Goal: Information Seeking & Learning: Learn about a topic

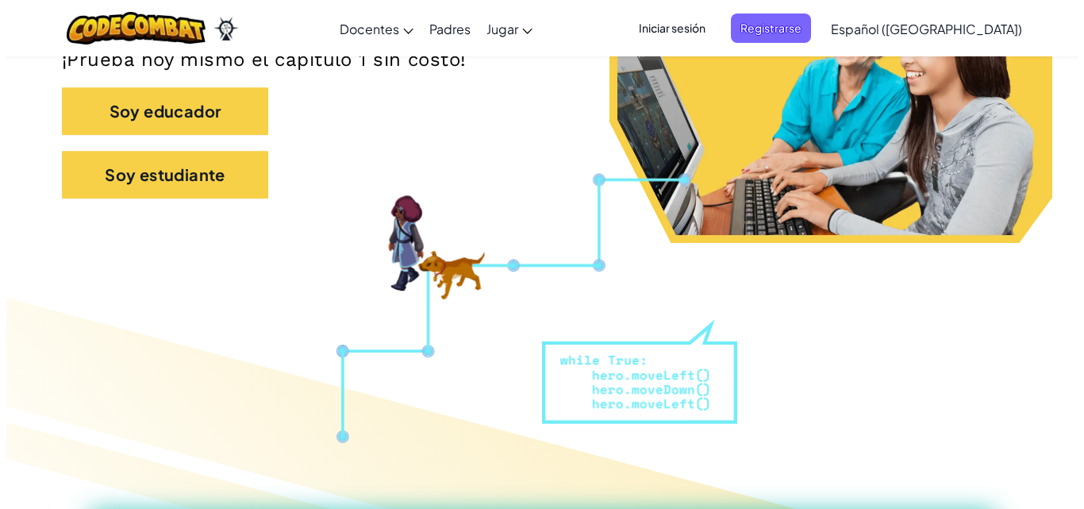
scroll to position [102, 0]
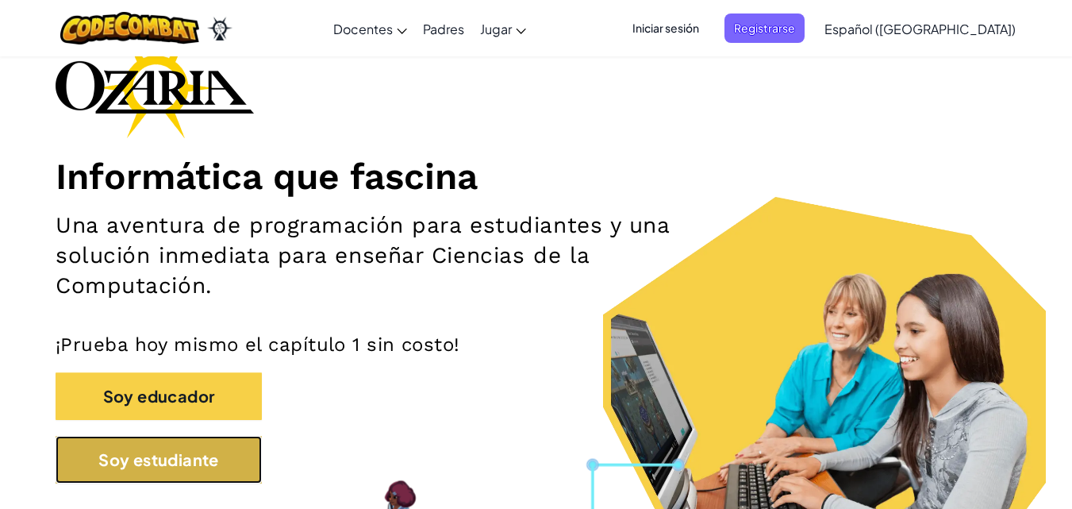
click at [220, 468] on button "Soy estudiante" at bounding box center [159, 460] width 206 height 48
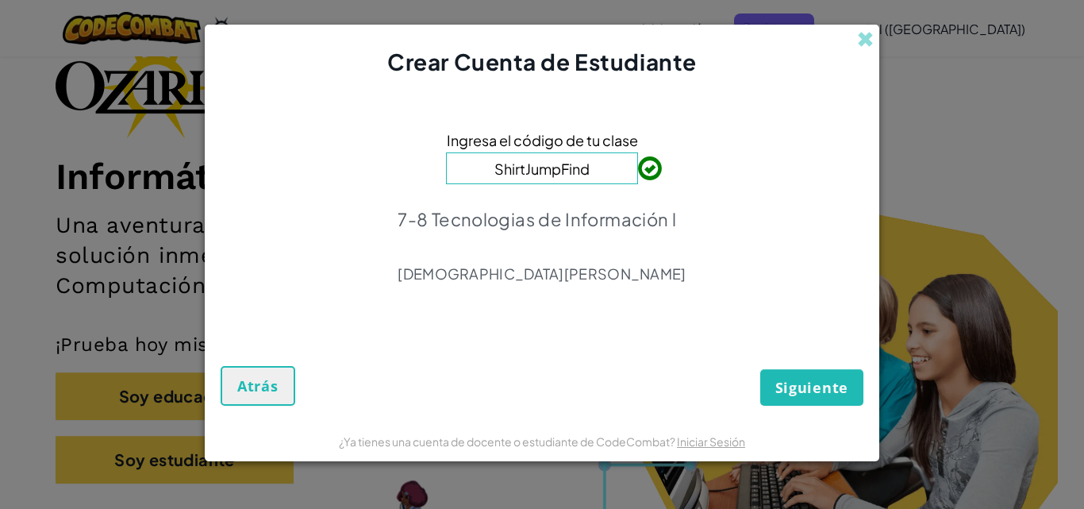
type input "ShirtJumpFind"
click at [782, 388] on span "Siguiente" at bounding box center [811, 387] width 73 height 19
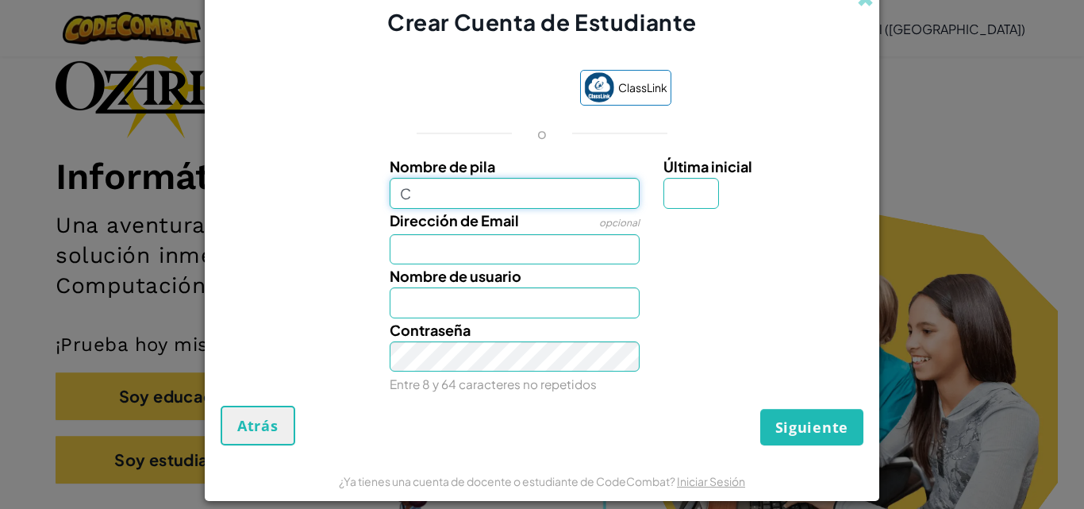
type input "Camila"
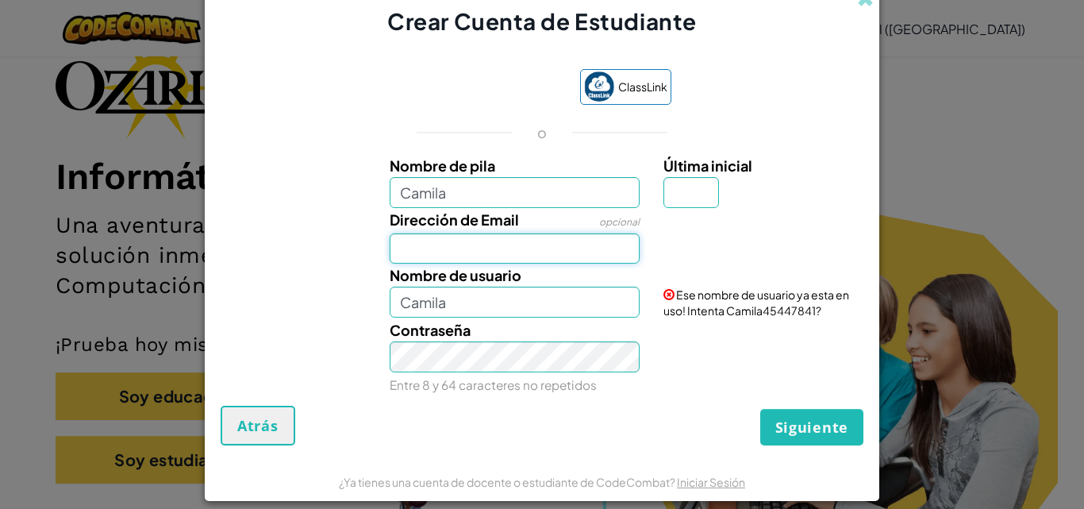
click at [471, 245] on input "Dirección de Email" at bounding box center [515, 248] width 251 height 30
type input "AL07133640@tecmilenio.mx"
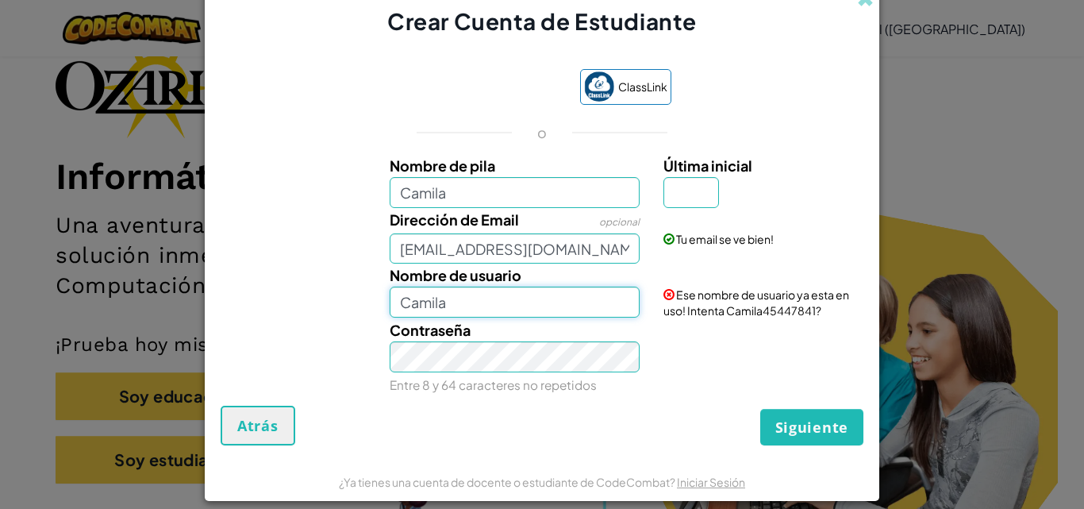
click at [537, 309] on input "Camila" at bounding box center [515, 301] width 251 height 30
click at [537, 309] on input "Cami" at bounding box center [515, 301] width 251 height 30
click at [428, 300] on input "Cami04" at bounding box center [515, 301] width 251 height 30
click at [483, 300] on input "Camila04" at bounding box center [515, 301] width 251 height 30
click at [470, 304] on input "Camila04" at bounding box center [515, 301] width 251 height 30
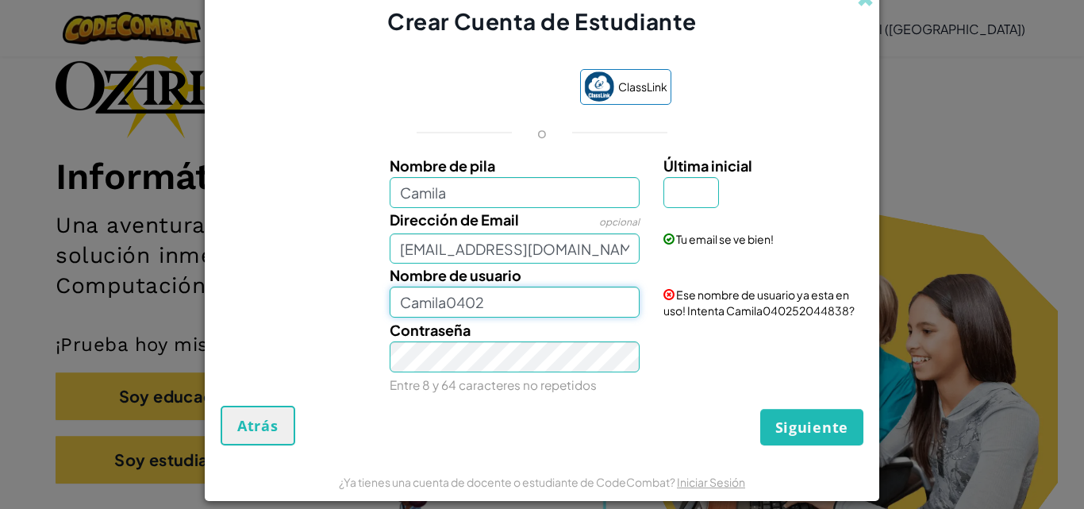
click at [438, 301] on input "Camila0402" at bounding box center [515, 301] width 251 height 30
type input "Cami0402"
click at [677, 339] on div "Contraseña Entre 8 y 64 caracteres no repetidos" at bounding box center [542, 356] width 658 height 77
click at [557, 338] on div "Contraseña Entre 8 y 64 caracteres no repetidos" at bounding box center [515, 356] width 274 height 77
click at [780, 434] on span "Siguiente" at bounding box center [811, 426] width 73 height 19
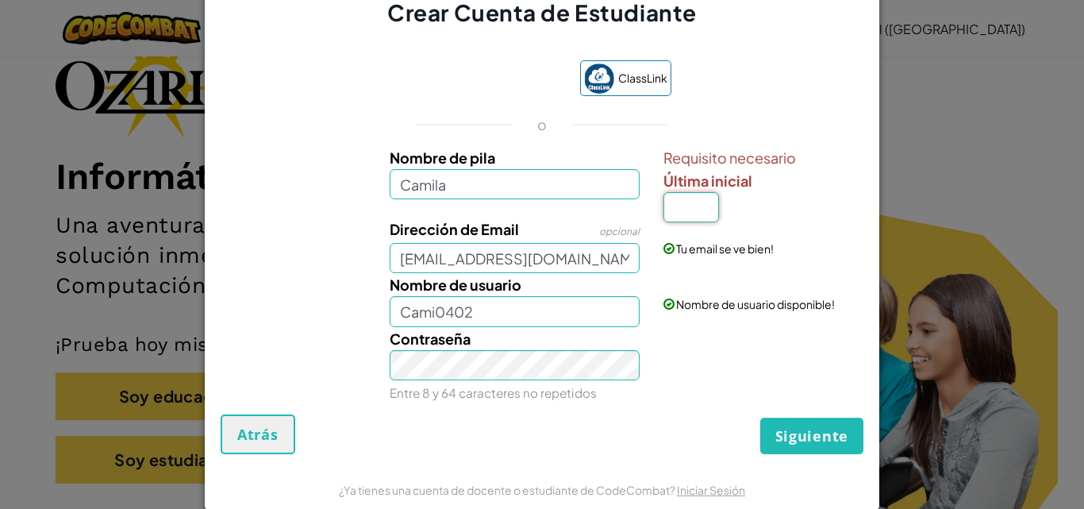
click at [671, 205] on input "Última inicial" at bounding box center [691, 207] width 56 height 30
type input "C"
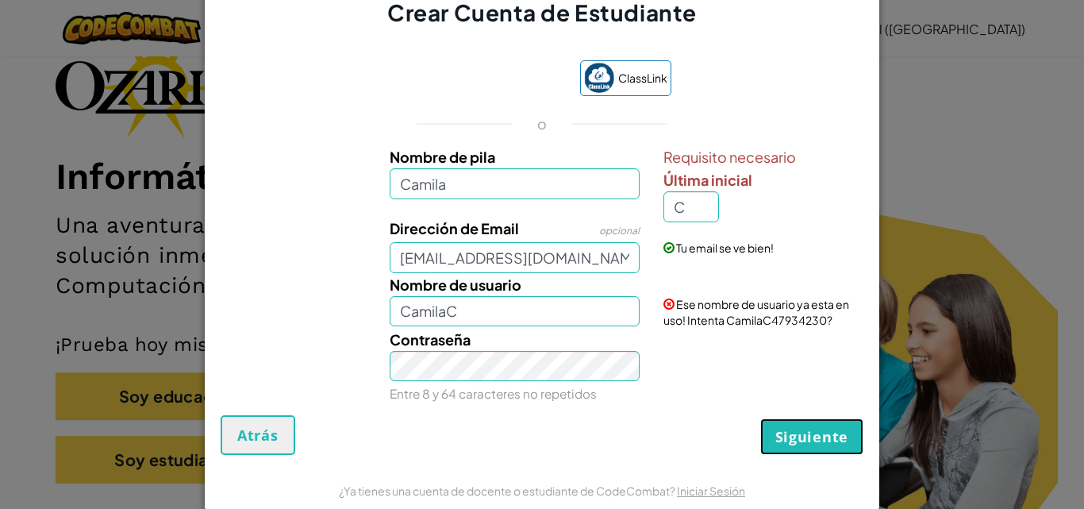
click at [808, 440] on span "Siguiente" at bounding box center [811, 436] width 73 height 19
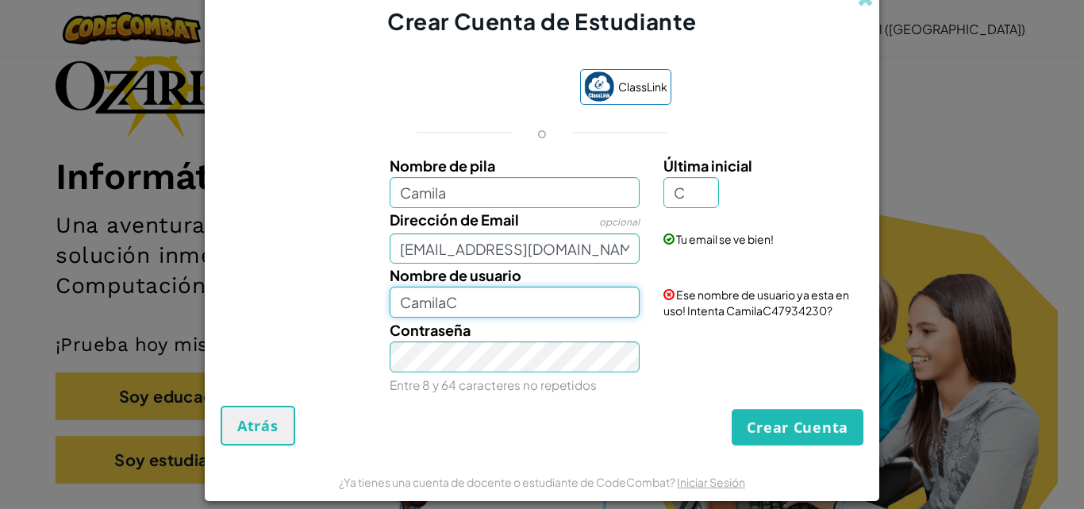
click at [459, 294] on input "CamilaC" at bounding box center [515, 301] width 251 height 30
type input "CamilaC0402"
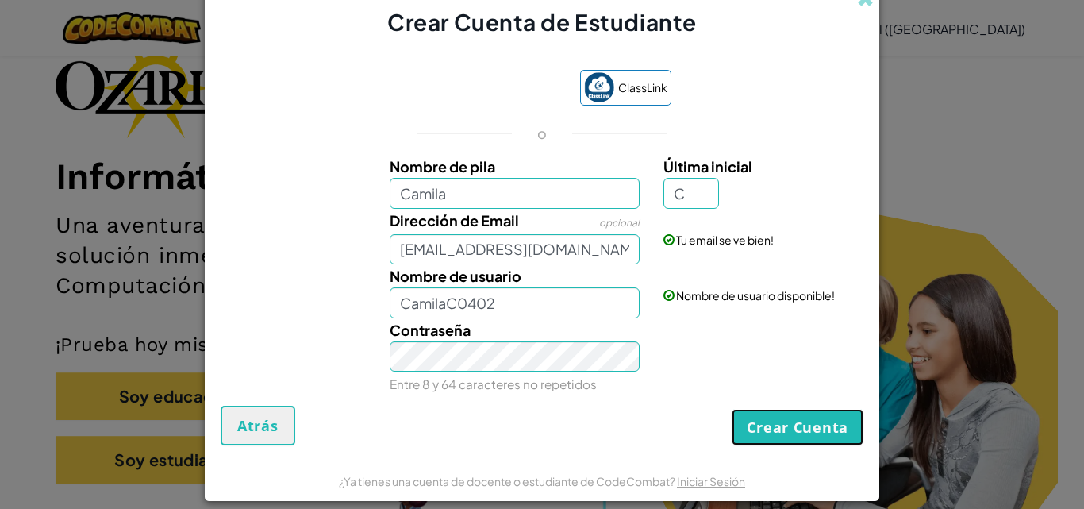
click at [776, 416] on button "Crear Cuenta" at bounding box center [797, 427] width 132 height 36
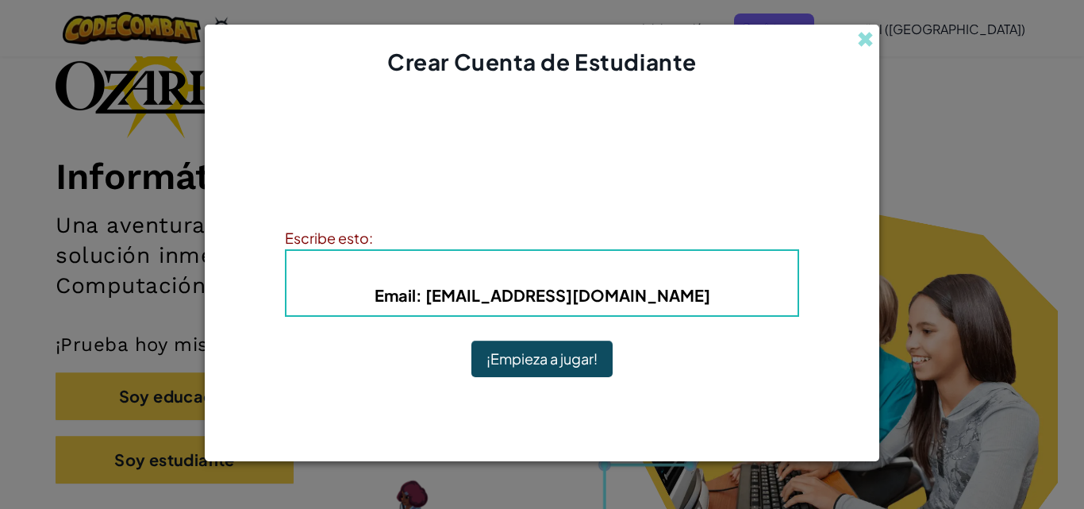
click at [542, 267] on span "Nombre de usuario" at bounding box center [482, 270] width 159 height 18
click at [541, 365] on button "¡Empieza a jugar!" at bounding box center [541, 358] width 141 height 36
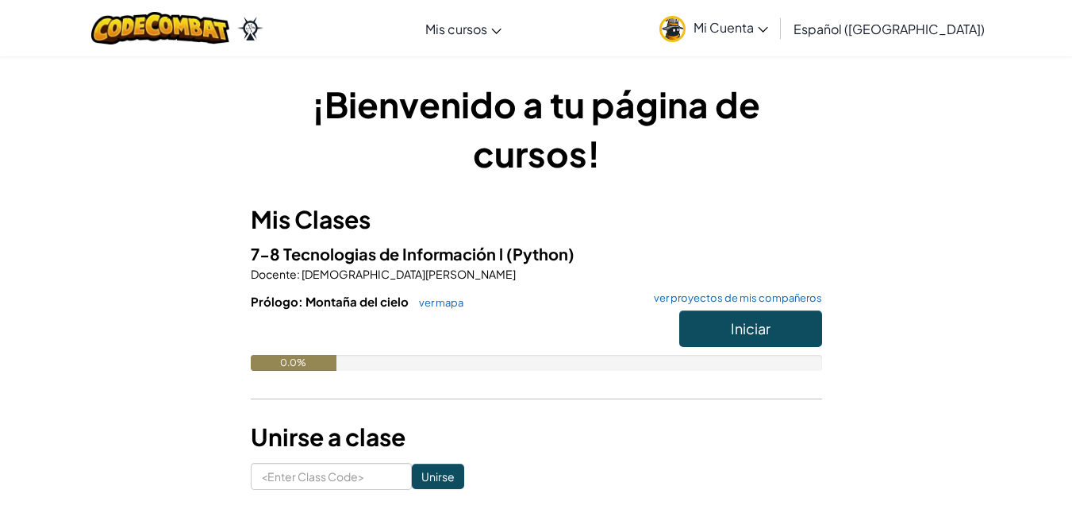
click at [776, 39] on link "Mi Cuenta" at bounding box center [713, 28] width 125 height 50
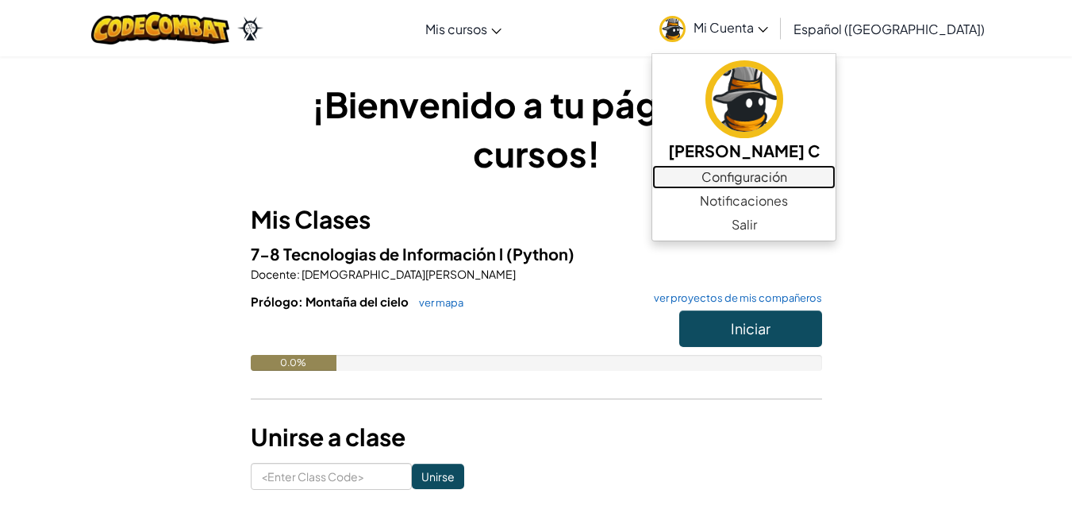
click at [786, 168] on link "Configuración" at bounding box center [743, 177] width 183 height 24
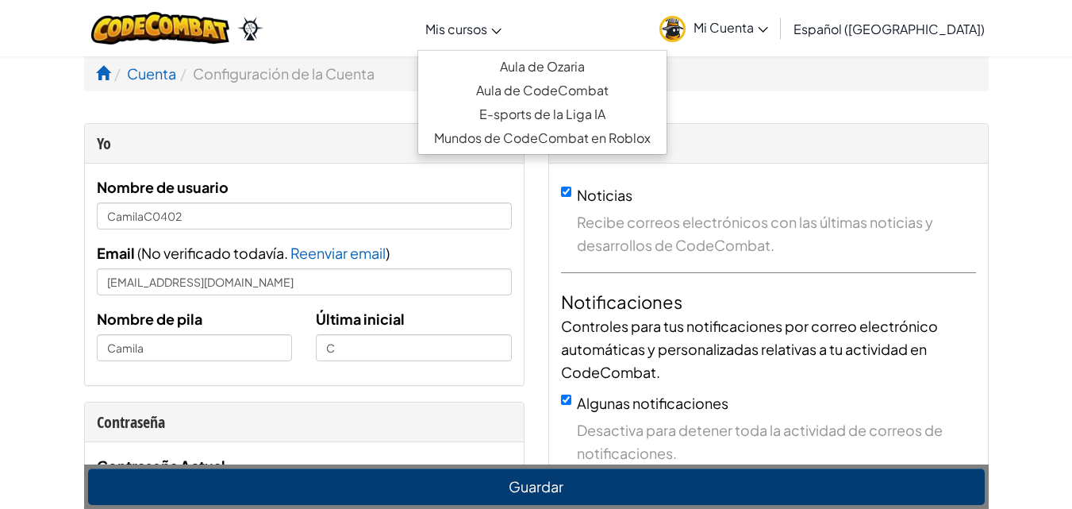
click at [487, 29] on span "Mis cursos" at bounding box center [456, 29] width 62 height 17
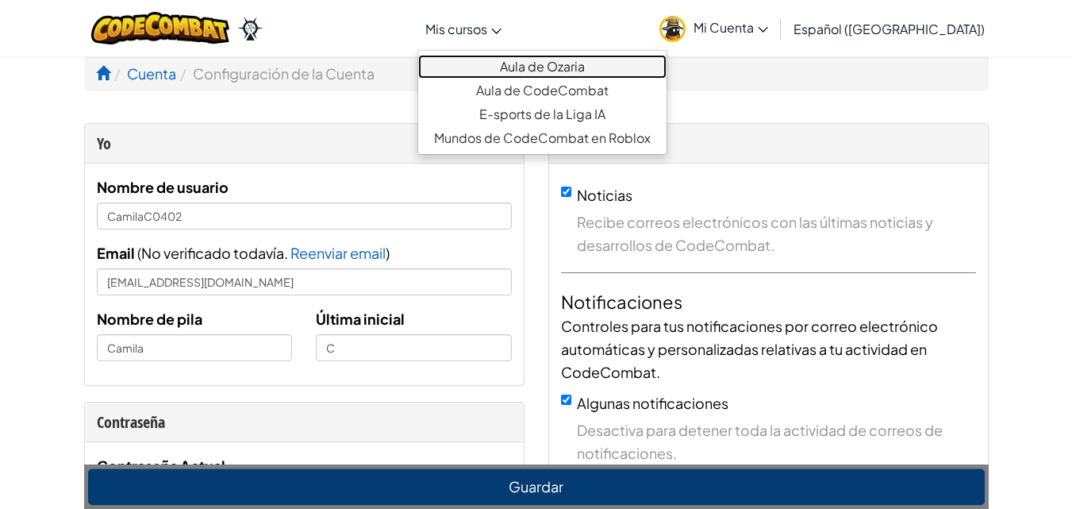
click at [536, 56] on link "Aula de Ozaria" at bounding box center [542, 67] width 248 height 24
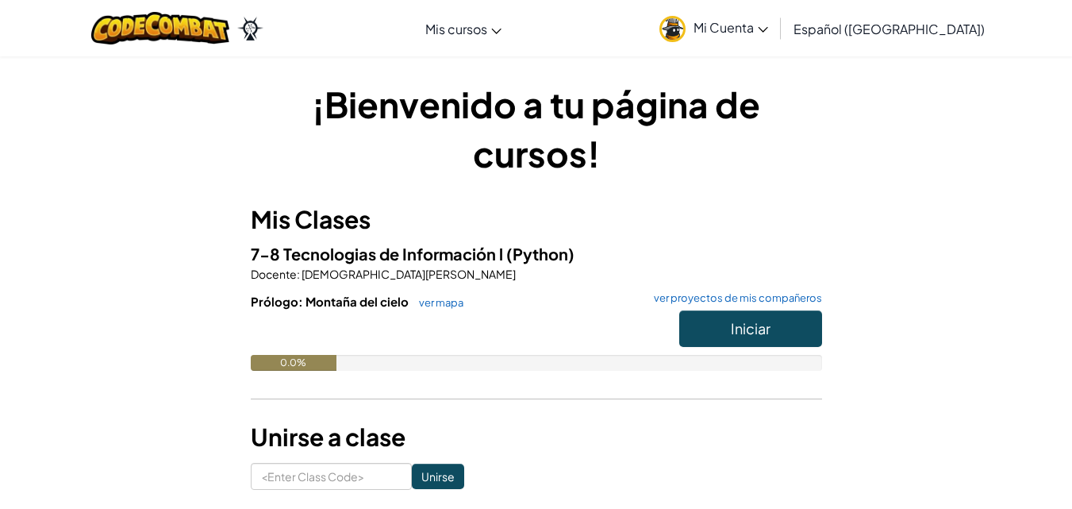
click at [768, 21] on span "Mi Cuenta" at bounding box center [730, 27] width 75 height 17
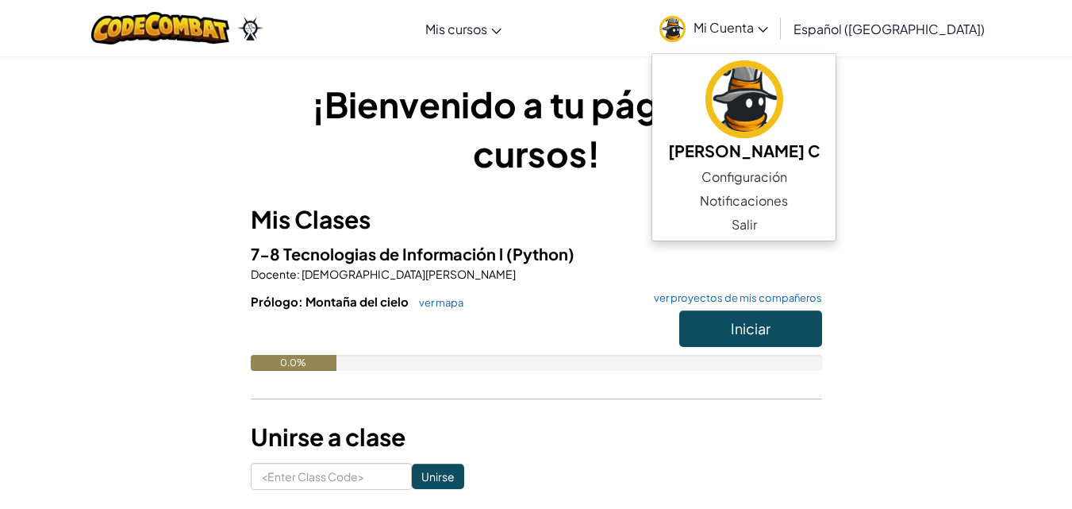
click at [929, 136] on div "¡Bienvenido a tu página de cursos! Mis Clases 7-8 Tecnologias de Información l …" at bounding box center [536, 284] width 928 height 410
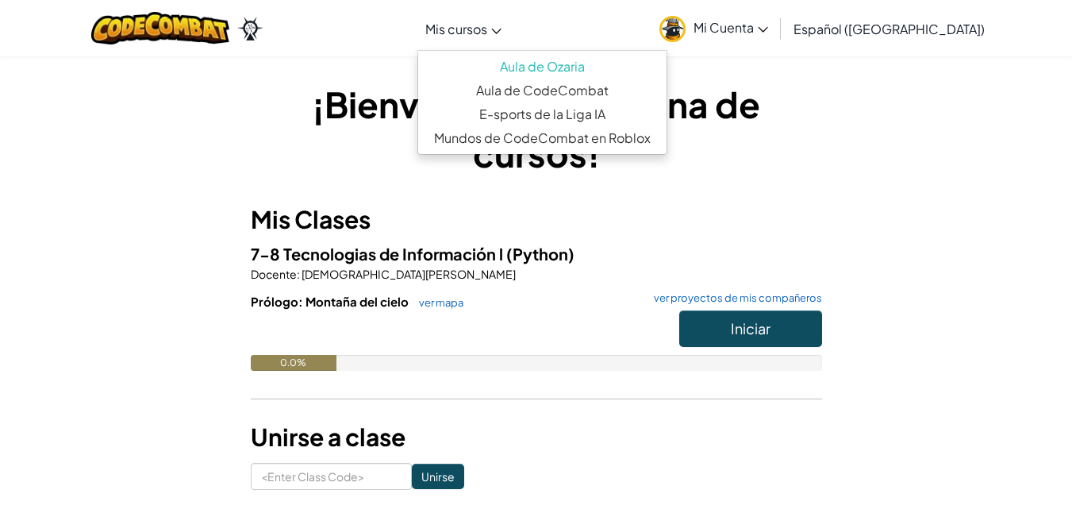
click at [481, 17] on link "Mis cursos" at bounding box center [463, 28] width 92 height 43
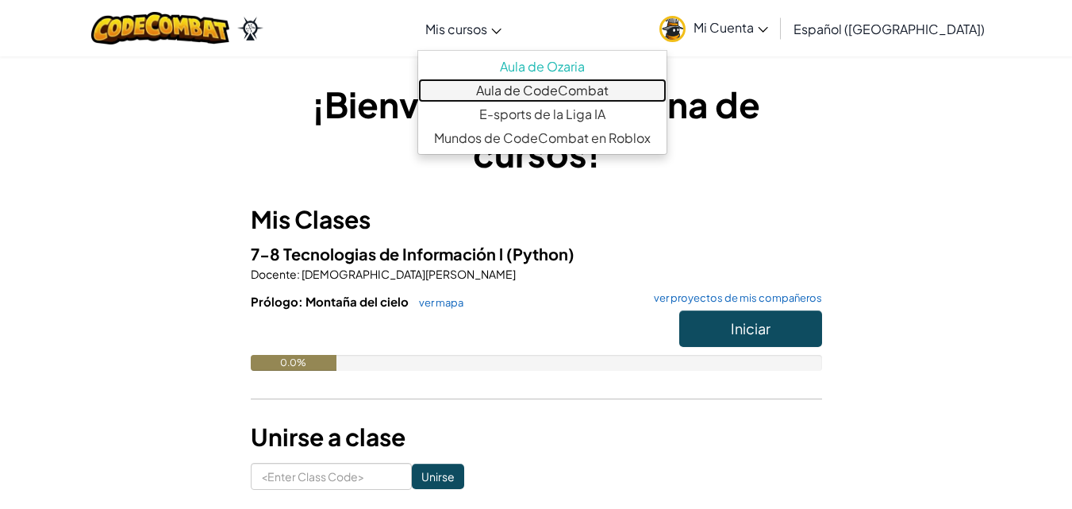
click at [497, 83] on link "Aula de CodeCombat" at bounding box center [542, 91] width 248 height 24
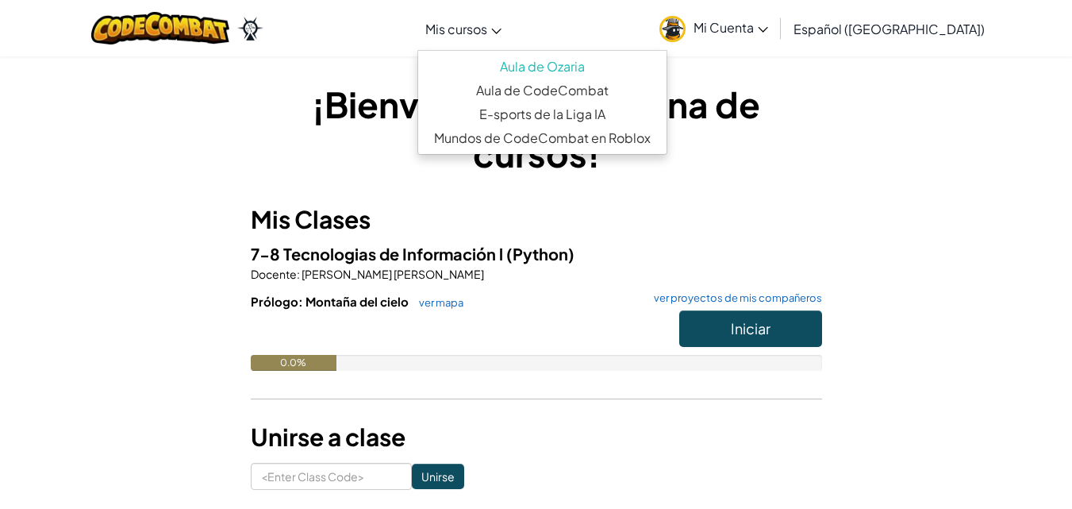
click at [487, 29] on span "Mis cursos" at bounding box center [456, 29] width 62 height 17
click at [685, 34] on img at bounding box center [672, 29] width 26 height 26
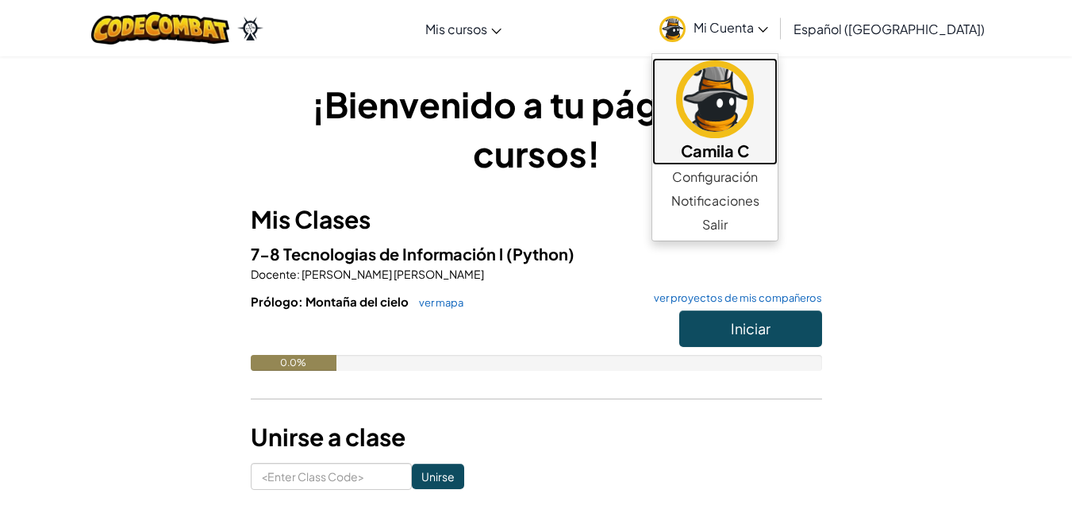
click at [752, 92] on img at bounding box center [715, 99] width 78 height 78
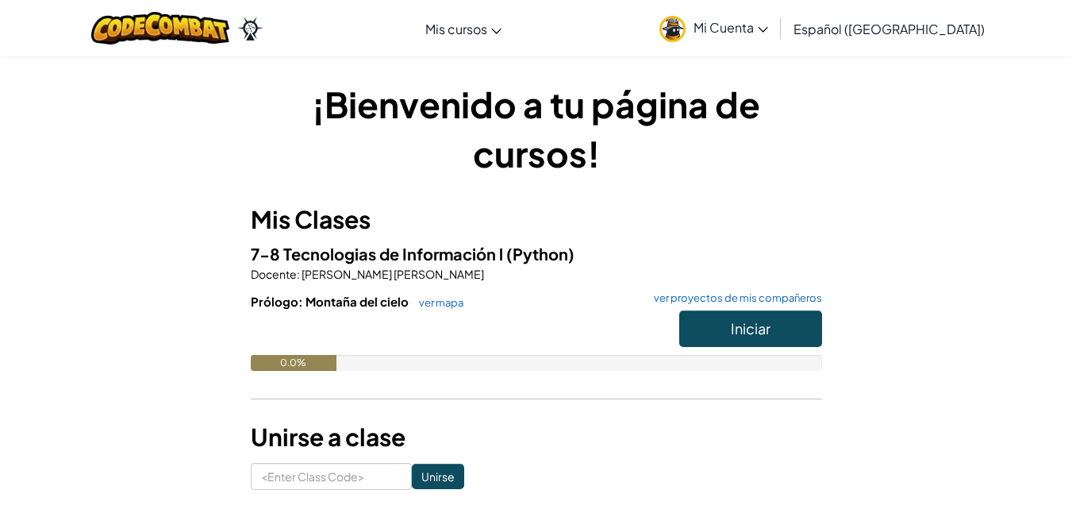
drag, startPoint x: 0, startPoint y: 0, endPoint x: 725, endPoint y: 87, distance: 730.3
click at [725, 87] on h1 "¡Bienvenido a tu página de cursos!" at bounding box center [536, 128] width 571 height 98
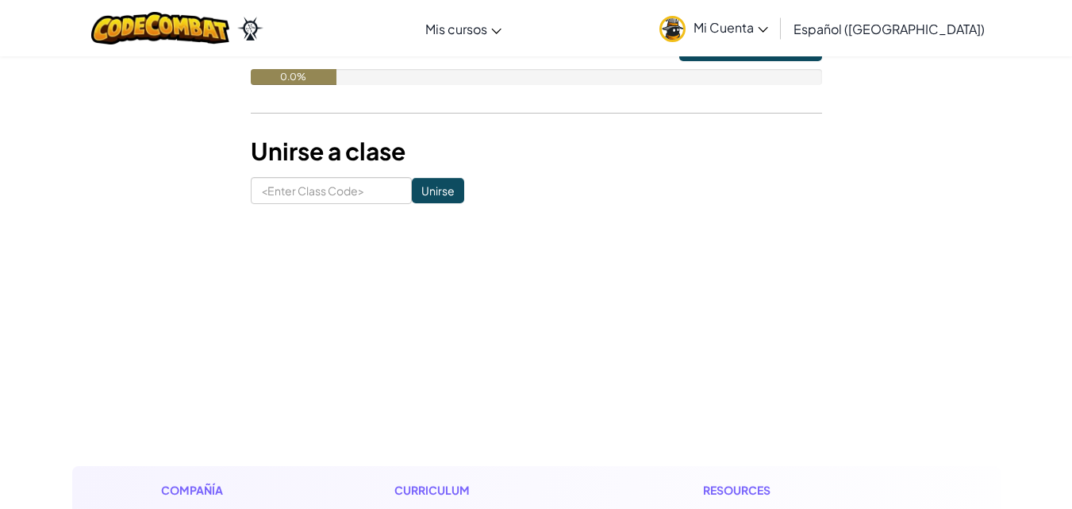
scroll to position [208, 0]
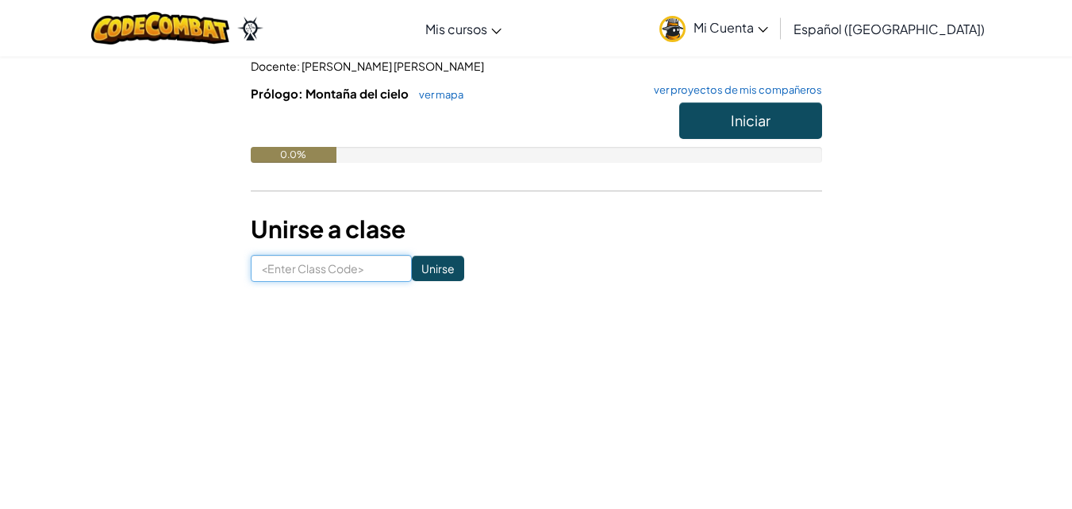
click at [329, 267] on input at bounding box center [331, 268] width 161 height 27
type input "ShirtJumpFind"
click at [413, 274] on input "Unirse" at bounding box center [438, 267] width 52 height 25
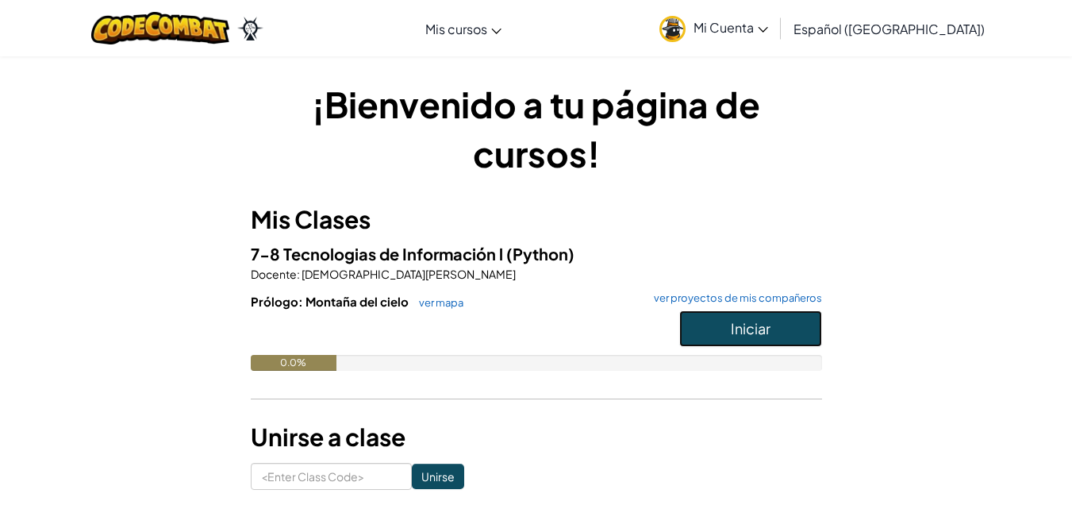
click at [762, 319] on span "Iniciar" at bounding box center [751, 328] width 40 height 18
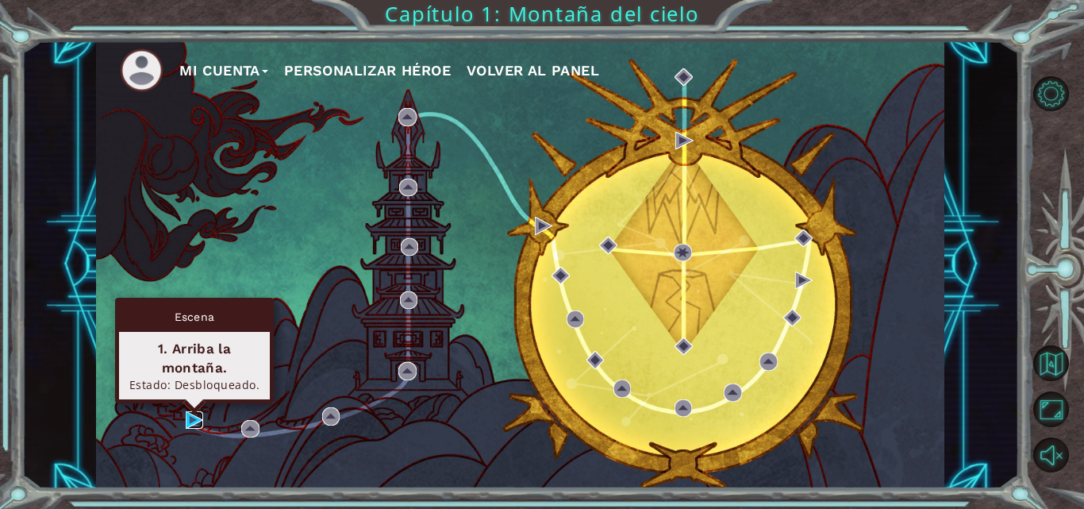
click at [190, 413] on img at bounding box center [194, 419] width 17 height 17
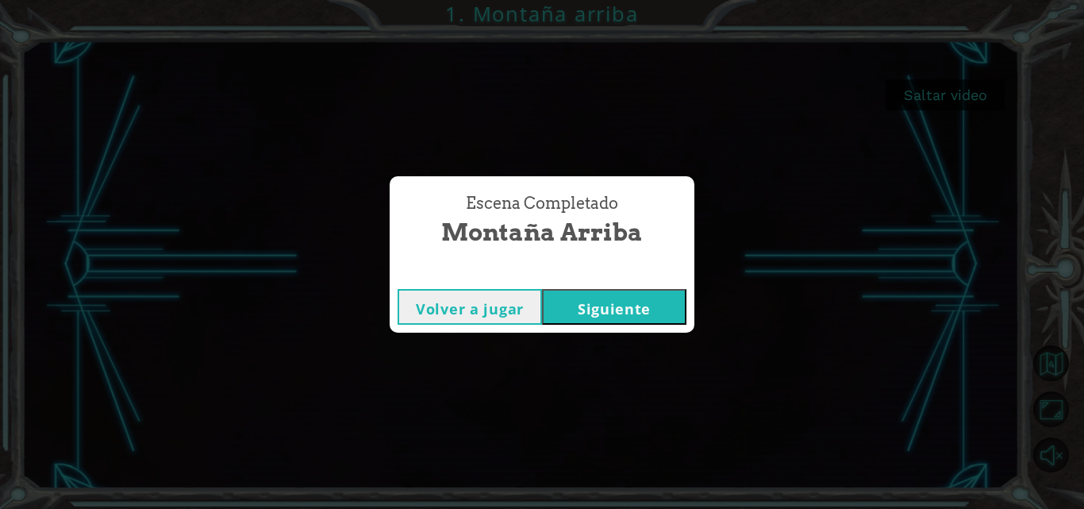
click at [638, 301] on button "Siguiente" at bounding box center [614, 307] width 144 height 36
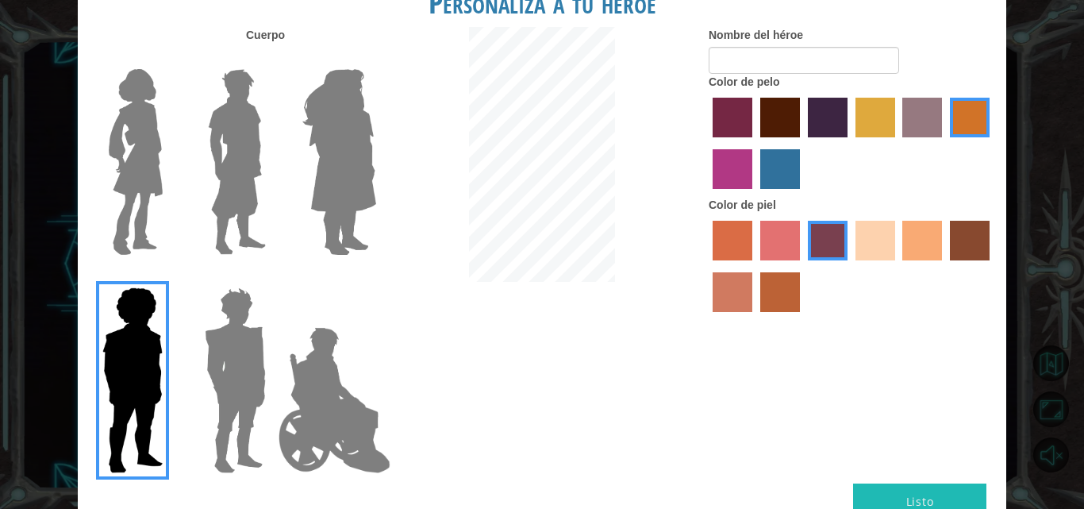
click at [136, 132] on img at bounding box center [135, 162] width 67 height 198
click at [169, 59] on input "Hero Connie" at bounding box center [169, 59] width 0 height 0
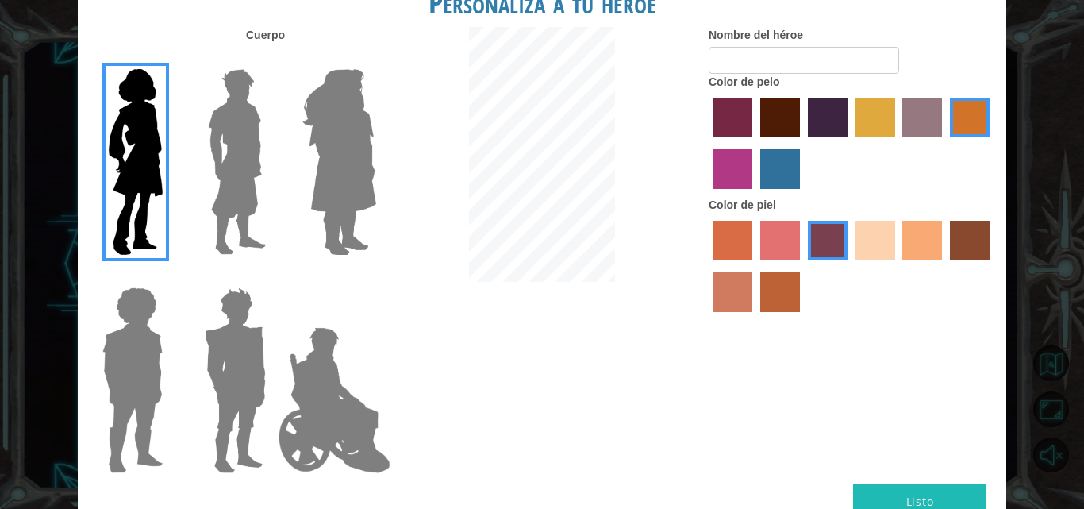
click at [249, 208] on img at bounding box center [237, 162] width 71 height 198
click at [272, 59] on input "Hero Lars" at bounding box center [272, 59] width 0 height 0
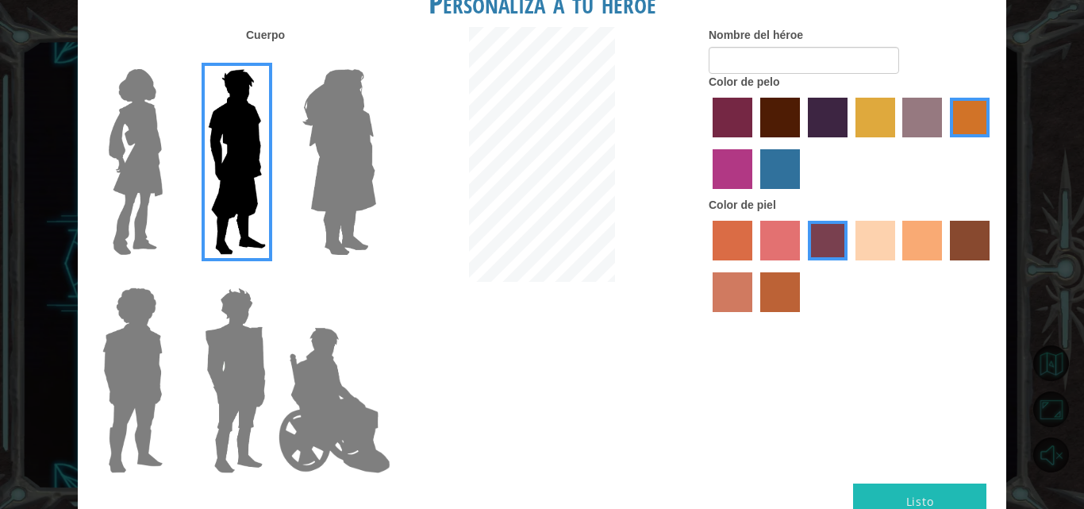
click at [328, 201] on img at bounding box center [339, 162] width 86 height 198
click at [375, 59] on input "Hero Amethyst" at bounding box center [375, 59] width 0 height 0
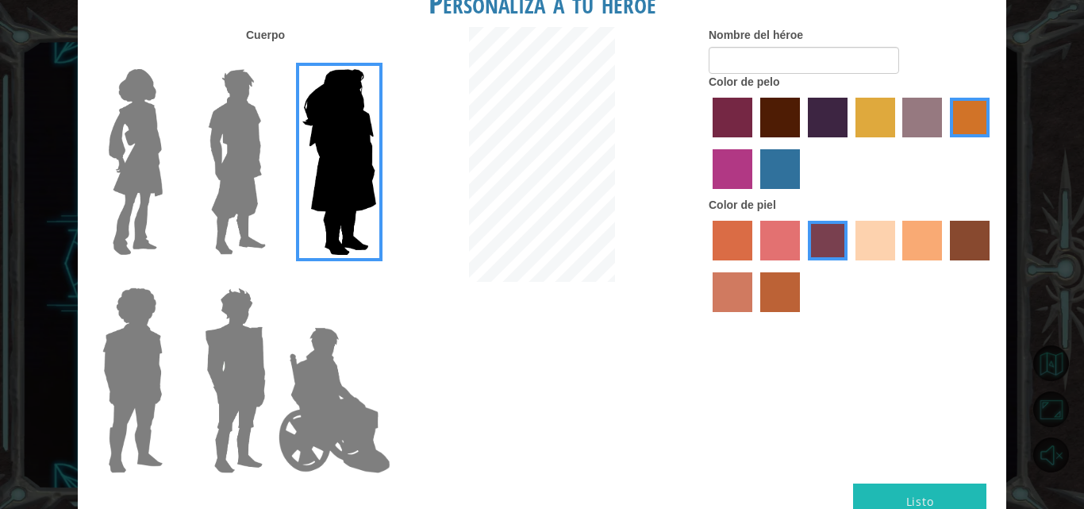
click at [321, 376] on img at bounding box center [334, 399] width 125 height 159
click at [375, 277] on input "Hero Jamie" at bounding box center [375, 277] width 0 height 0
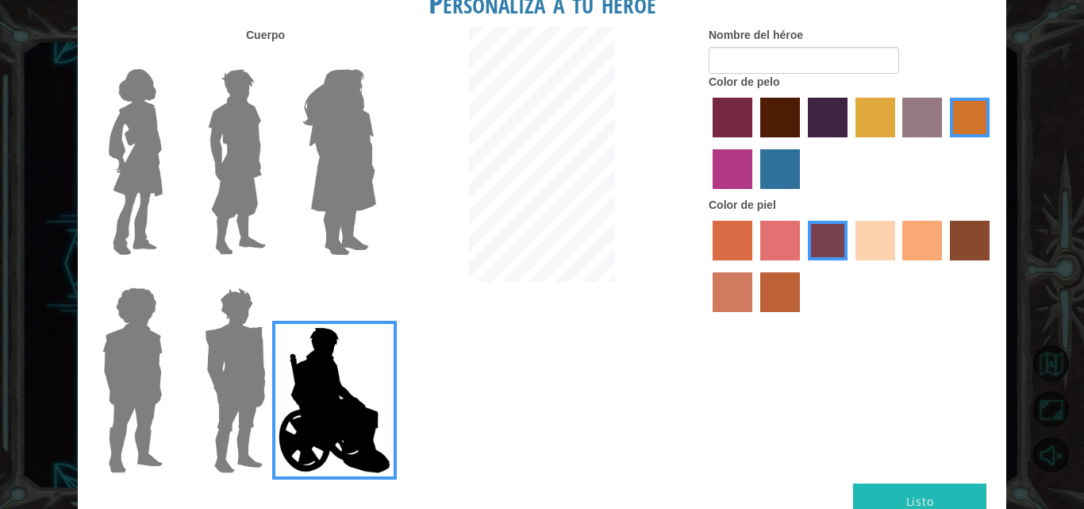
click at [197, 351] on label at bounding box center [232, 380] width 79 height 198
click at [272, 277] on input "Hero Garnet" at bounding box center [272, 277] width 0 height 0
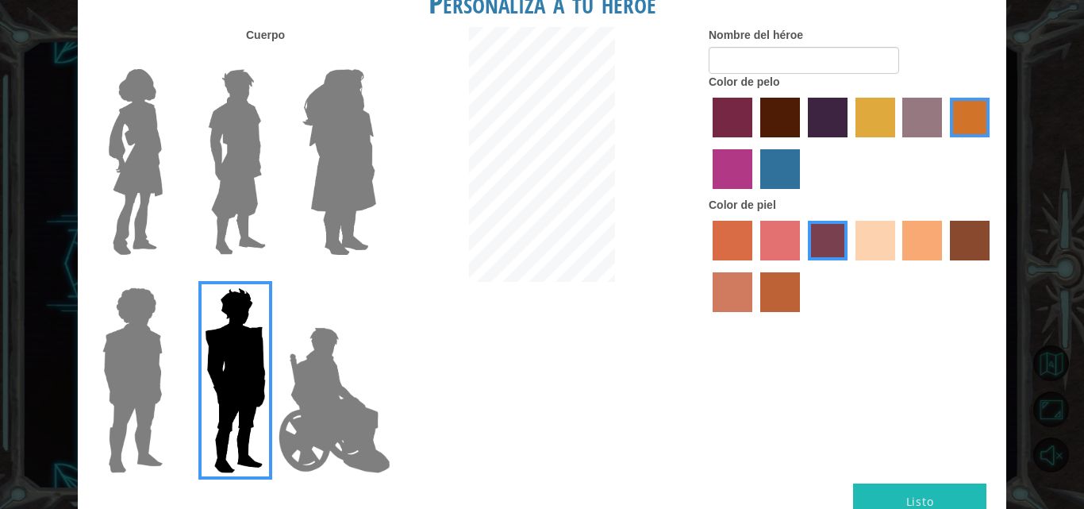
click at [103, 301] on img at bounding box center [132, 380] width 73 height 198
click at [169, 277] on input "Hero Steven" at bounding box center [169, 277] width 0 height 0
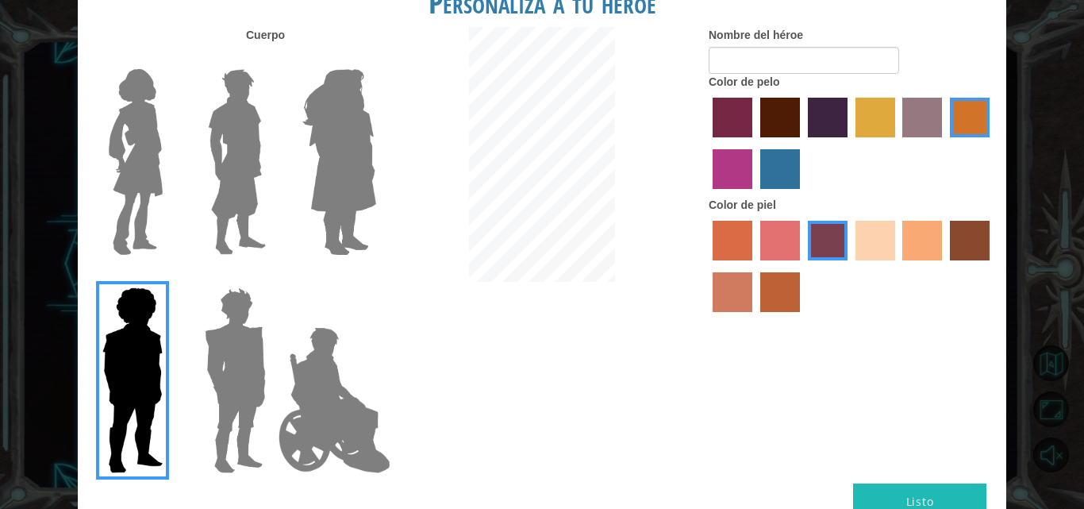
click at [134, 121] on img at bounding box center [135, 162] width 67 height 198
click at [169, 59] on input "Hero Connie" at bounding box center [169, 59] width 0 height 0
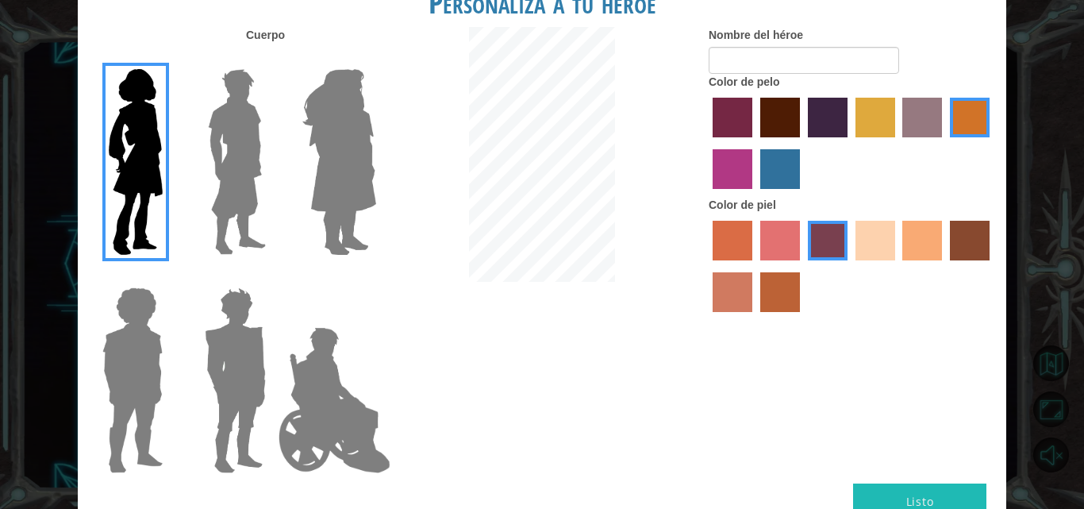
click at [784, 113] on label "maroon hair color" at bounding box center [780, 118] width 40 height 40
click at [754, 143] on input "maroon hair color" at bounding box center [754, 143] width 0 height 0
click at [738, 230] on label "sorbus skin color" at bounding box center [732, 241] width 40 height 40
click at [707, 266] on input "sorbus skin color" at bounding box center [707, 266] width 0 height 0
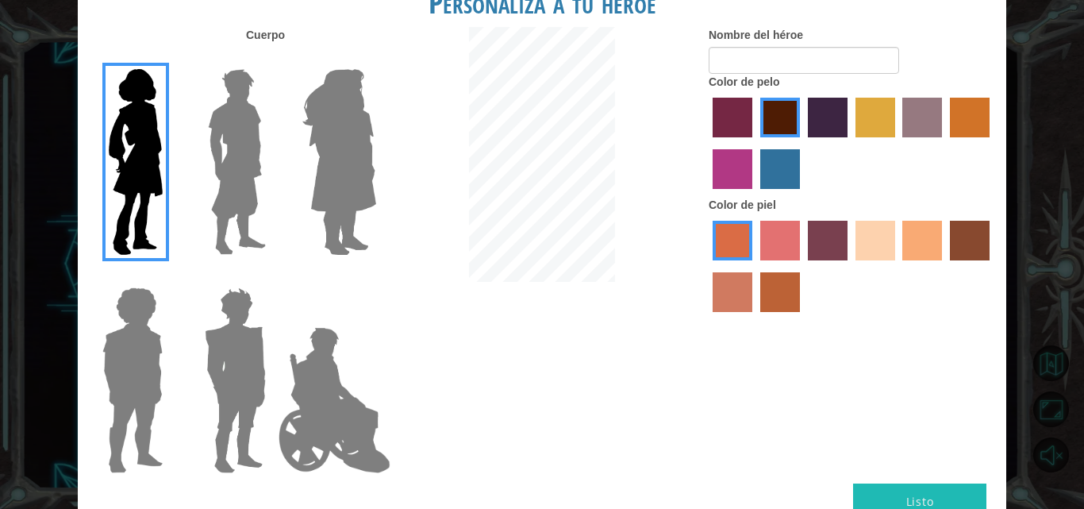
click at [783, 228] on label "froly skin color" at bounding box center [780, 241] width 40 height 40
click at [754, 266] on input "froly skin color" at bounding box center [754, 266] width 0 height 0
click at [824, 229] on label "tosca skin color" at bounding box center [828, 241] width 40 height 40
click at [802, 266] on input "tosca skin color" at bounding box center [802, 266] width 0 height 0
click at [870, 240] on label "sandy beach skin color" at bounding box center [875, 241] width 40 height 40
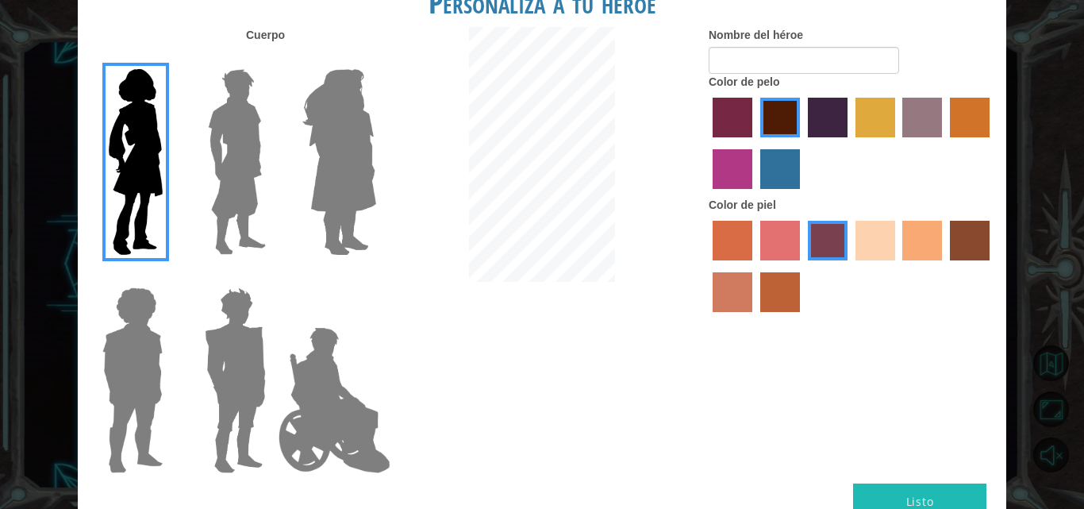
click at [850, 266] on input "sandy beach skin color" at bounding box center [850, 266] width 0 height 0
click at [930, 246] on label "tacao skin color" at bounding box center [922, 241] width 40 height 40
click at [897, 266] on input "tacao skin color" at bounding box center [897, 266] width 0 height 0
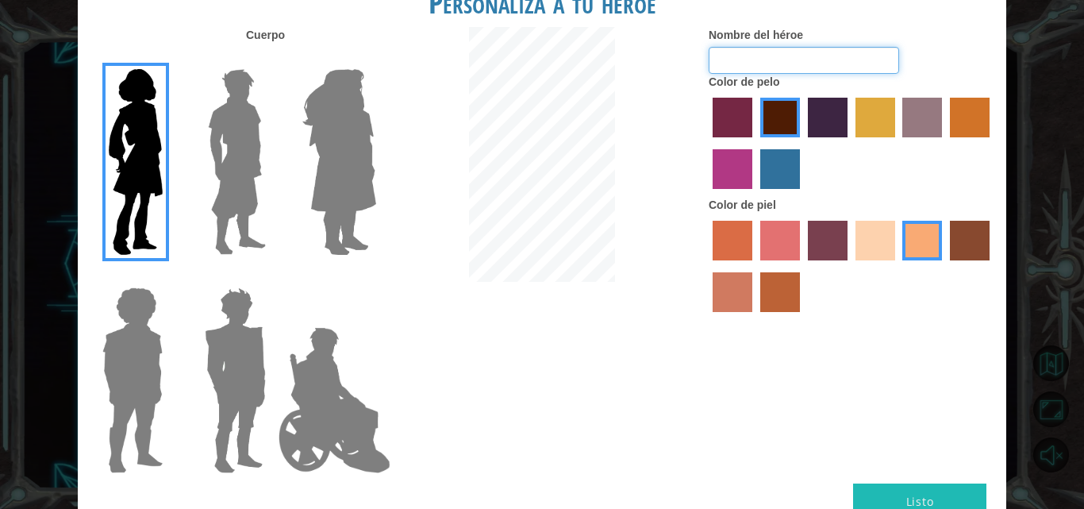
click at [756, 61] on input "Nombre del héroe" at bounding box center [803, 60] width 190 height 27
type input "C"
type input "[PERSON_NAME]"
click at [942, 489] on button "Listo" at bounding box center [919, 501] width 133 height 36
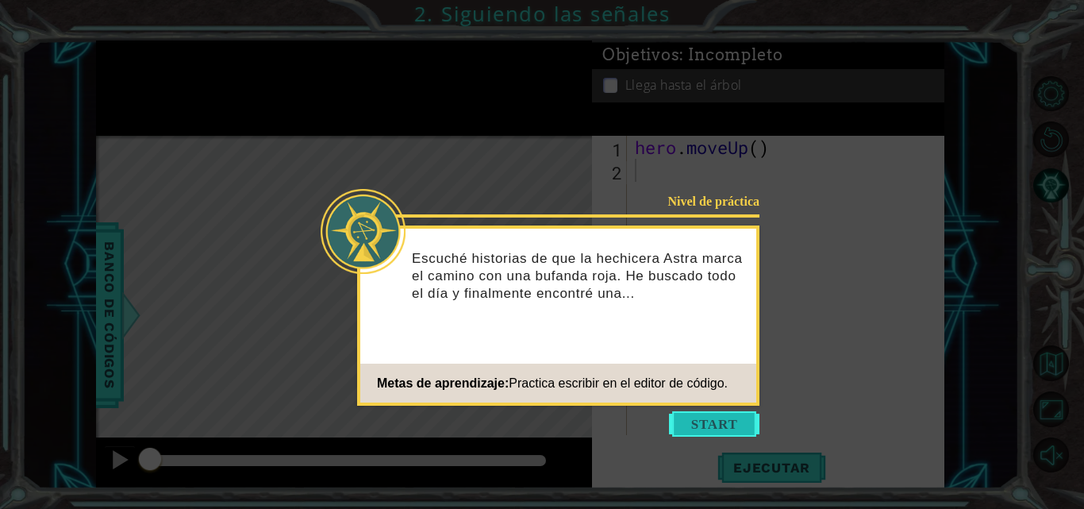
click at [695, 416] on button "Start" at bounding box center [714, 423] width 90 height 25
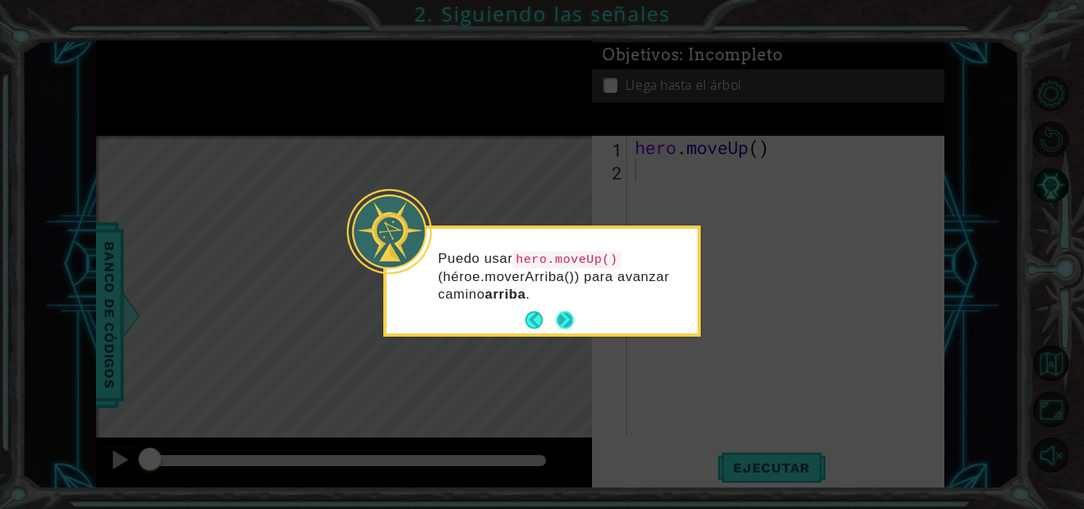
click at [566, 313] on button "Next" at bounding box center [564, 319] width 17 height 17
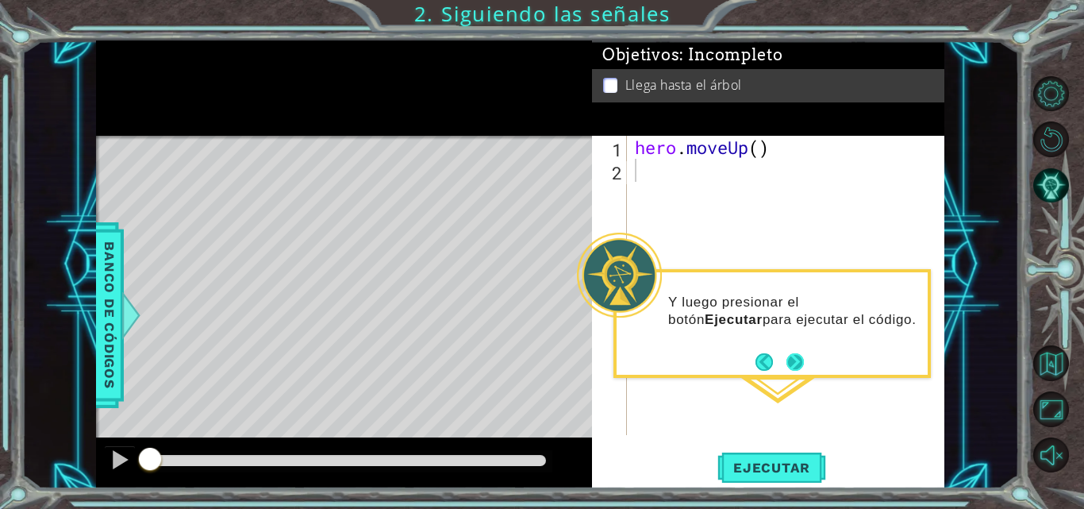
click at [790, 359] on button "Next" at bounding box center [794, 361] width 17 height 17
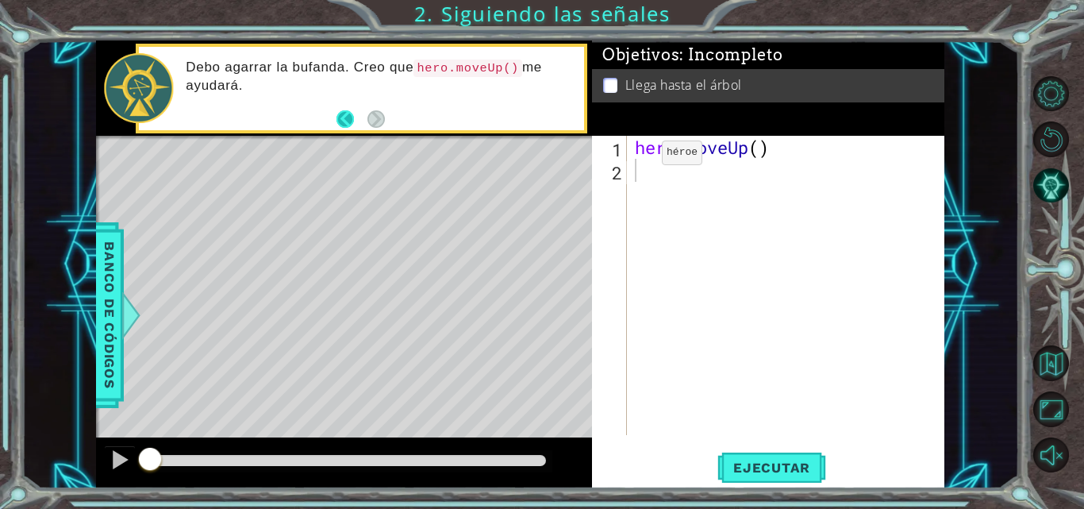
click at [338, 115] on button "Back" at bounding box center [351, 118] width 31 height 17
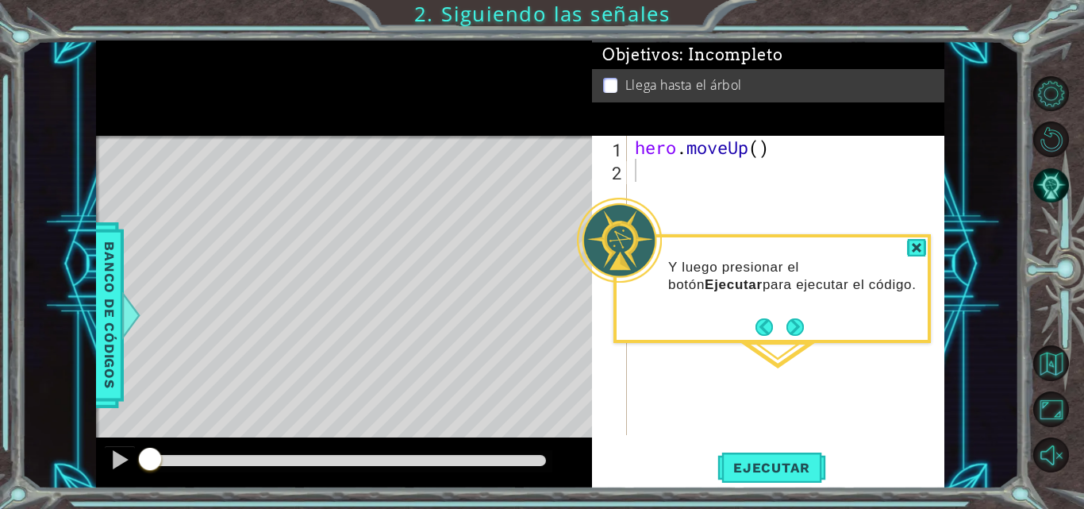
click at [793, 310] on div "Y luego presionar el botón Ejecutar para ejecutar el código." at bounding box center [771, 284] width 311 height 80
click at [794, 324] on button "Next" at bounding box center [794, 326] width 17 height 17
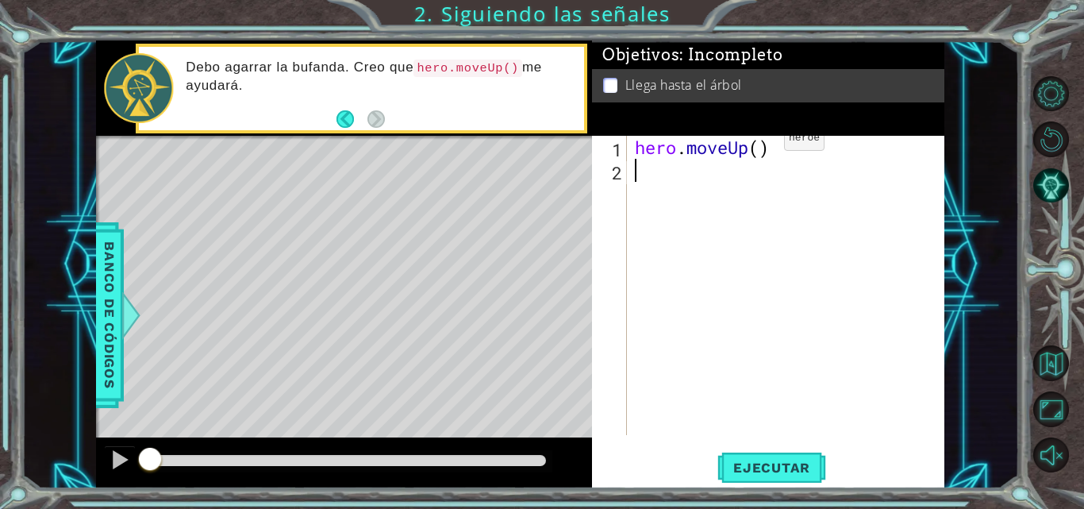
click at [760, 142] on div "hero . moveUp ( )" at bounding box center [789, 308] width 317 height 345
type textarea "hero.moveUp(2)"
click at [790, 471] on span "Ejecutar" at bounding box center [771, 467] width 109 height 16
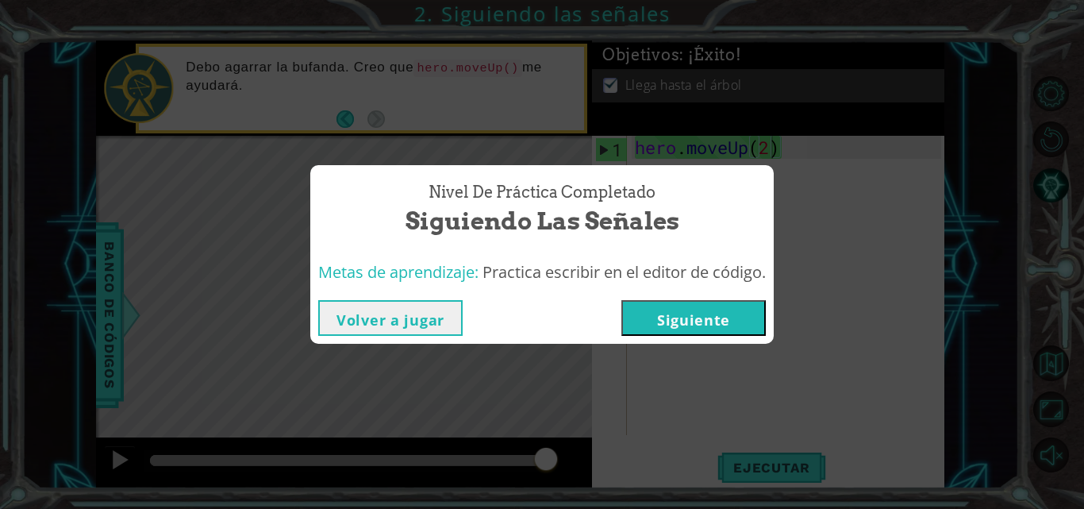
click at [660, 317] on button "Siguiente" at bounding box center [693, 318] width 144 height 36
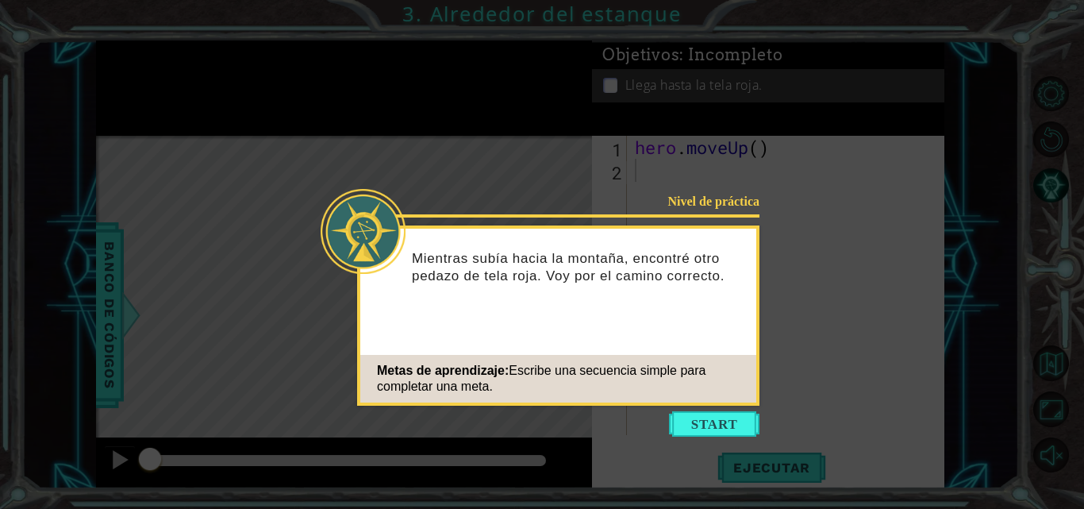
click at [497, 299] on div "Mientras subía hacia la montaña, encontré otro pedazo de tela roja. Voy por el …" at bounding box center [558, 275] width 396 height 80
click at [686, 416] on button "Start" at bounding box center [714, 423] width 90 height 25
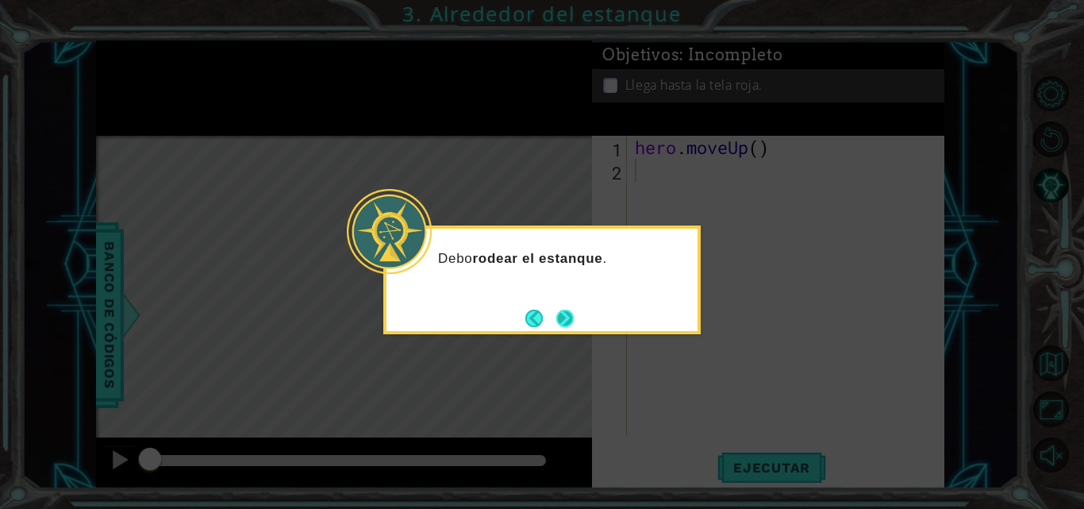
click at [570, 319] on button "Next" at bounding box center [564, 317] width 17 height 17
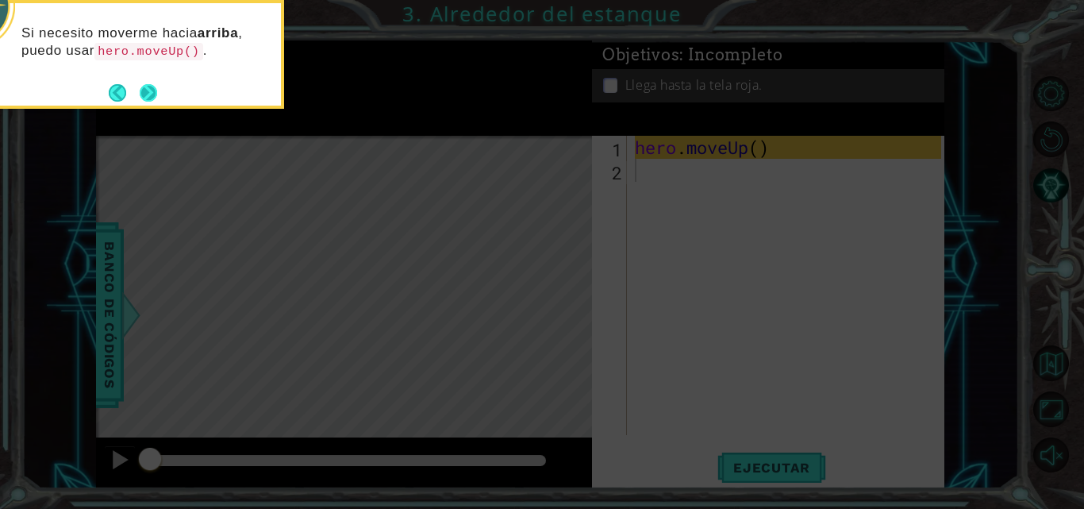
click at [148, 86] on button "Next" at bounding box center [148, 92] width 17 height 17
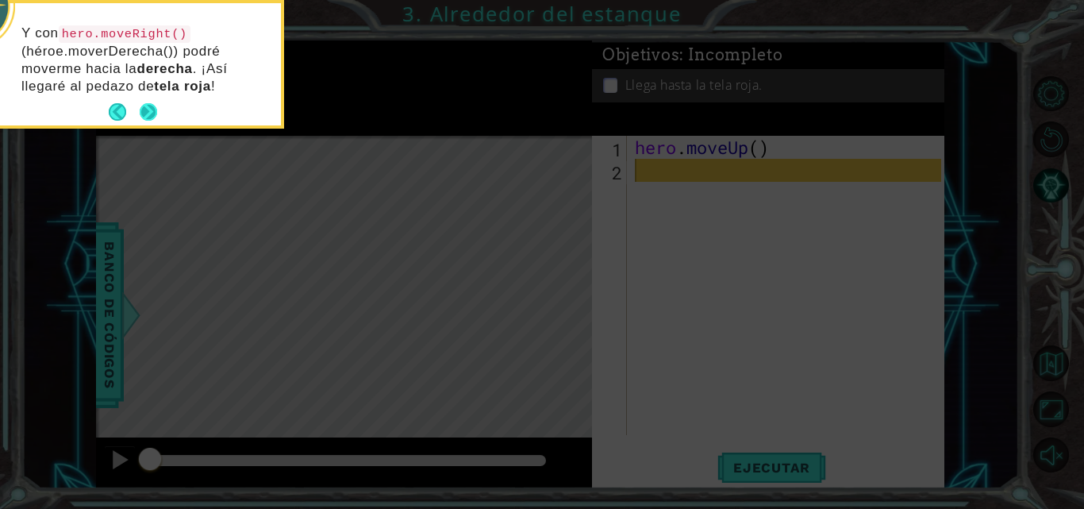
click at [151, 110] on button "Next" at bounding box center [148, 111] width 17 height 17
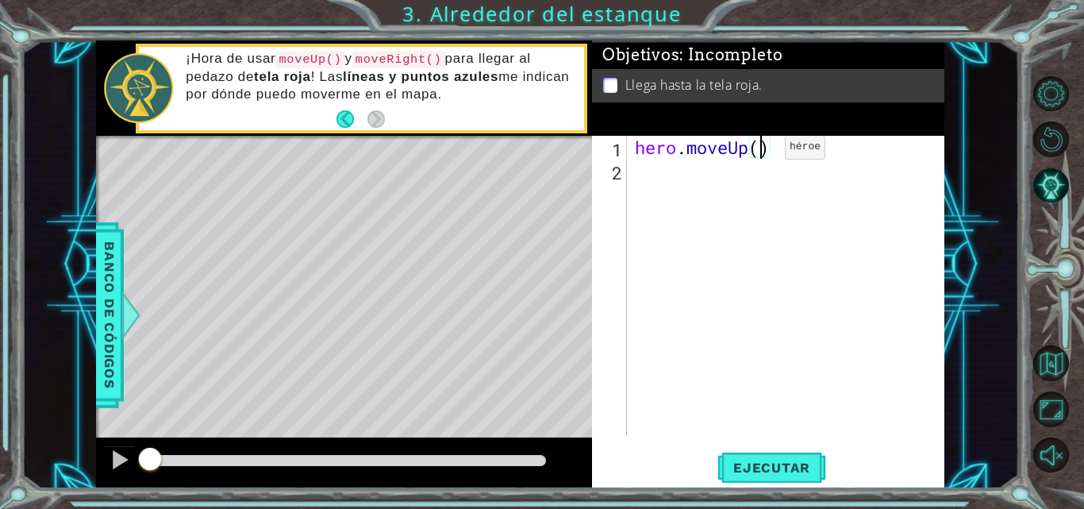
click at [761, 151] on div "hero . moveUp ( )" at bounding box center [789, 308] width 317 height 345
type textarea "hero.moveUp(2)"
click at [677, 169] on div "hero . moveUp ( 2 )" at bounding box center [789, 308] width 317 height 345
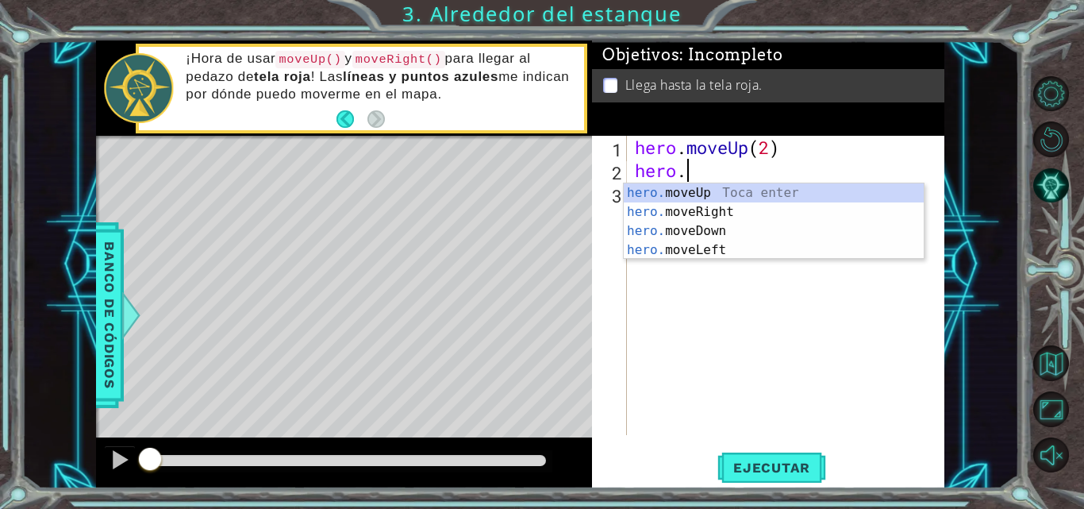
scroll to position [0, 2]
type textarea "hero."
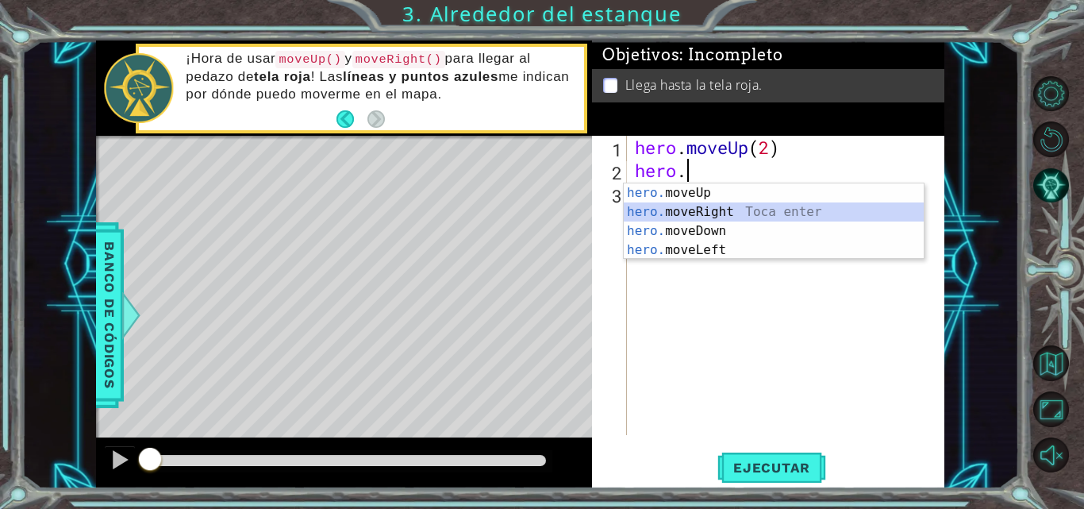
click at [701, 213] on div "hero. moveUp Toca enter hero. moveRight Toca enter hero. moveDown Toca enter he…" at bounding box center [774, 240] width 300 height 114
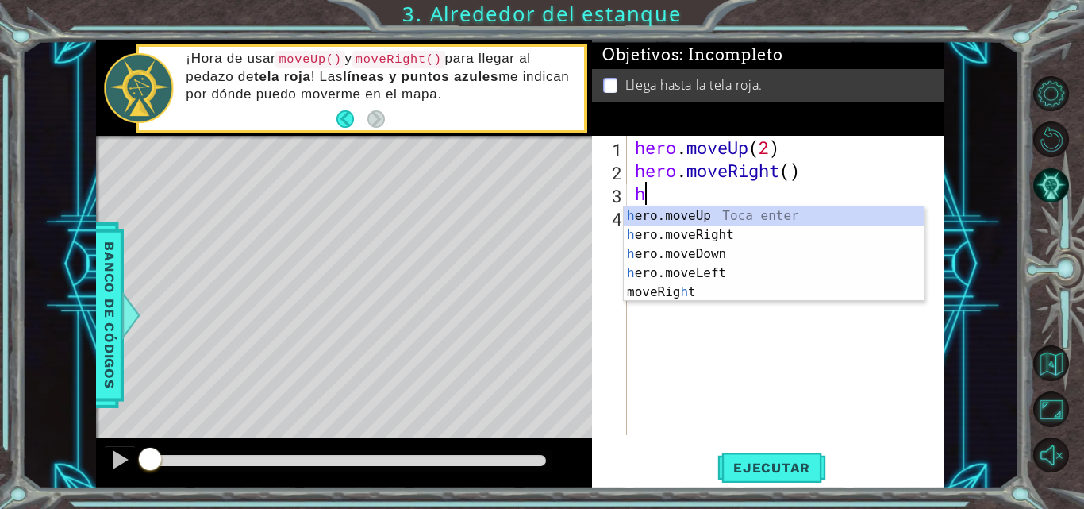
type textarea "her"
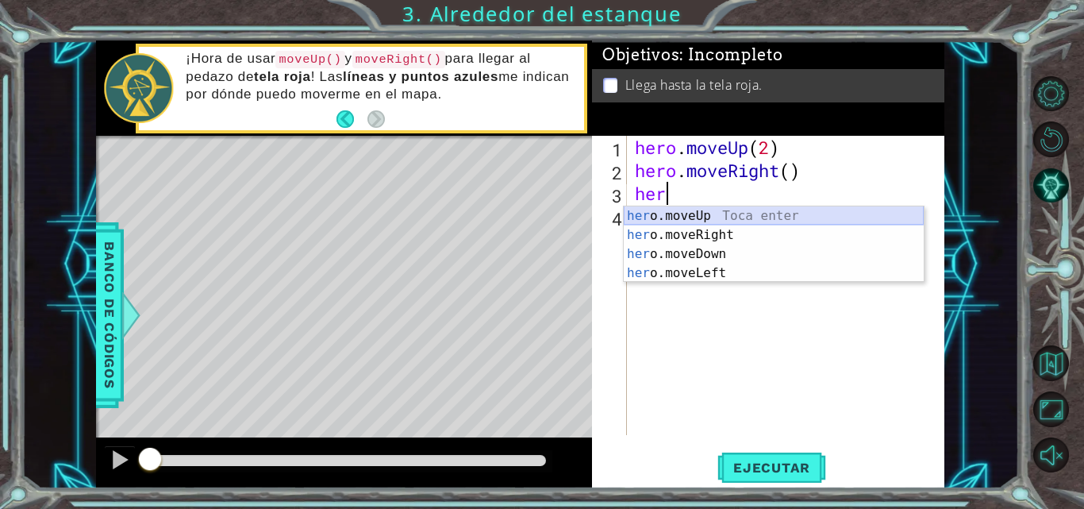
click at [708, 210] on div "her o.moveUp Toca enter her o.moveRight Toca enter her o.moveDown Toca enter he…" at bounding box center [774, 263] width 300 height 114
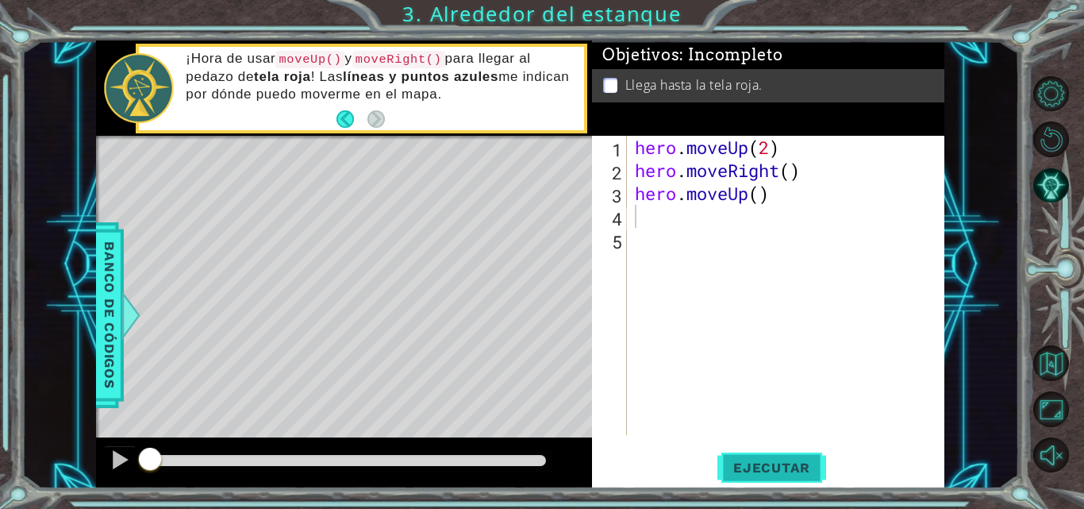
click at [766, 464] on span "Ejecutar" at bounding box center [771, 467] width 109 height 16
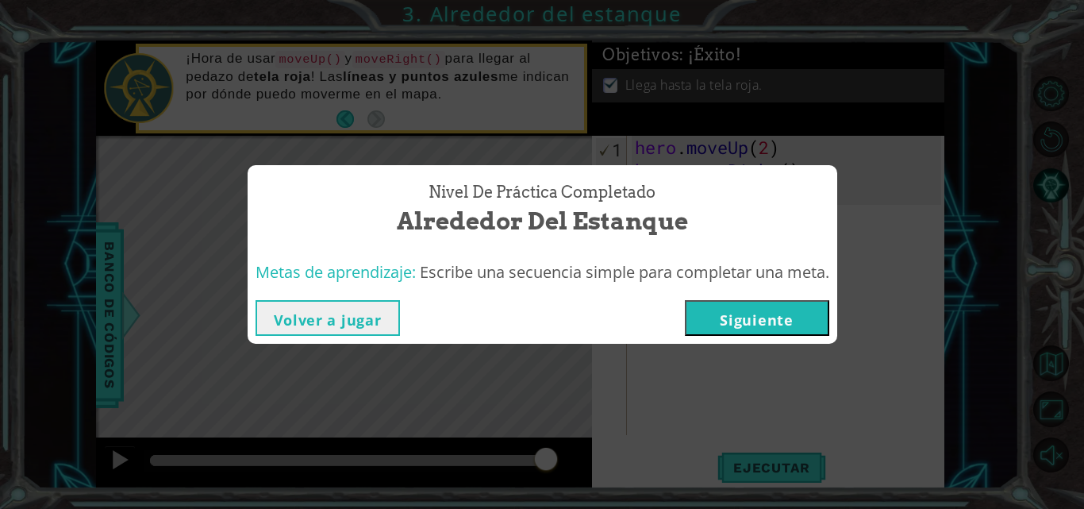
click at [741, 320] on button "Siguiente" at bounding box center [757, 318] width 144 height 36
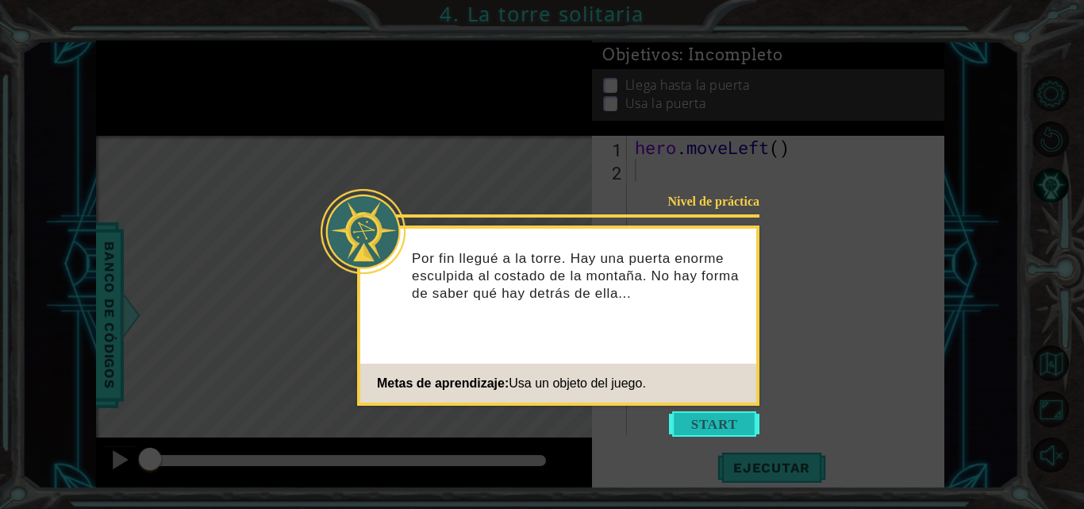
click at [707, 420] on button "Start" at bounding box center [714, 423] width 90 height 25
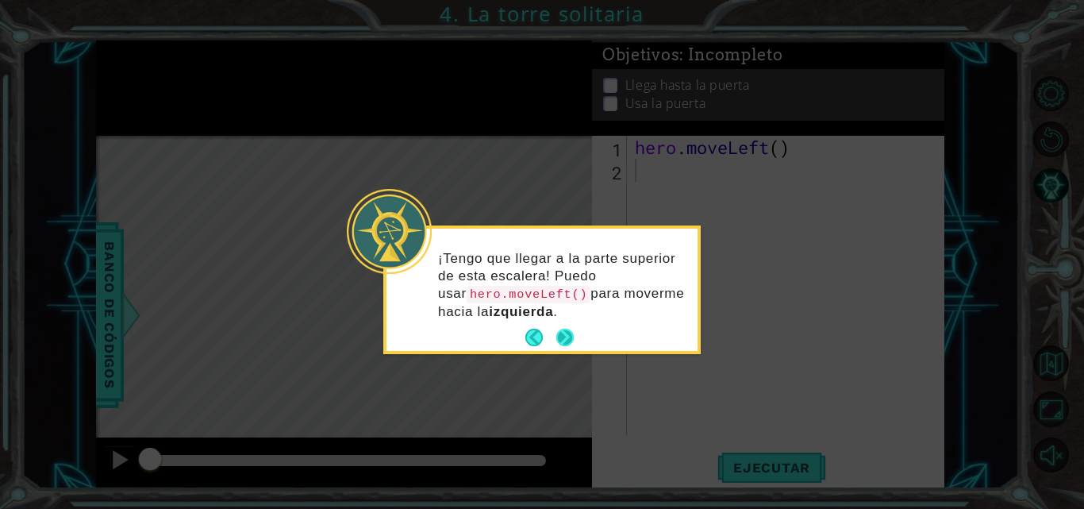
click at [571, 325] on footer at bounding box center [549, 337] width 48 height 24
click at [569, 333] on button "Next" at bounding box center [564, 336] width 17 height 17
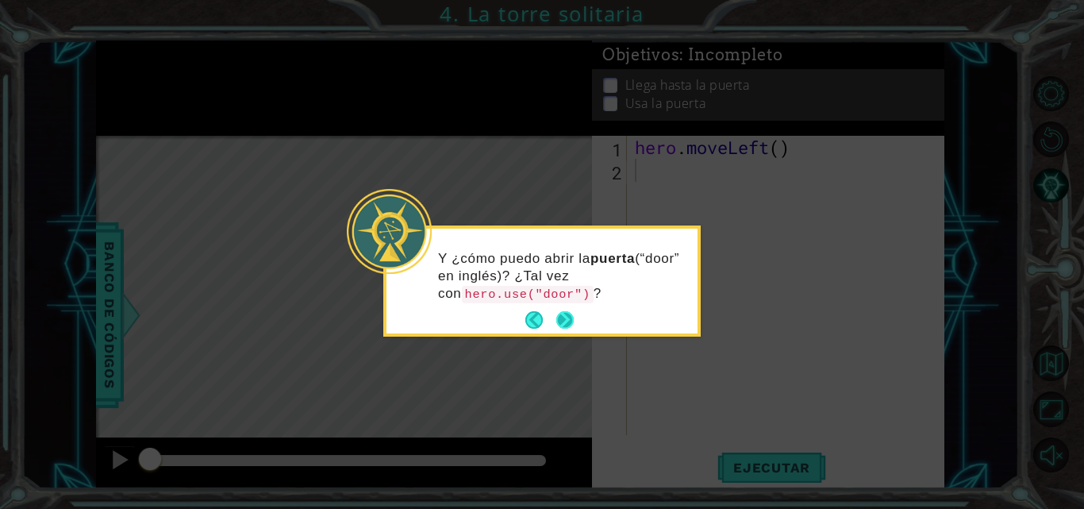
click at [564, 312] on button "Next" at bounding box center [564, 319] width 17 height 17
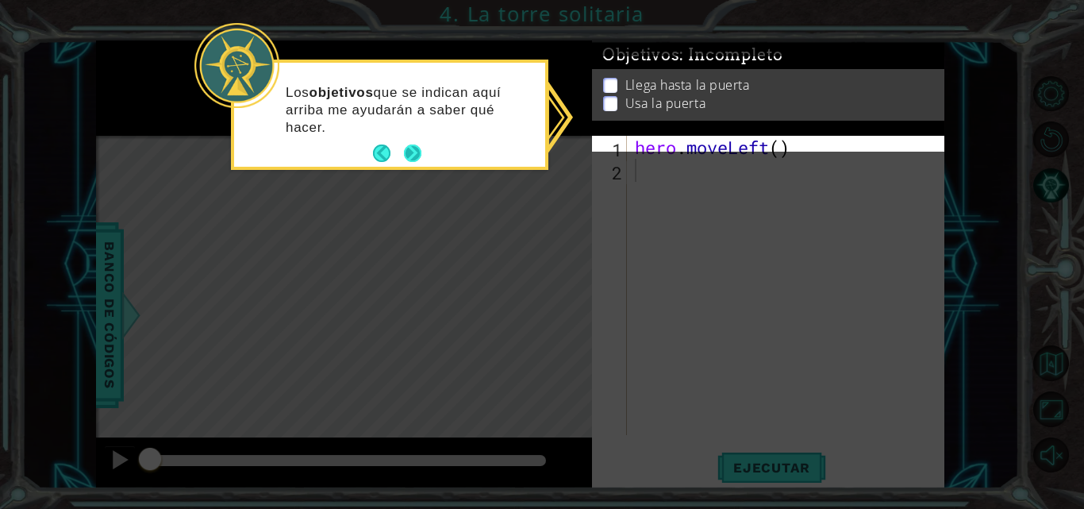
click at [410, 141] on footer at bounding box center [397, 153] width 48 height 24
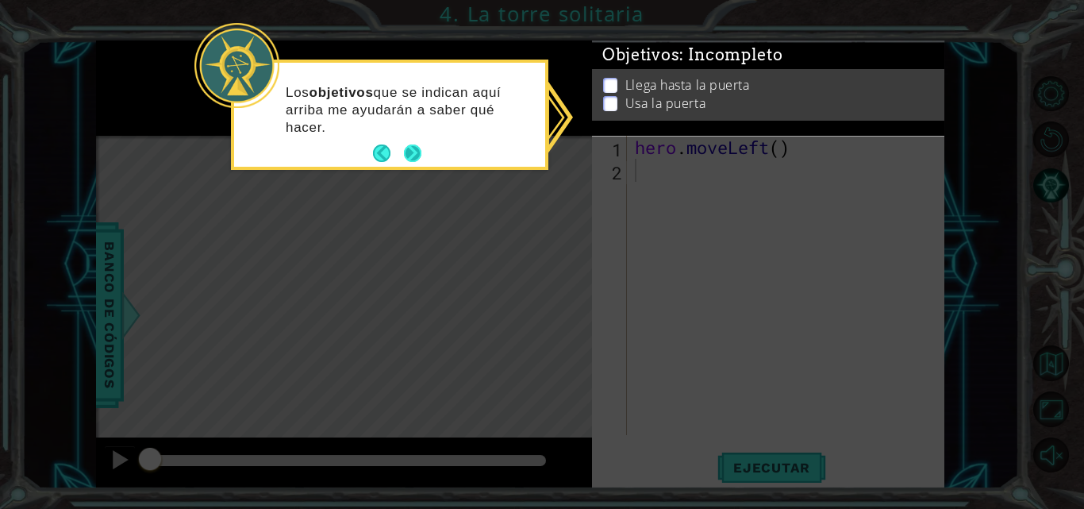
click at [409, 162] on button "Next" at bounding box center [412, 152] width 17 height 17
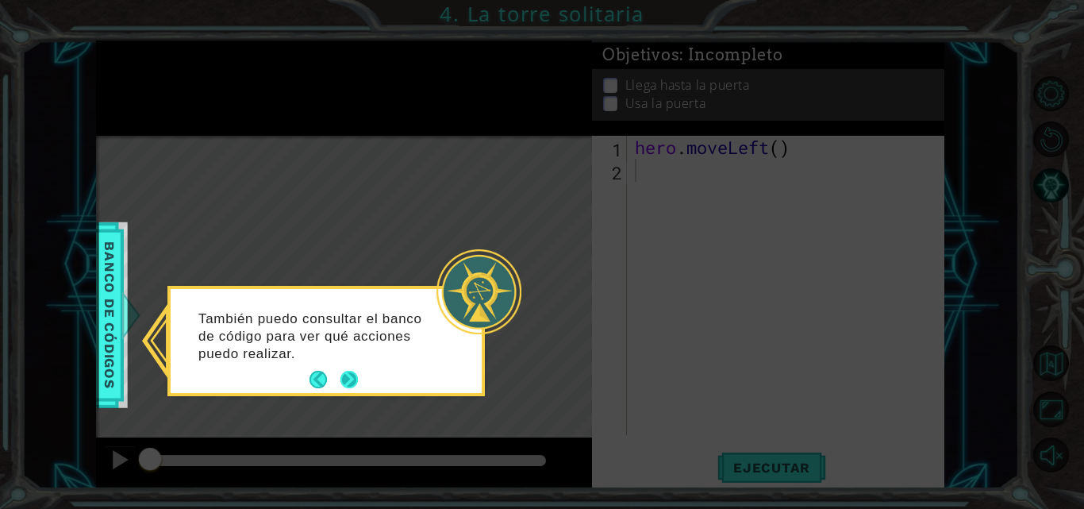
click at [344, 378] on button "Next" at bounding box center [348, 378] width 17 height 17
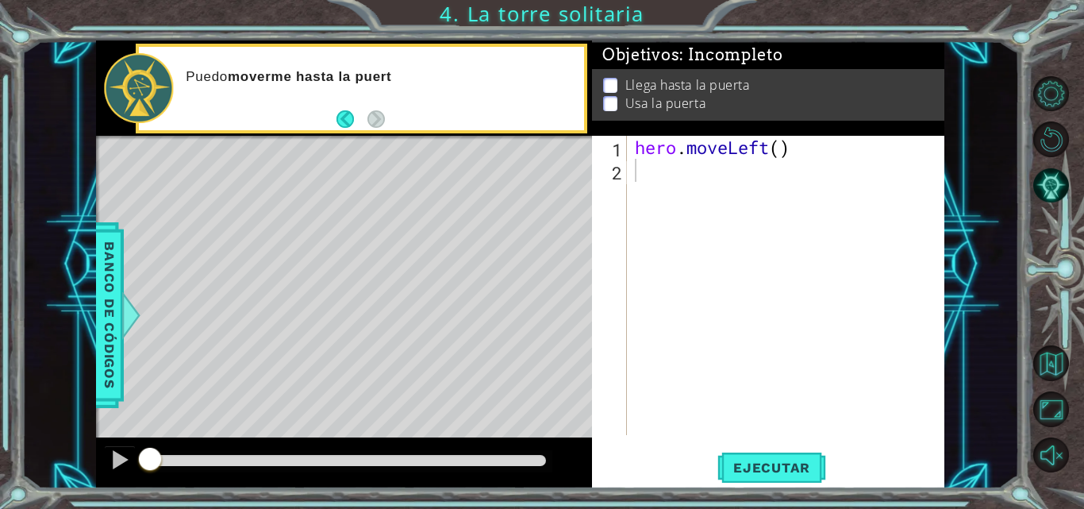
click at [344, 378] on div "Level Map" at bounding box center [462, 369] width 733 height 467
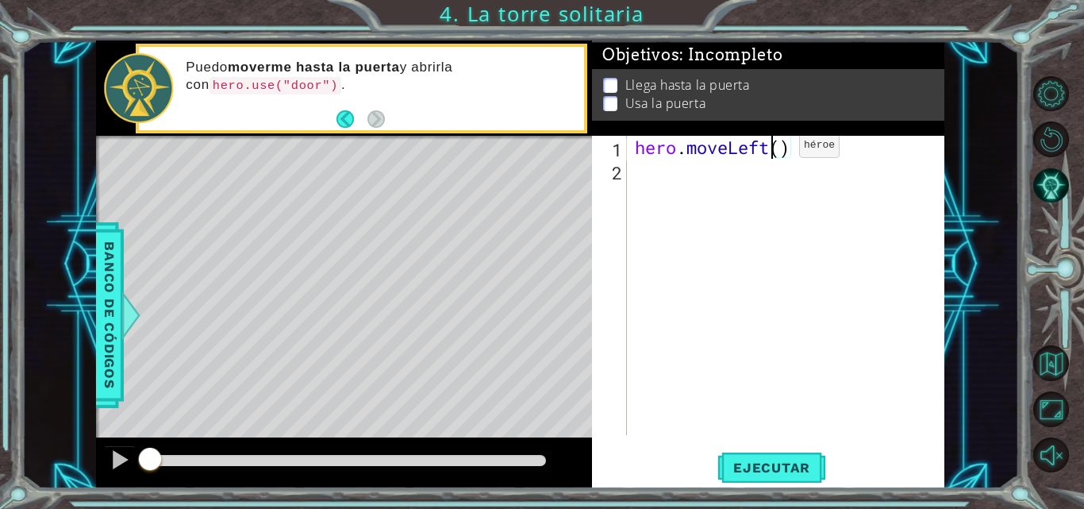
click at [775, 149] on div "hero . moveLeft ( )" at bounding box center [789, 308] width 317 height 345
click at [778, 149] on div "hero . moveLeft ( )" at bounding box center [789, 308] width 317 height 345
type textarea "hero.moveLeft(2)"
click at [696, 186] on div "hero . moveLeft ( 2 )" at bounding box center [789, 308] width 317 height 345
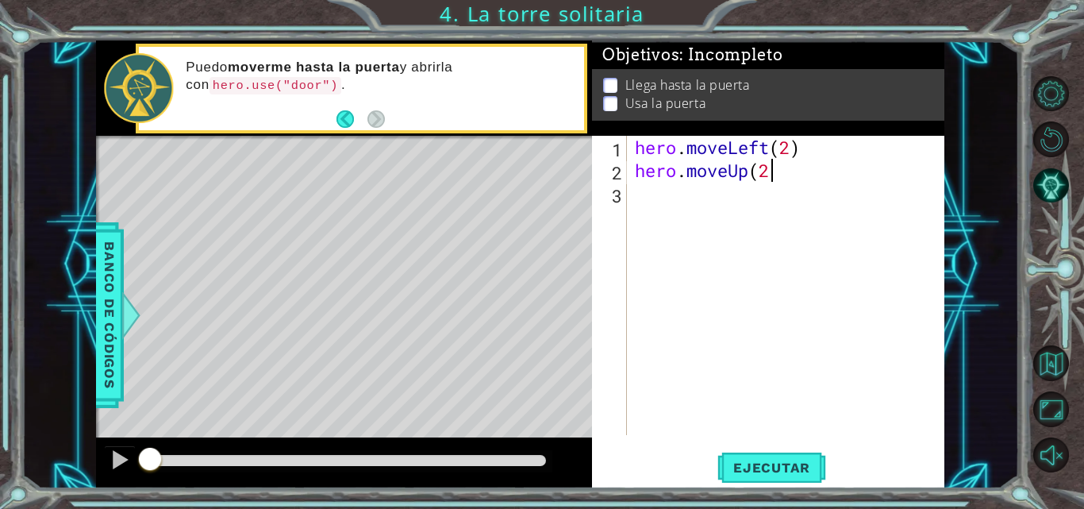
scroll to position [0, 6]
type textarea "hero.moveUp(2)"
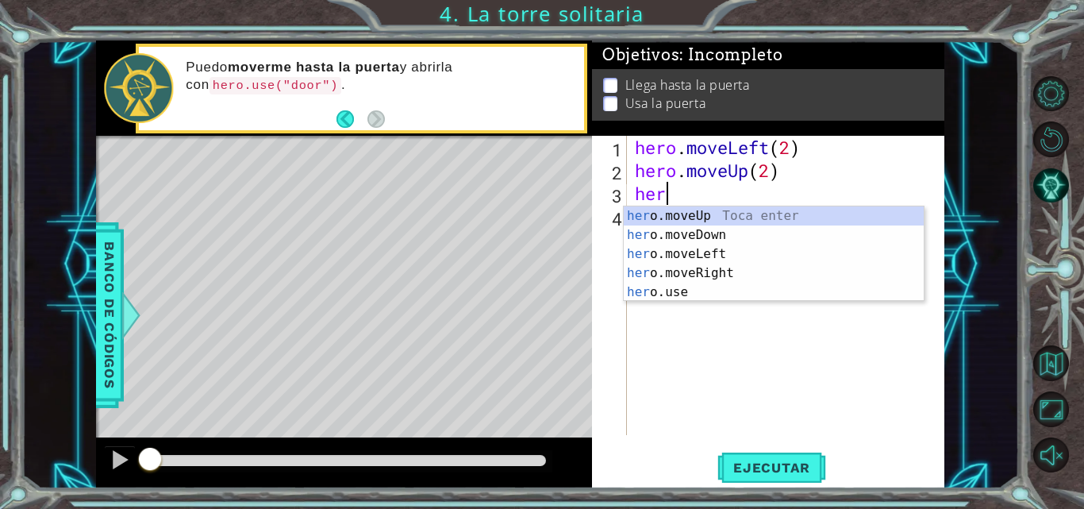
scroll to position [0, 1]
type textarea "hero"
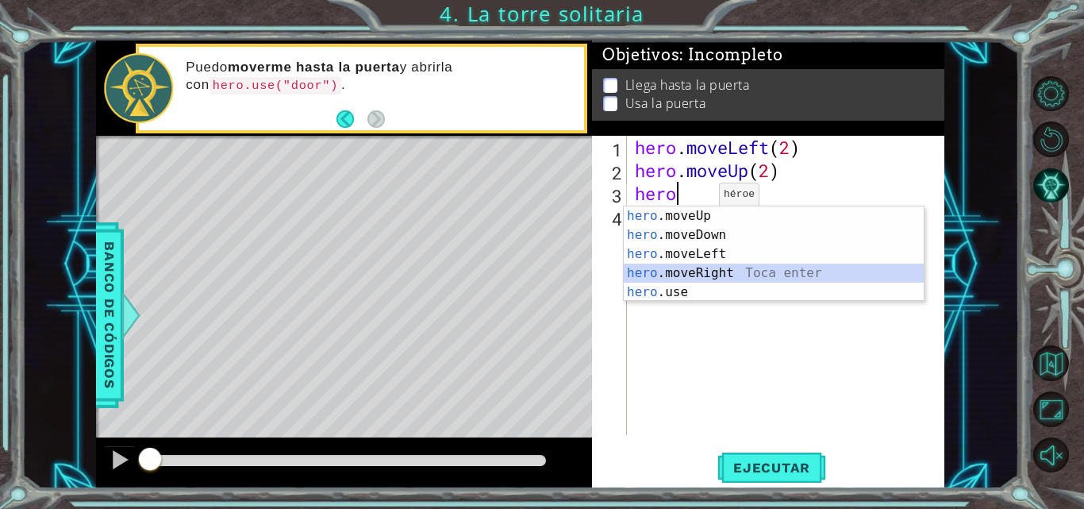
click at [677, 277] on div "hero .moveUp Toca enter hero .moveDown Toca enter hero .moveLeft Toca enter her…" at bounding box center [774, 272] width 300 height 133
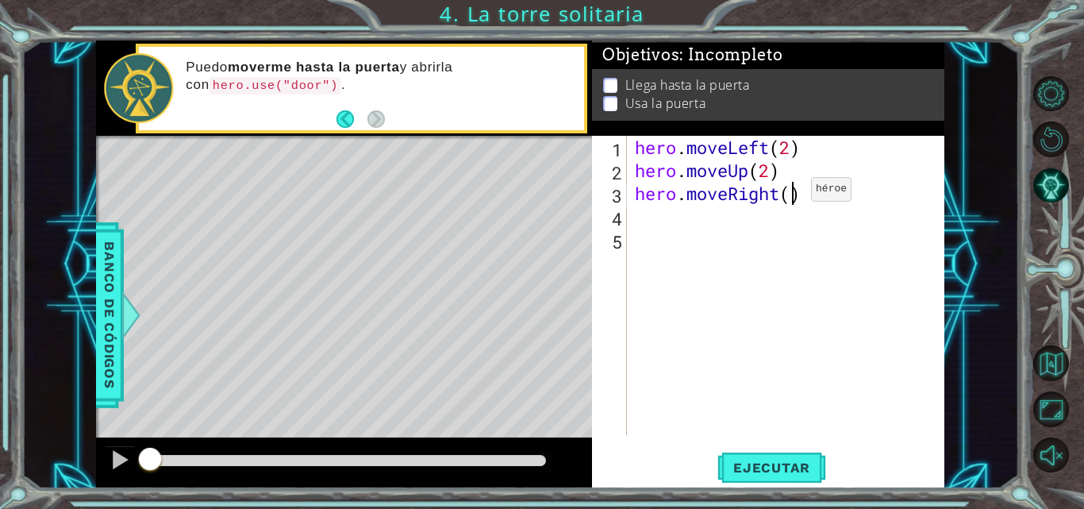
click at [787, 193] on div "hero . moveLeft ( 2 ) hero . moveUp ( 2 ) hero . moveRight ( )" at bounding box center [789, 308] width 317 height 345
type textarea "hero.moveRight(2)"
click at [831, 194] on div "hero . moveLeft ( 2 ) hero . moveUp ( 2 ) hero . moveRight ( 2 )" at bounding box center [789, 308] width 317 height 345
click at [746, 205] on div "hero . moveLeft ( 2 ) hero . moveUp ( 2 ) hero . moveRight ( 2 )" at bounding box center [789, 308] width 317 height 345
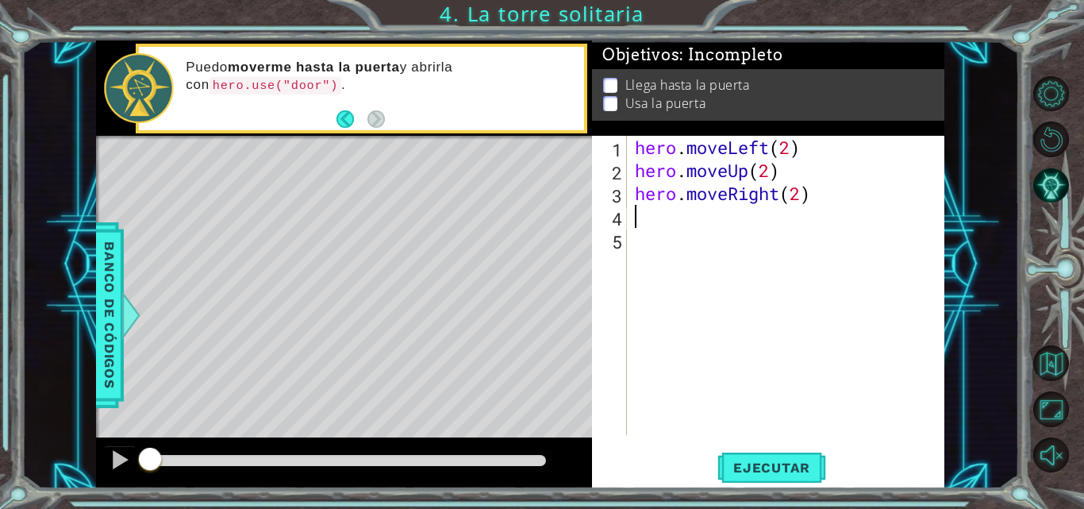
click at [658, 208] on div "hero . moveLeft ( 2 ) hero . moveUp ( 2 ) hero . moveRight ( 2 )" at bounding box center [789, 308] width 317 height 345
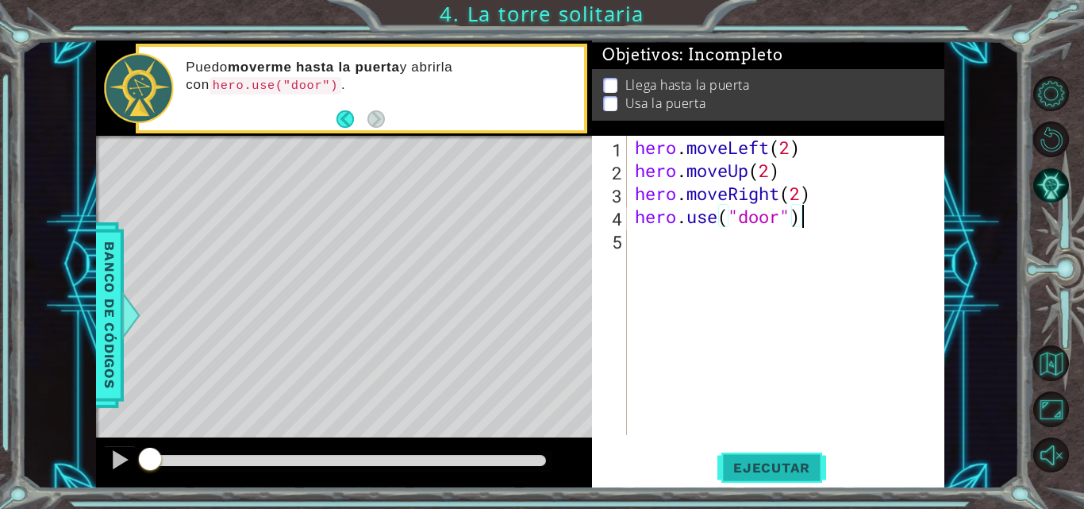
type textarea "hero.use("door")"
click at [762, 458] on button "Ejecutar" at bounding box center [771, 467] width 109 height 35
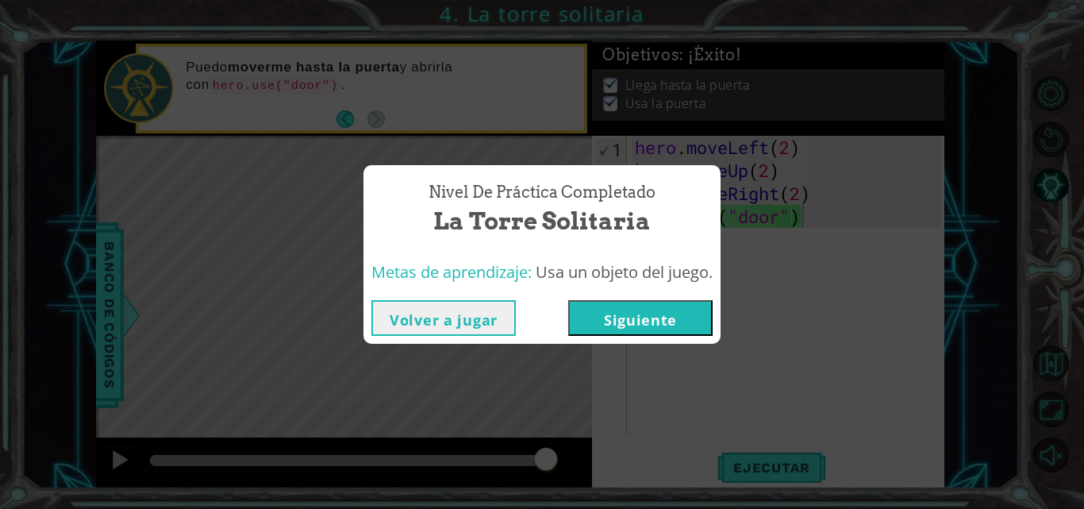
click at [692, 308] on button "Siguiente" at bounding box center [640, 318] width 144 height 36
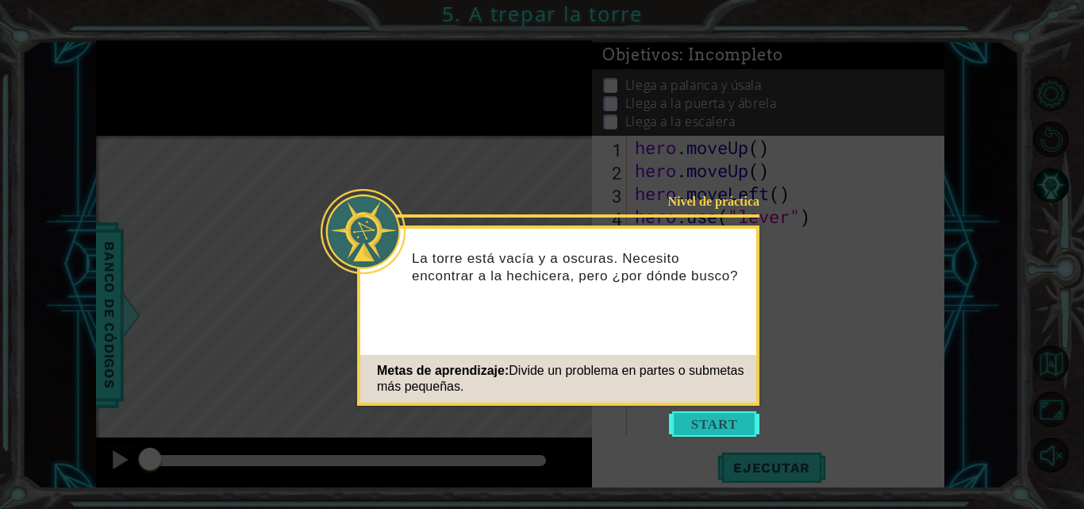
click at [700, 416] on button "Start" at bounding box center [714, 423] width 90 height 25
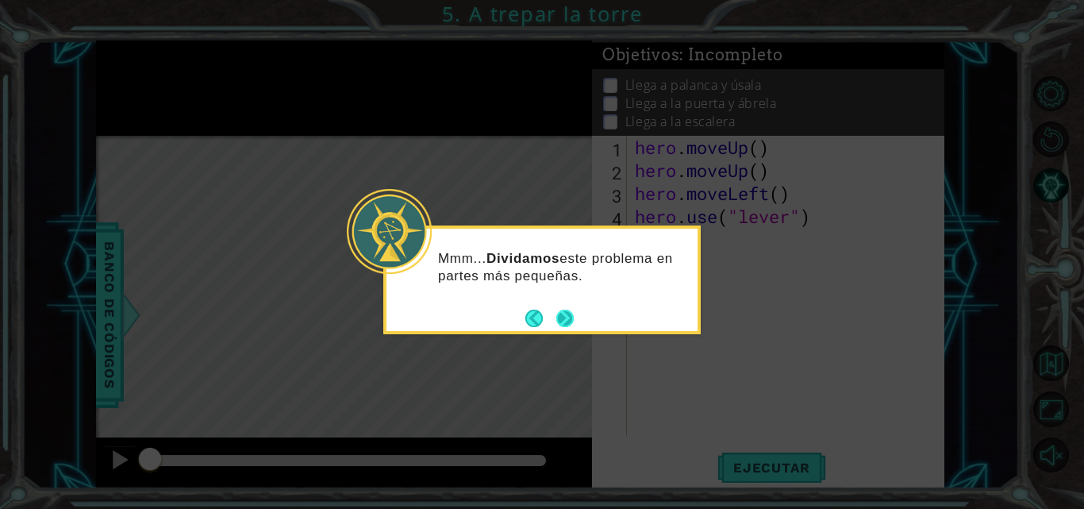
click at [560, 319] on button "Next" at bounding box center [564, 317] width 17 height 17
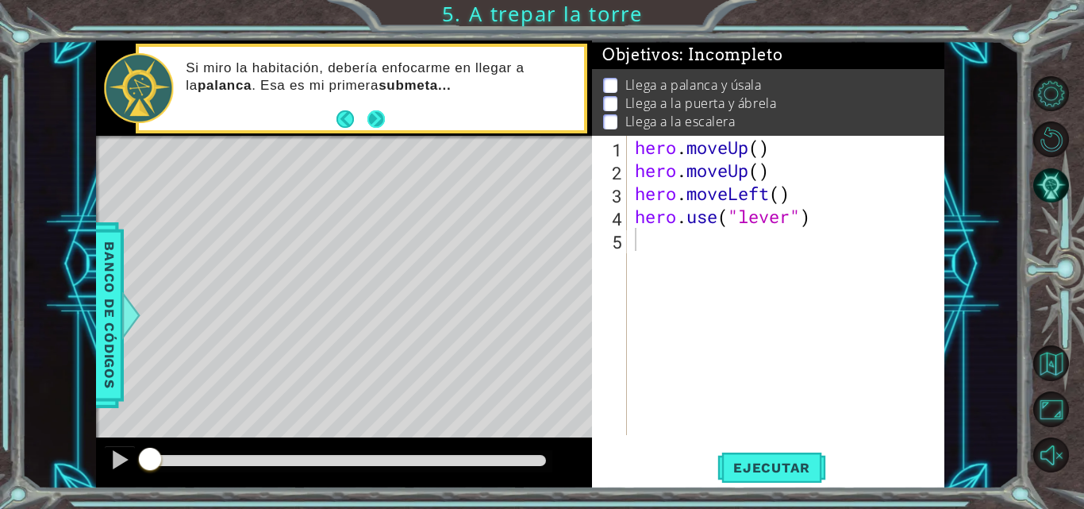
click at [370, 121] on button "Next" at bounding box center [375, 118] width 17 height 17
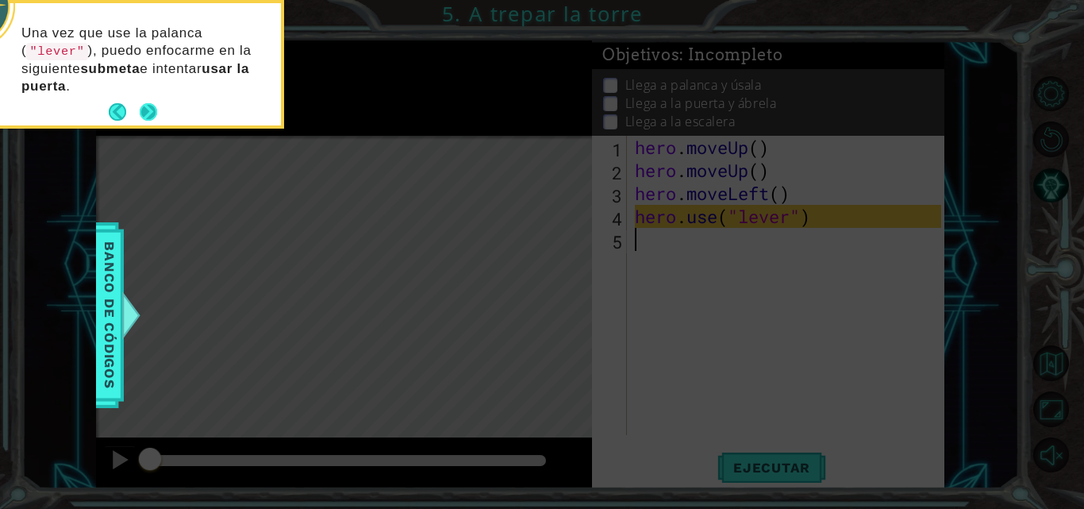
click at [154, 106] on button "Next" at bounding box center [148, 111] width 17 height 17
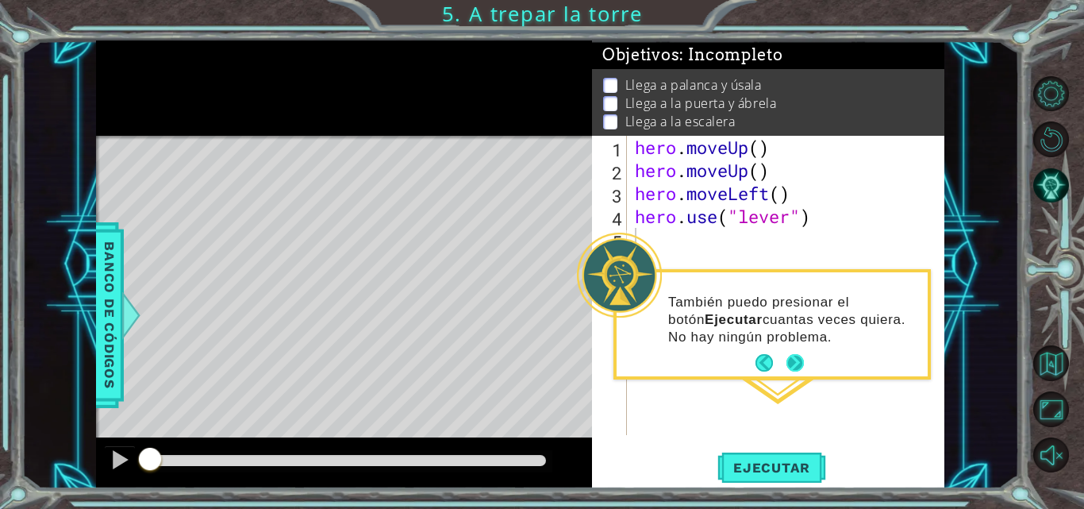
click at [796, 354] on button "Next" at bounding box center [794, 362] width 17 height 17
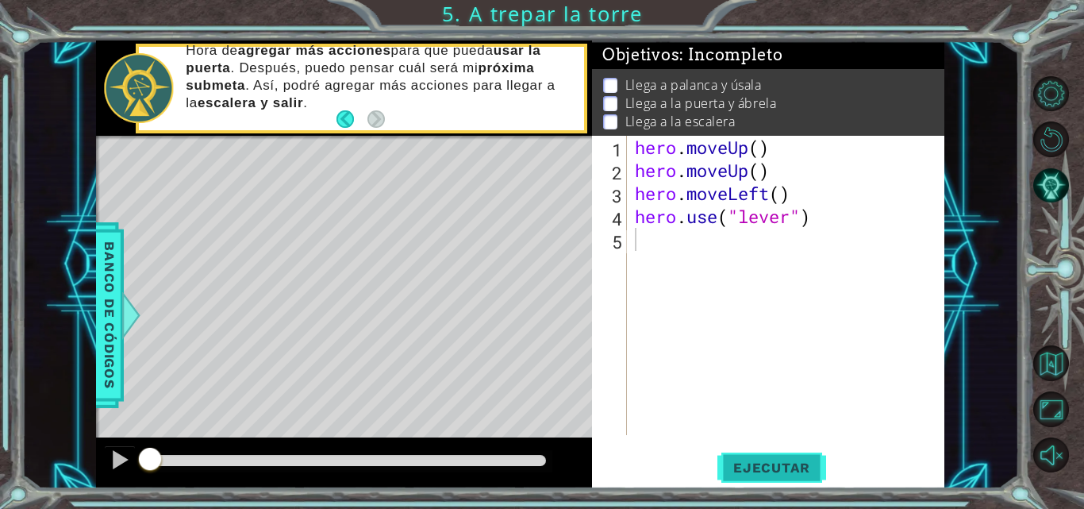
click at [742, 461] on span "Ejecutar" at bounding box center [771, 467] width 109 height 16
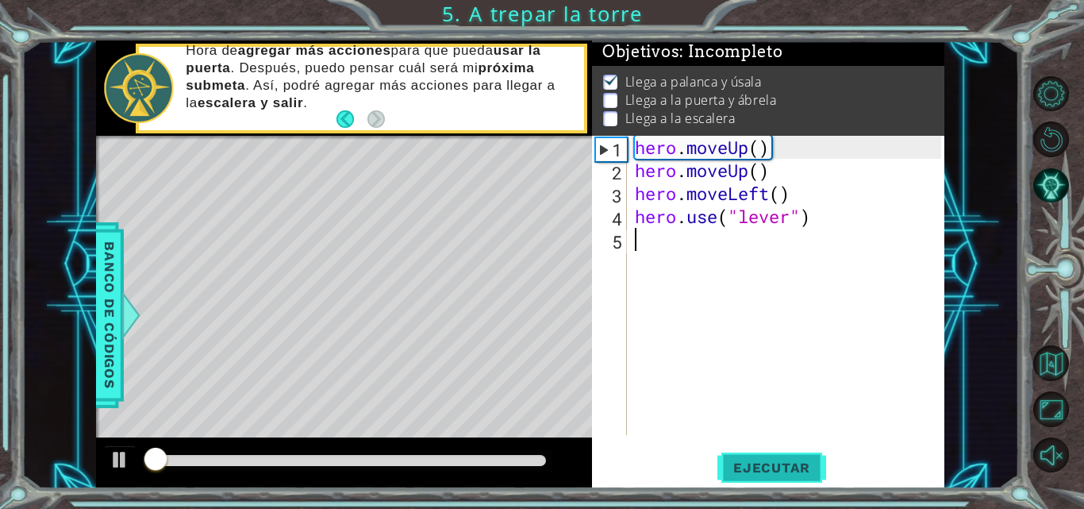
scroll to position [12, 0]
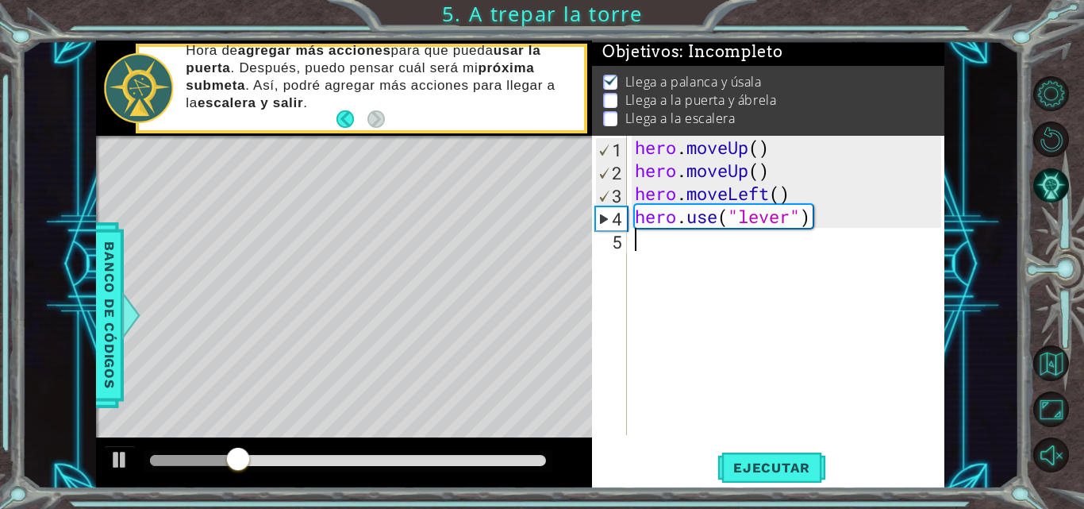
click at [662, 248] on div "hero . moveUp ( ) hero . moveUp ( ) hero . moveLeft ( ) hero . use ( "lever" )" at bounding box center [789, 308] width 317 height 345
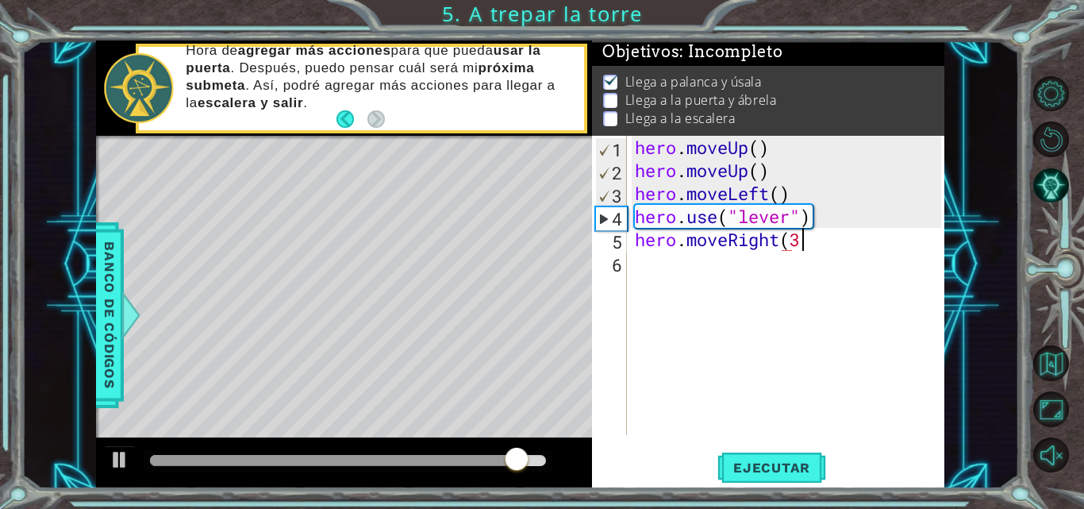
scroll to position [0, 7]
type textarea "hero.moveRight(3)"
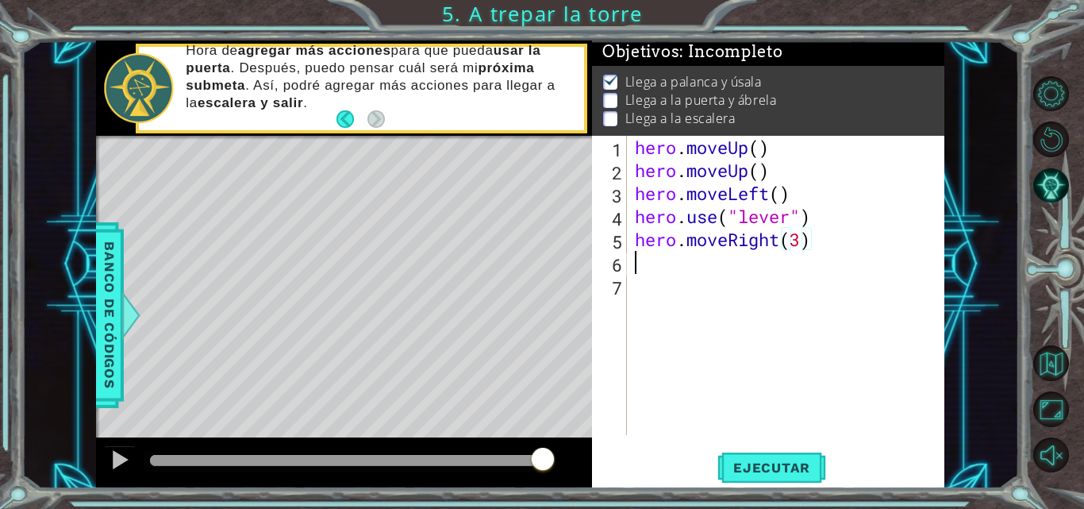
scroll to position [0, 0]
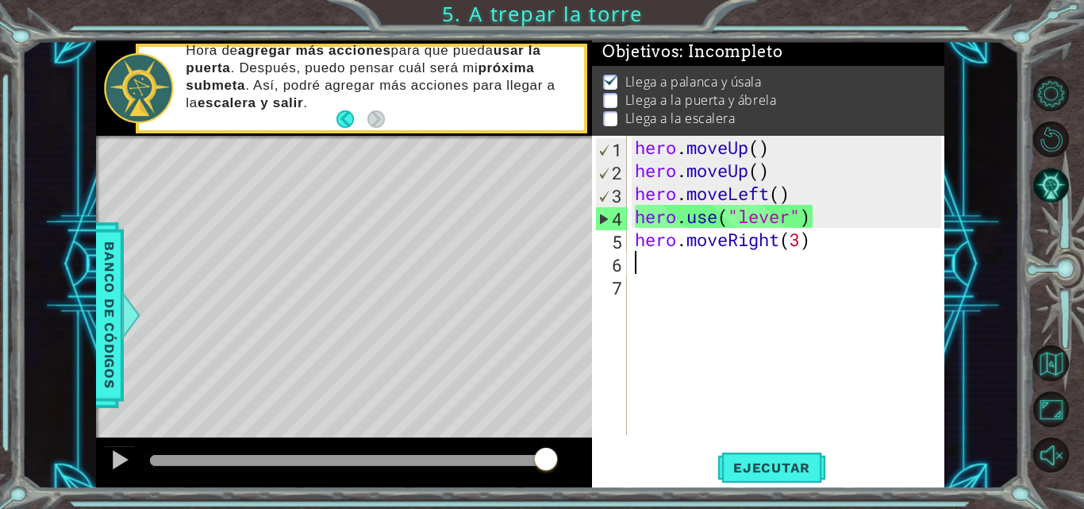
click at [638, 259] on div "hero . moveUp ( ) hero . moveUp ( ) hero . moveLeft ( ) hero . use ( "lever" ) …" at bounding box center [789, 308] width 317 height 345
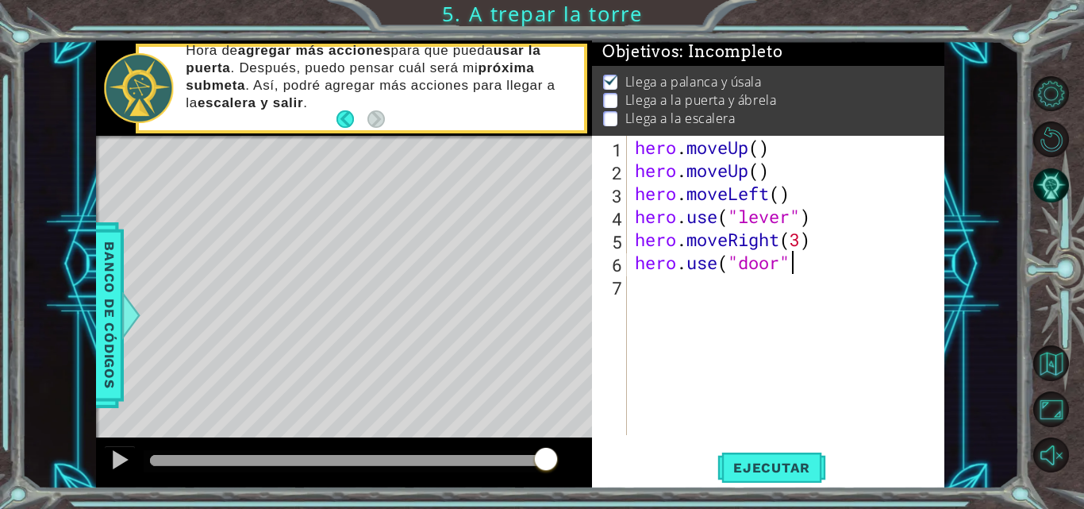
scroll to position [0, 7]
type textarea "hero.use("door")"
click at [759, 462] on span "Ejecutar" at bounding box center [771, 467] width 109 height 16
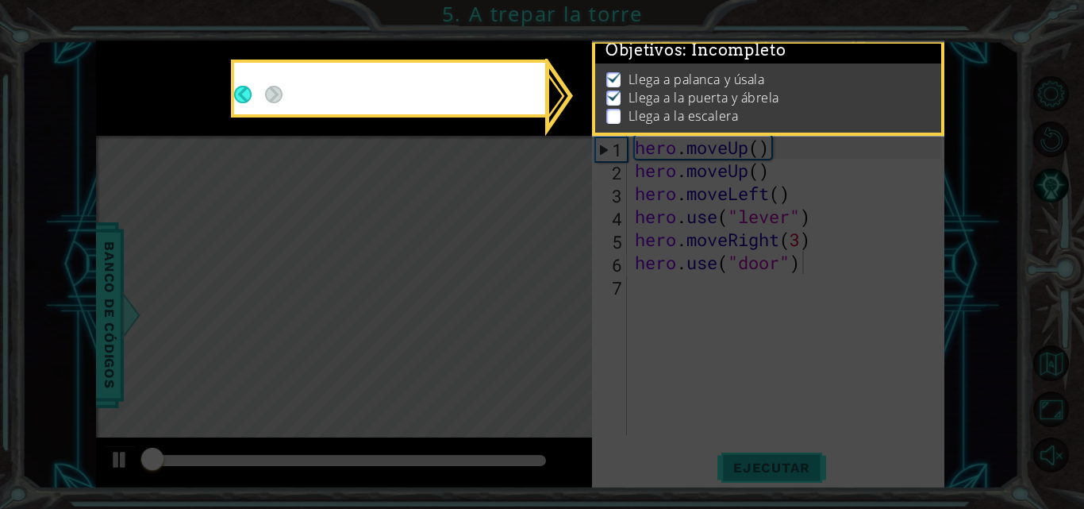
scroll to position [12, 0]
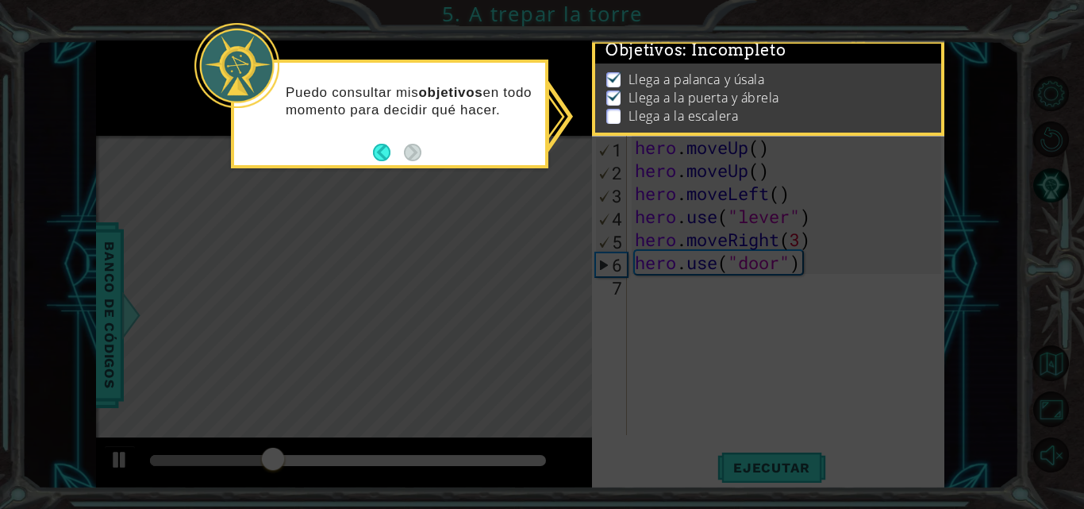
click at [719, 304] on icon at bounding box center [542, 254] width 1084 height 509
drag, startPoint x: 612, startPoint y: 97, endPoint x: 929, endPoint y: 76, distance: 318.0
click at [929, 76] on div "Objetivos : Incompleto Llega a palanca y úsala Llega a la puerta y ábrela Llega…" at bounding box center [768, 87] width 352 height 95
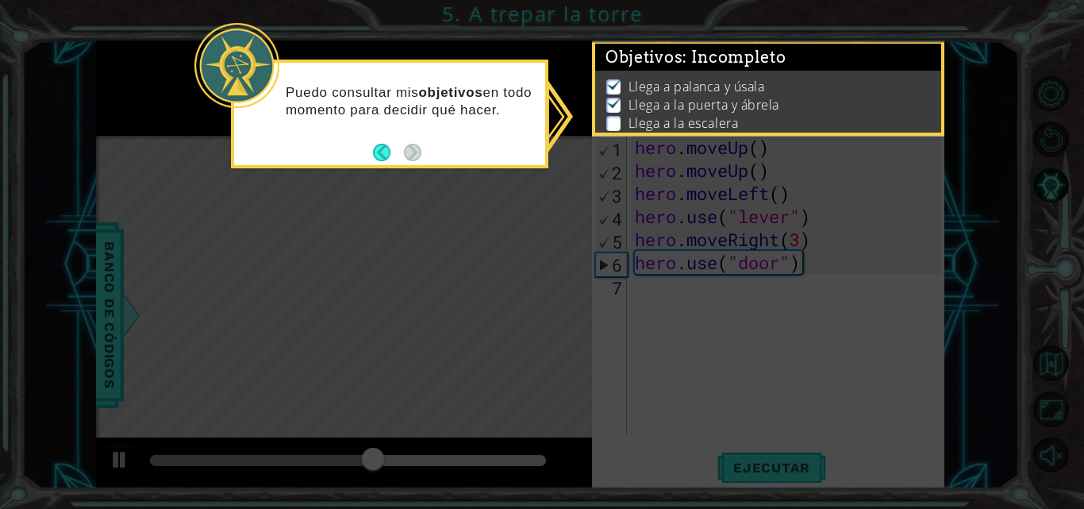
click at [670, 296] on icon at bounding box center [542, 254] width 1084 height 509
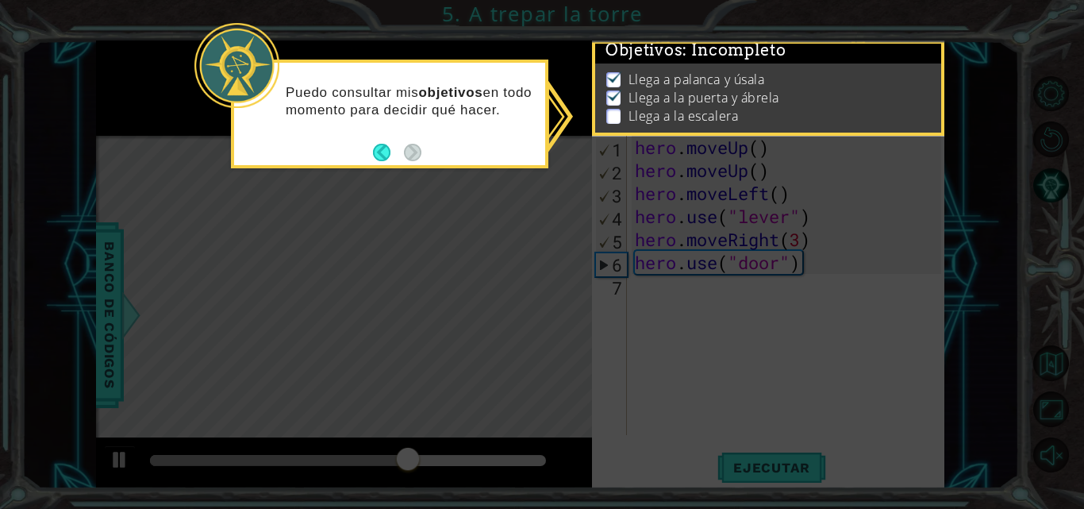
scroll to position [28, 0]
drag, startPoint x: 612, startPoint y: 86, endPoint x: 880, endPoint y: 454, distance: 454.9
click at [880, 454] on body "1 ההההההההההההההההההההההההההההההההההההההההההההההההההההההההההההההההההההההההההההה…" at bounding box center [542, 254] width 1084 height 509
click at [880, 454] on icon at bounding box center [542, 254] width 1084 height 509
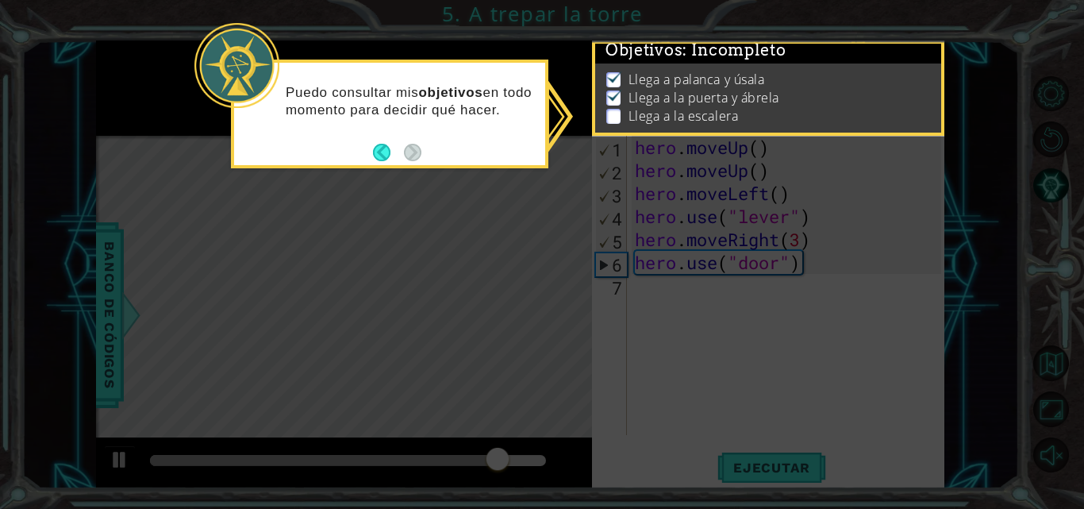
drag, startPoint x: 880, startPoint y: 454, endPoint x: 824, endPoint y: 232, distance: 229.0
click at [824, 232] on icon at bounding box center [542, 254] width 1084 height 509
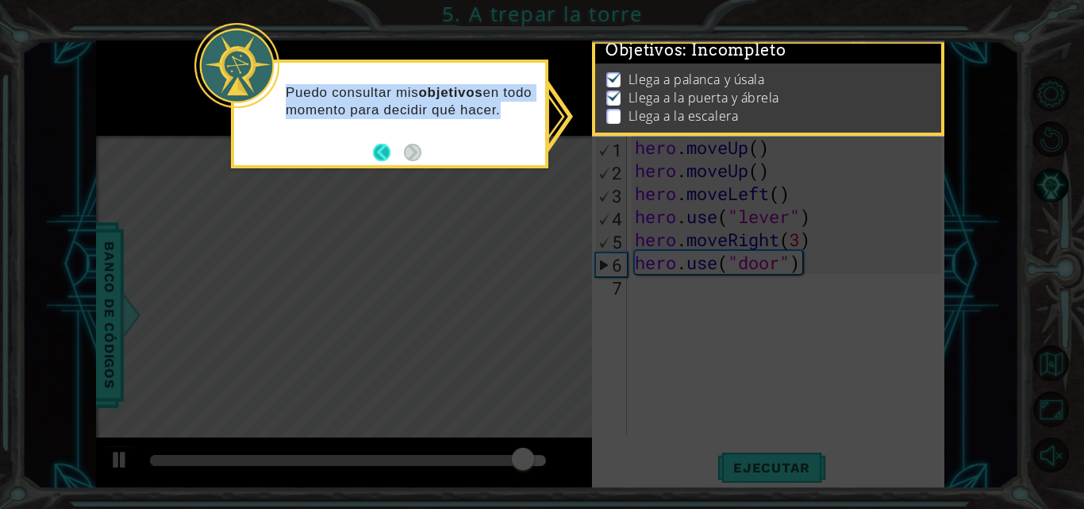
drag, startPoint x: 824, startPoint y: 232, endPoint x: 378, endPoint y: 149, distance: 454.2
click at [378, 149] on body "1 ההההההההההההההההההההההההההההההההההההההההההההההההההההההההההההההההההההההההההההה…" at bounding box center [542, 254] width 1084 height 509
click at [378, 149] on button "Back" at bounding box center [388, 152] width 31 height 17
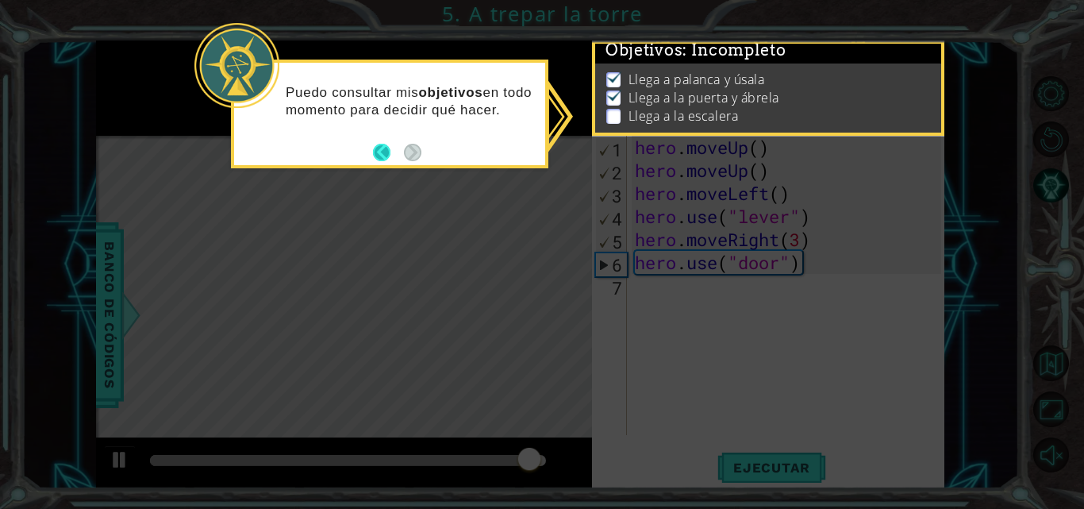
scroll to position [23, 0]
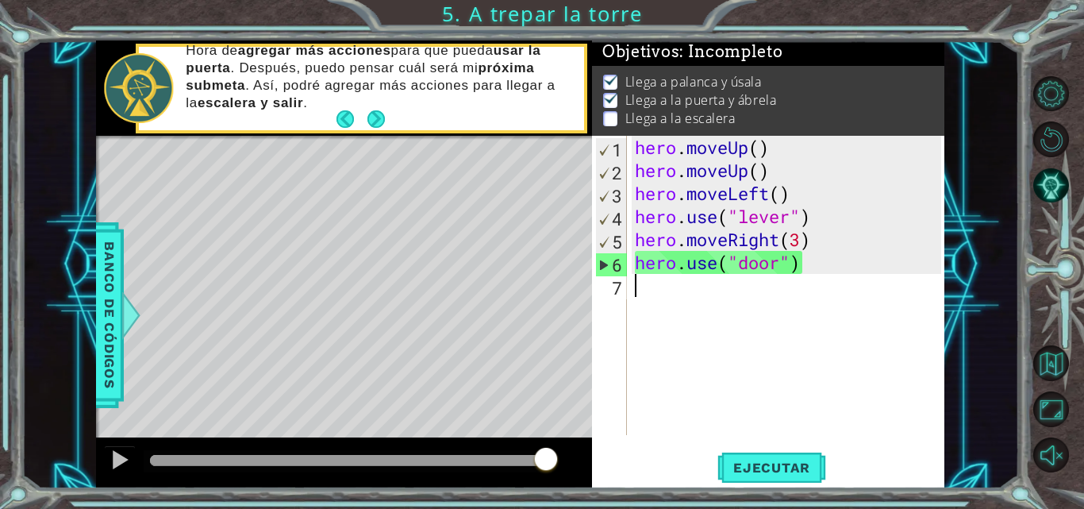
click at [748, 320] on div "hero . moveUp ( ) hero . moveUp ( ) hero . moveLeft ( ) hero . use ( "lever" ) …" at bounding box center [789, 308] width 317 height 345
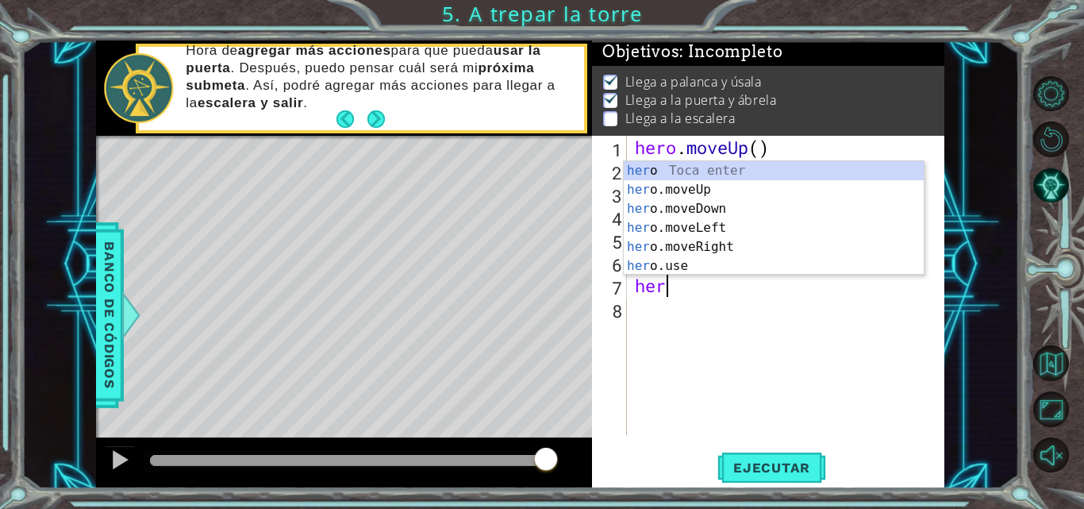
scroll to position [0, 1]
type textarea "hero"
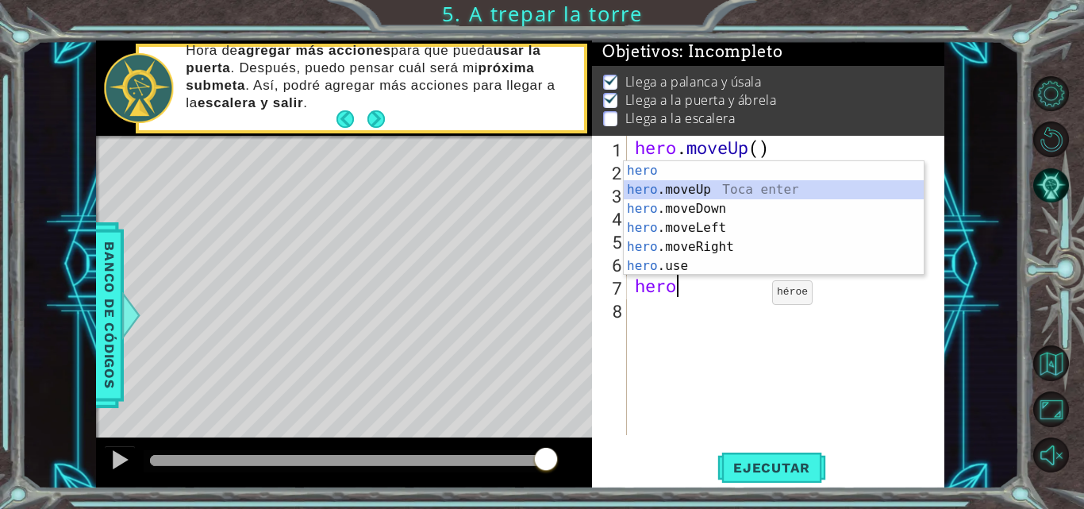
click at [718, 181] on div "hero Toca enter hero .moveUp Toca enter hero .moveDown Toca enter hero .moveLef…" at bounding box center [774, 237] width 300 height 152
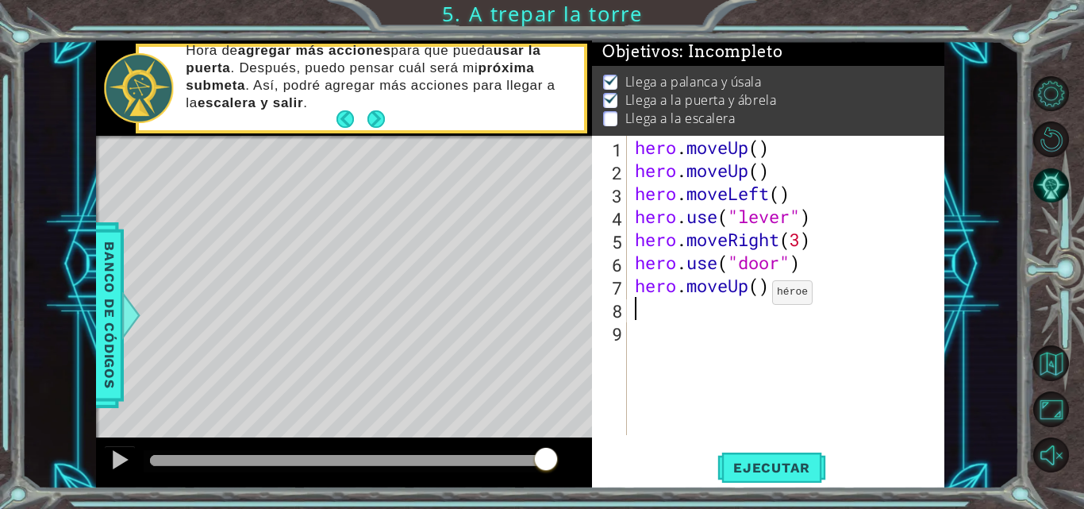
scroll to position [0, 0]
click at [760, 285] on div "hero . moveUp ( ) hero . moveUp ( ) hero . moveLeft ( ) hero . use ( "lever" ) …" at bounding box center [789, 308] width 317 height 345
type textarea "hero.moveUp(2)"
click at [648, 302] on div "hero . moveUp ( ) hero . moveUp ( ) hero . moveLeft ( ) hero . use ( "lever" ) …" at bounding box center [789, 308] width 317 height 345
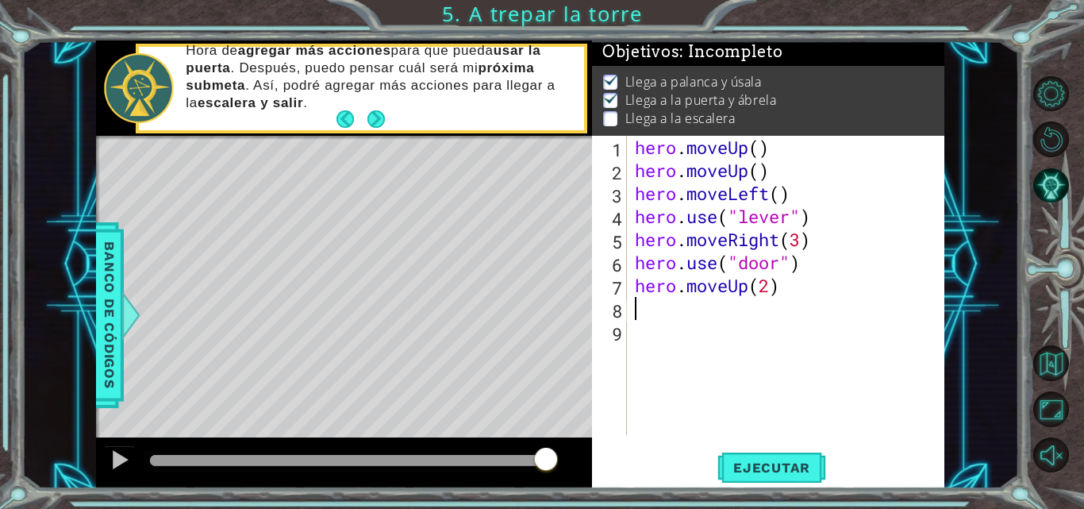
scroll to position [0, 0]
click at [648, 302] on div "hero . moveUp ( ) hero . moveUp ( ) hero . moveLeft ( ) hero . use ( "lever" ) …" at bounding box center [789, 308] width 317 height 345
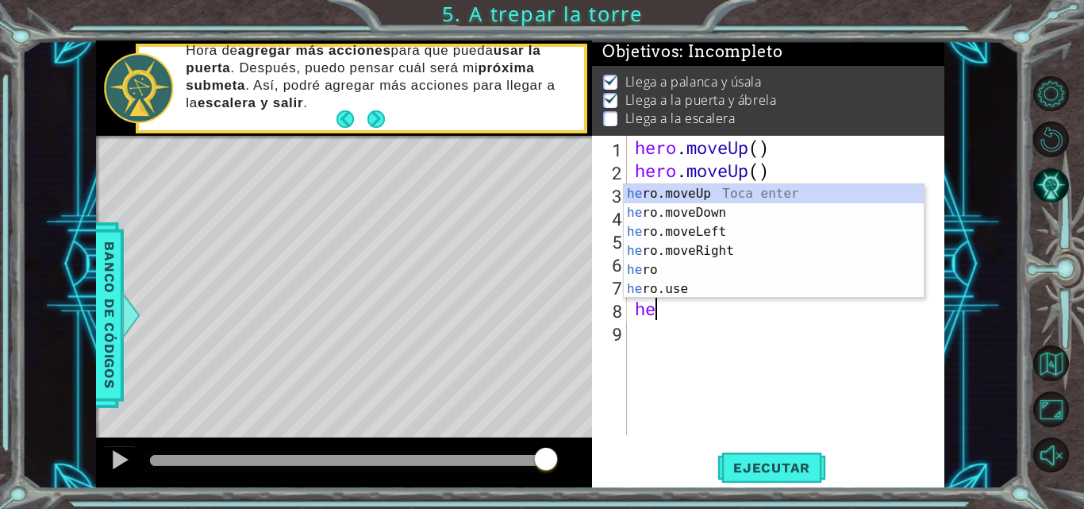
type textarea "her"
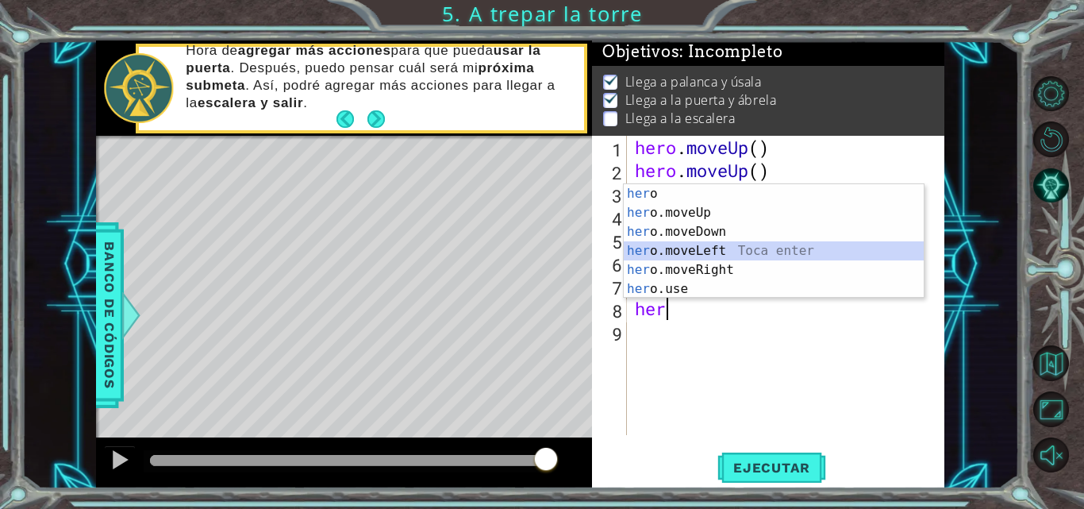
click at [704, 251] on div "her o Toca enter her o.moveUp Toca enter her o.moveDown Toca enter her o.moveLe…" at bounding box center [774, 260] width 300 height 152
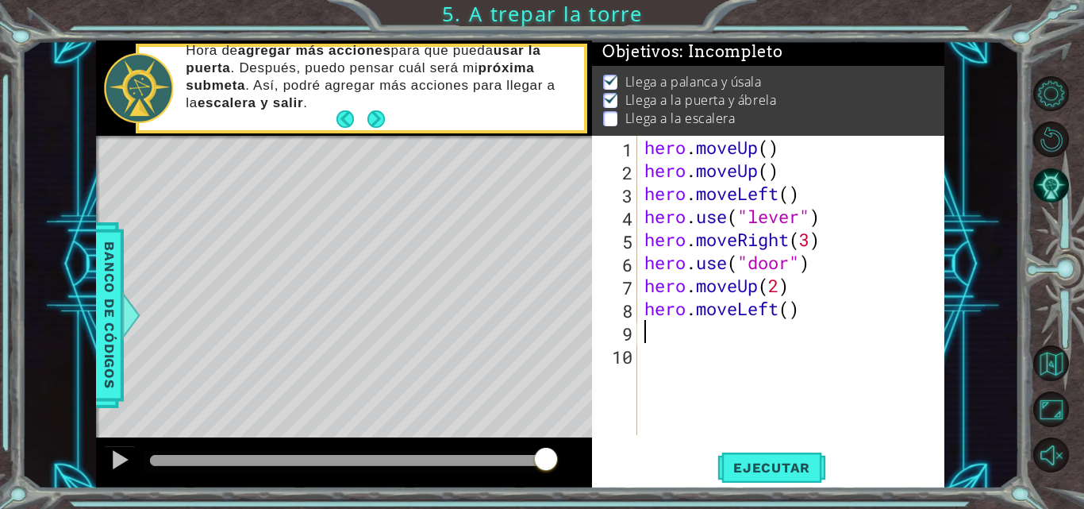
scroll to position [0, 0]
click at [791, 309] on div "hero . moveUp ( ) hero . moveUp ( ) hero . moveLeft ( ) hero . use ( "lever" ) …" at bounding box center [795, 308] width 308 height 345
type textarea "hero.moveLeft(3)"
click at [671, 324] on div "hero . moveUp ( ) hero . moveUp ( ) hero . moveLeft ( ) hero . use ( "lever" ) …" at bounding box center [795, 308] width 308 height 345
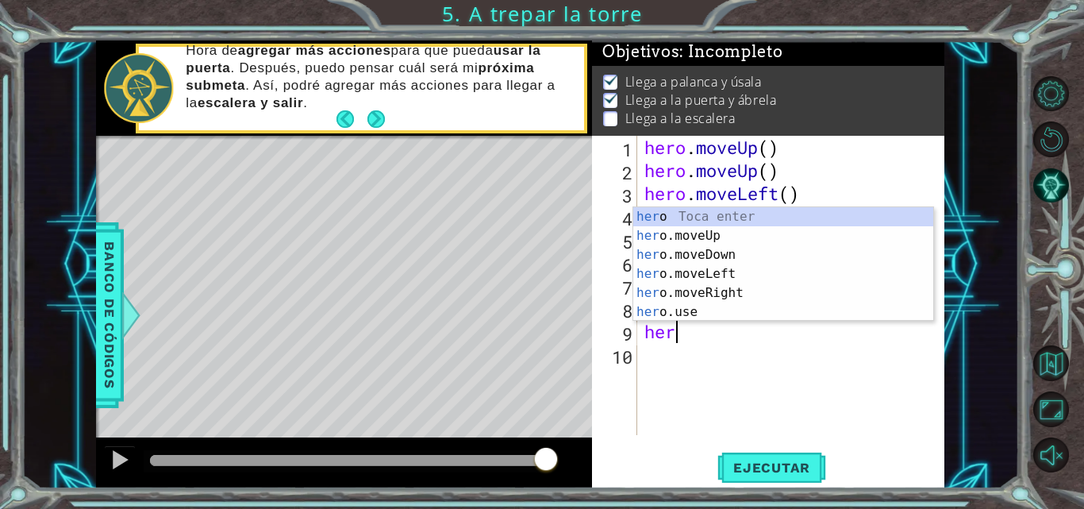
scroll to position [0, 1]
type textarea "hero"
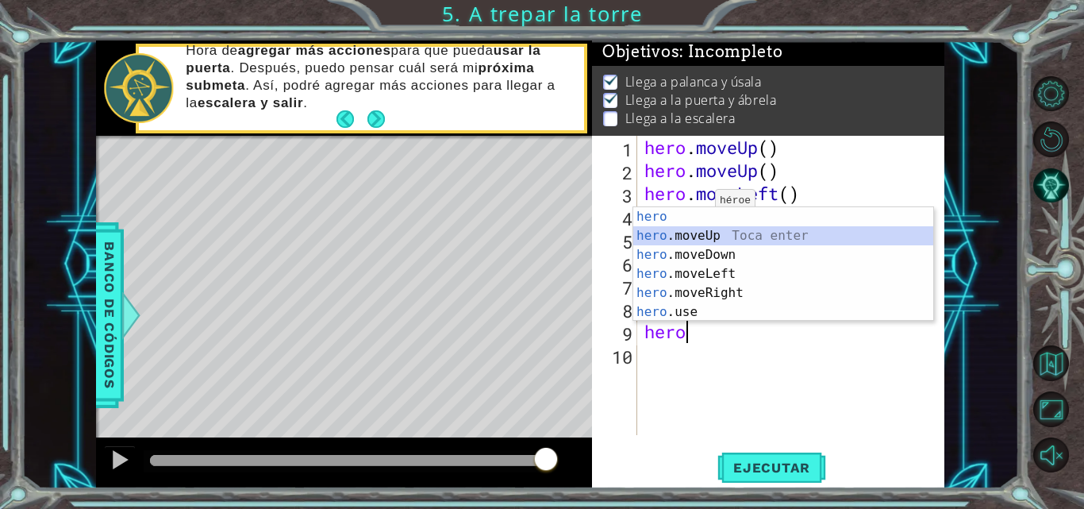
click at [703, 232] on div "hero Toca enter hero .moveUp Toca enter hero .moveDown Toca enter hero .moveLef…" at bounding box center [783, 283] width 300 height 152
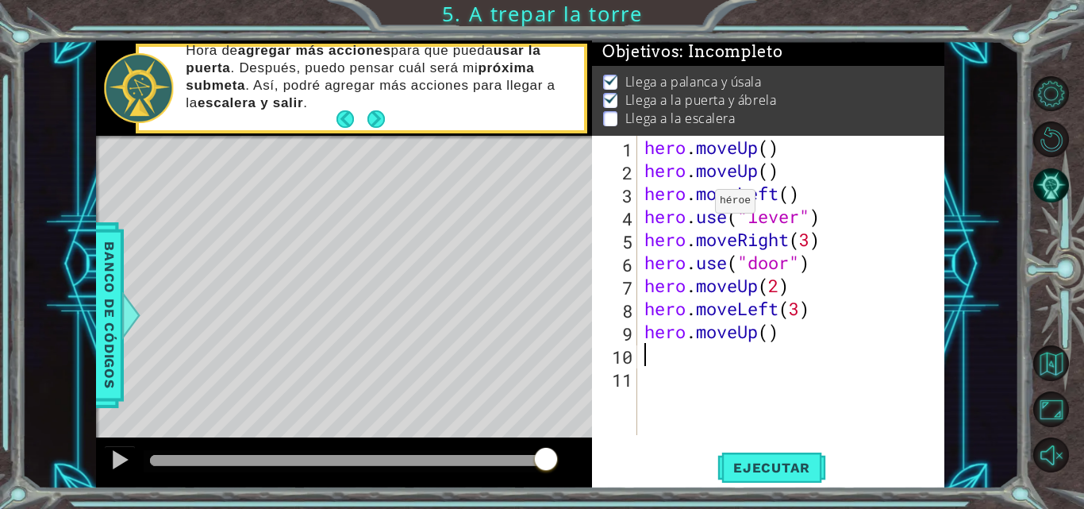
scroll to position [0, 0]
click at [769, 457] on button "Ejecutar" at bounding box center [771, 467] width 109 height 35
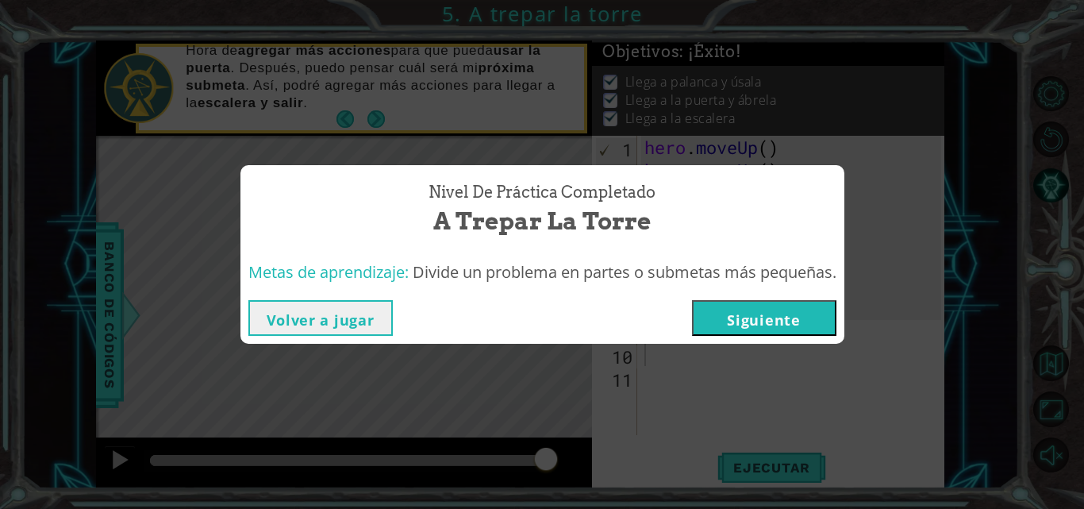
click at [942, 117] on div "Nivel de práctica Completado A trepar la torre Metas de aprendizaje: Divide un …" at bounding box center [542, 254] width 1084 height 509
click at [269, 306] on button "Volver a jugar" at bounding box center [320, 318] width 144 height 36
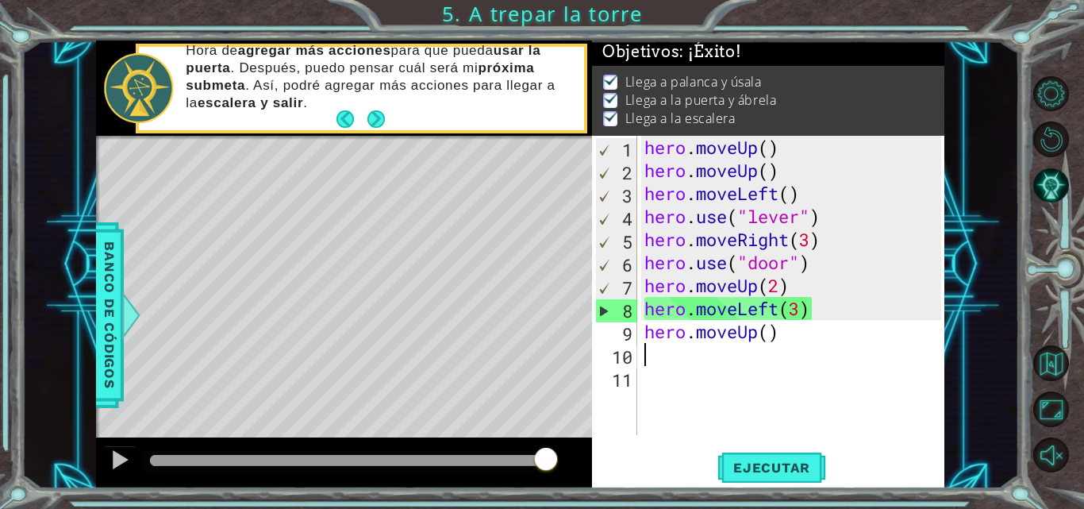
click at [871, 342] on div "hero . moveUp ( ) hero . moveUp ( ) hero . moveLeft ( ) hero . use ( "lever" ) …" at bounding box center [795, 308] width 308 height 345
type textarea "hero.moveUp()"
click at [763, 448] on div "hero.moveUp() 1 2 3 4 5 6 7 8 9 10 11 hero . moveUp ( ) hero . moveUp ( ) hero …" at bounding box center [768, 312] width 352 height 352
click at [756, 464] on span "Ejecutar" at bounding box center [771, 467] width 109 height 16
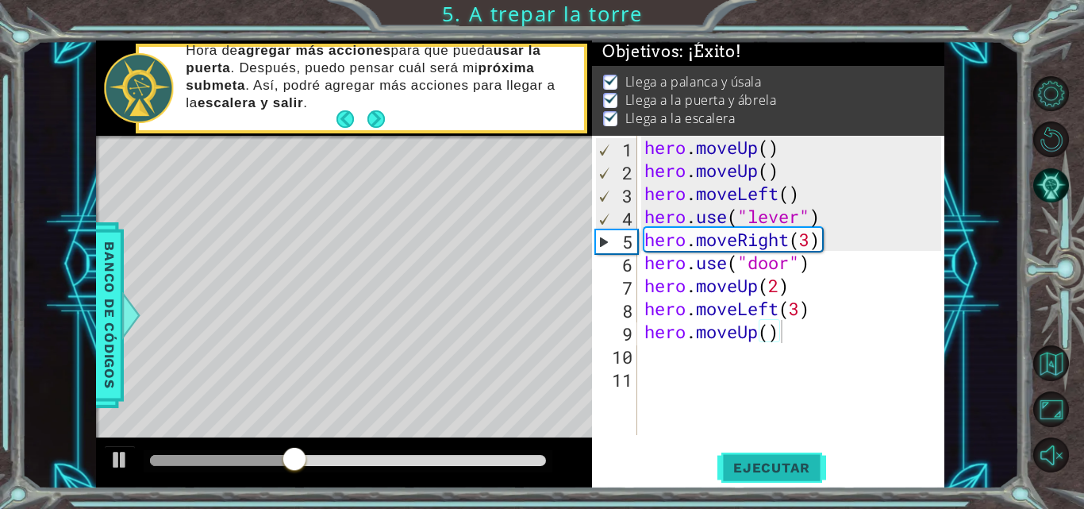
click at [756, 464] on span "Ejecutar" at bounding box center [771, 467] width 109 height 16
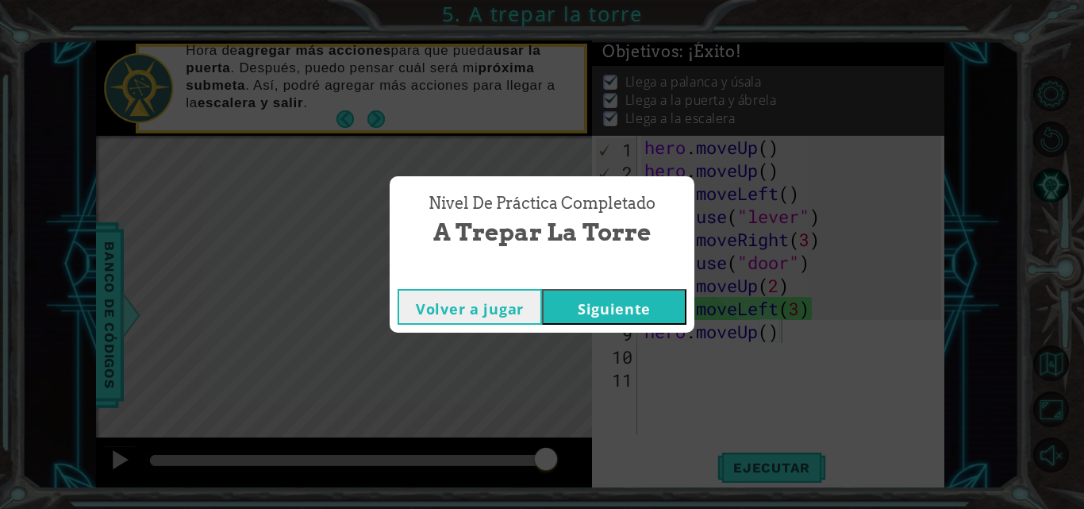
click at [608, 301] on button "Siguiente" at bounding box center [614, 307] width 144 height 36
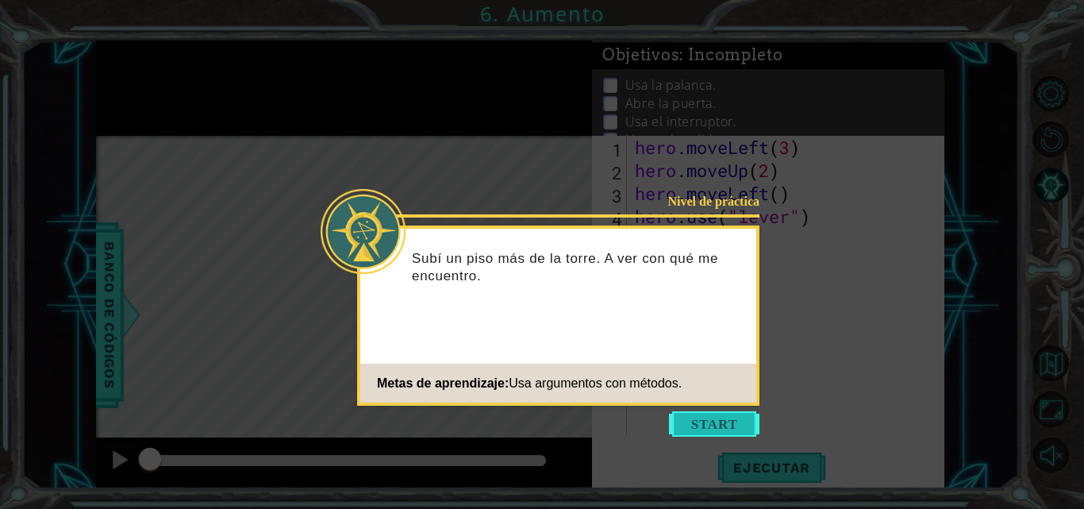
click at [701, 415] on button "Start" at bounding box center [714, 423] width 90 height 25
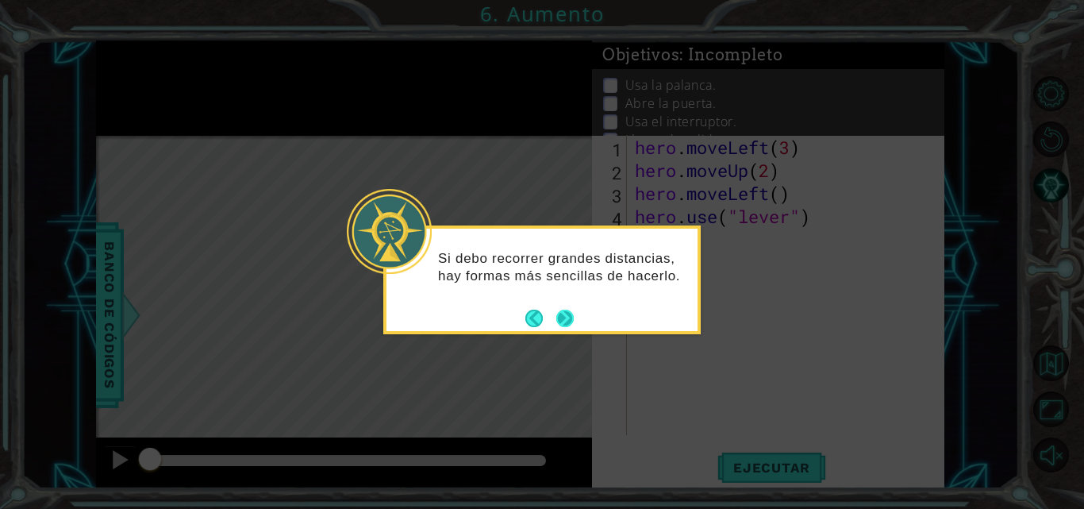
click at [569, 312] on button "Next" at bounding box center [565, 318] width 18 height 18
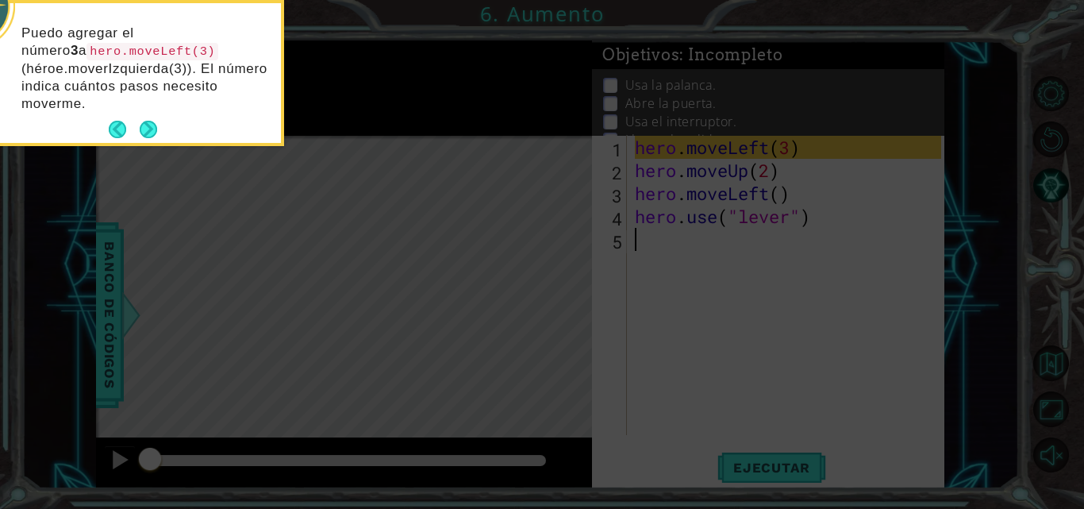
click at [151, 117] on footer at bounding box center [133, 129] width 48 height 24
click at [147, 130] on button "Next" at bounding box center [148, 129] width 17 height 17
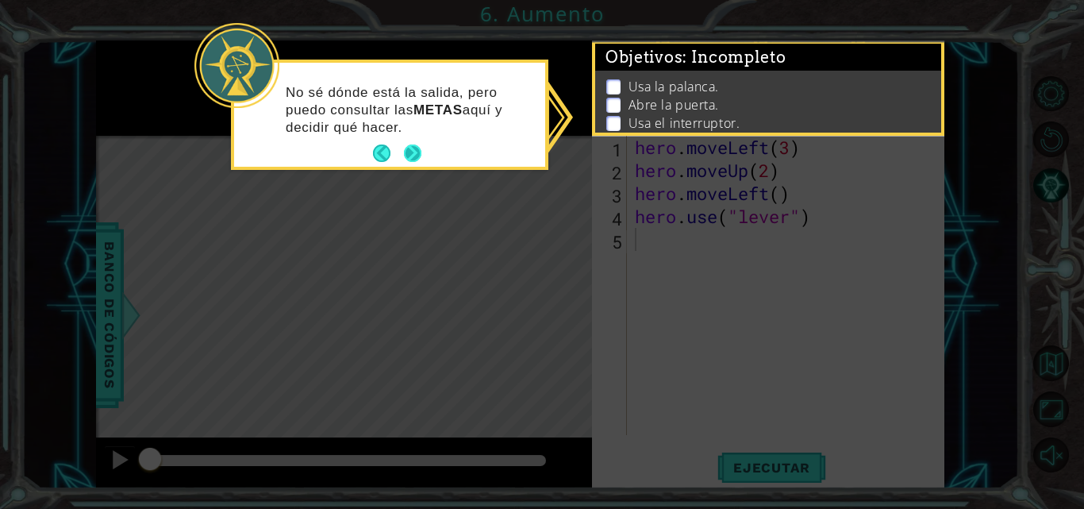
click at [415, 155] on button "Next" at bounding box center [412, 152] width 17 height 17
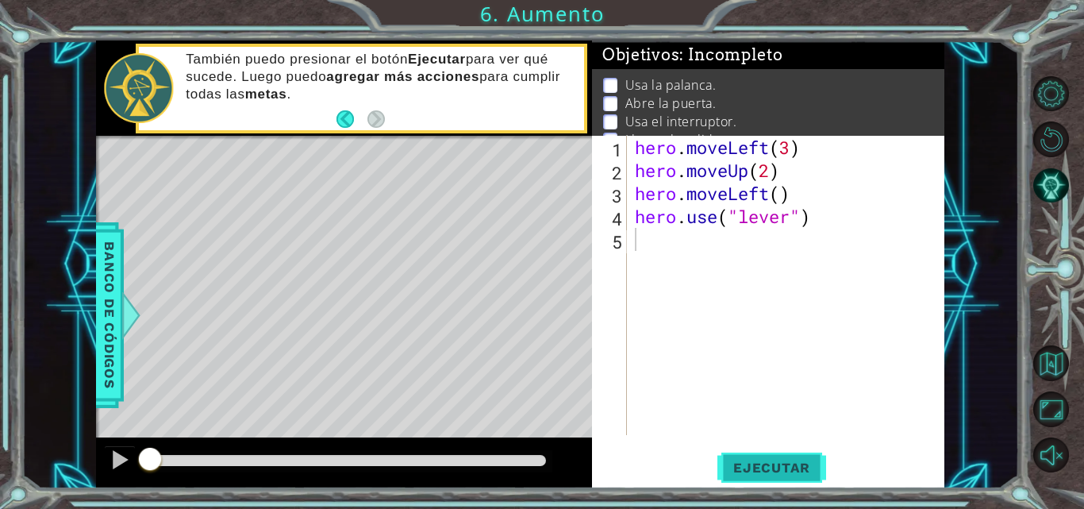
click at [797, 462] on span "Ejecutar" at bounding box center [771, 467] width 109 height 16
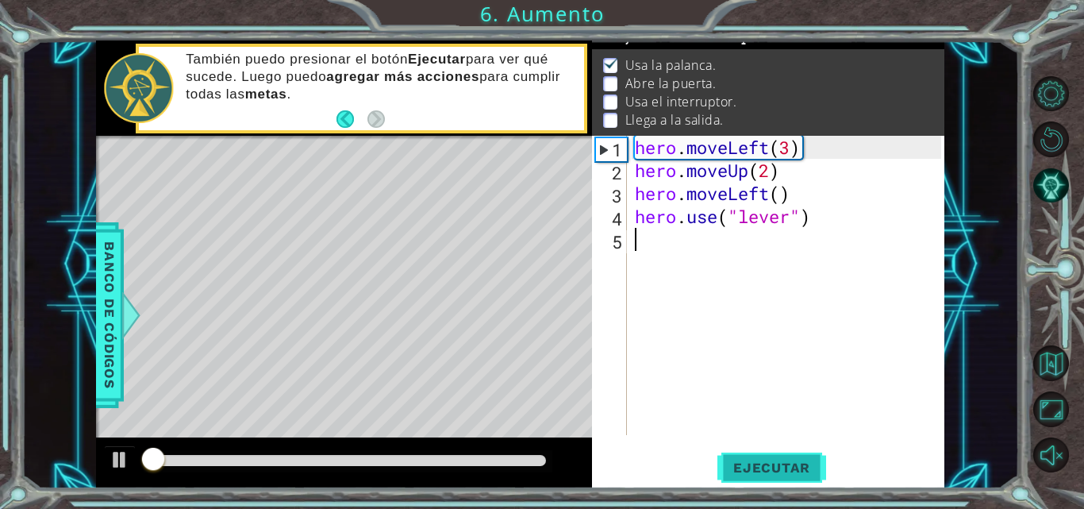
scroll to position [21, 0]
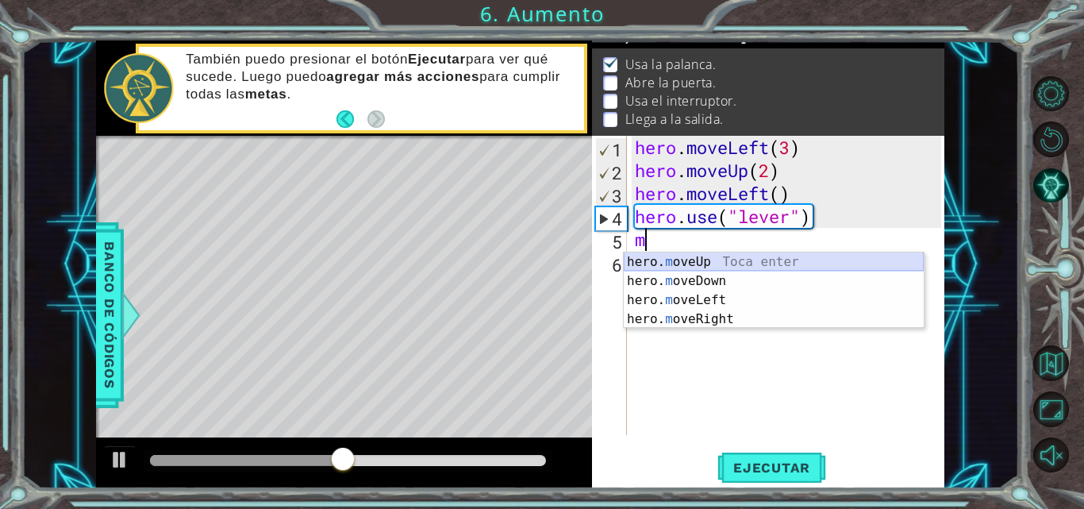
click at [693, 268] on div "hero. m oveUp Toca enter hero. m oveDown Toca enter hero. m oveLeft Toca enter …" at bounding box center [774, 309] width 300 height 114
type textarea "hero.moveUp(1)"
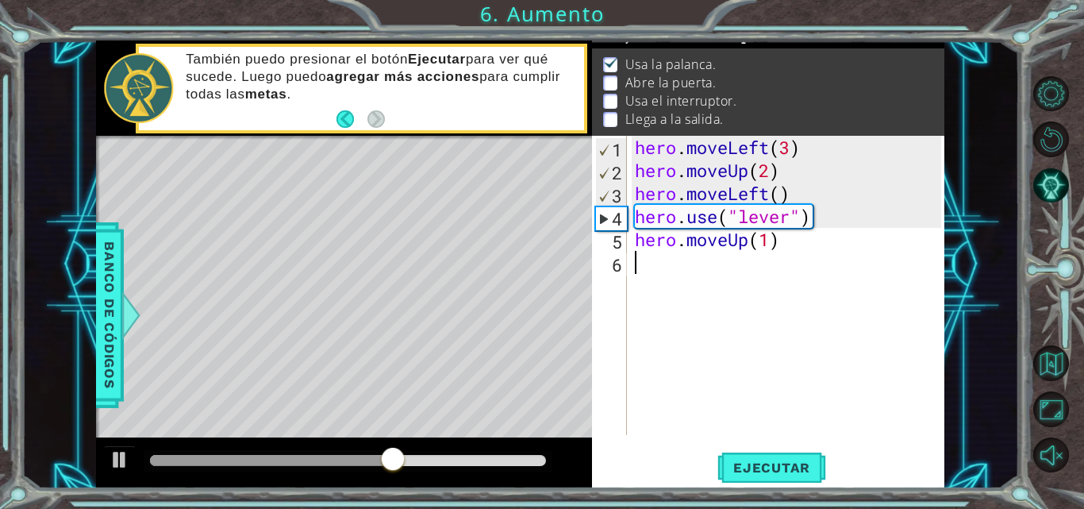
click at [780, 257] on div "hero . moveLeft ( 3 ) hero . moveUp ( 2 ) hero . moveLeft ( ) hero . use ( "lev…" at bounding box center [789, 308] width 317 height 345
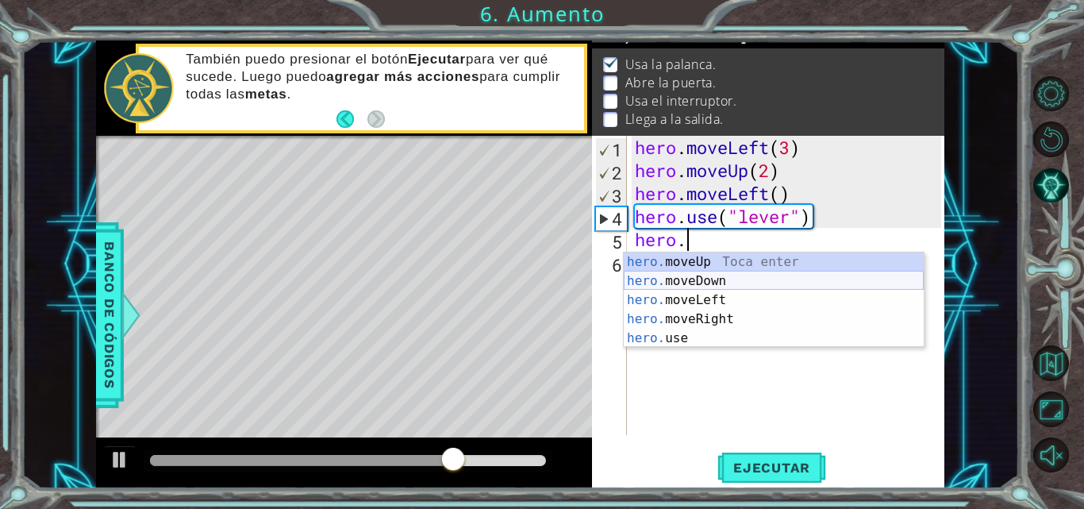
click at [704, 290] on div "hero. moveUp Toca enter hero. moveDown Toca enter hero. moveLeft Toca enter her…" at bounding box center [774, 318] width 300 height 133
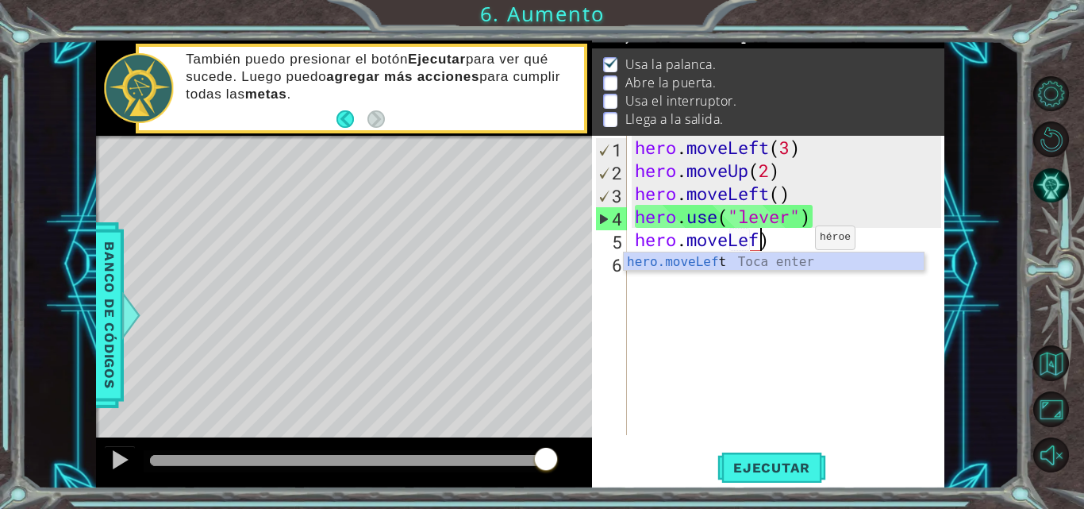
scroll to position [0, 6]
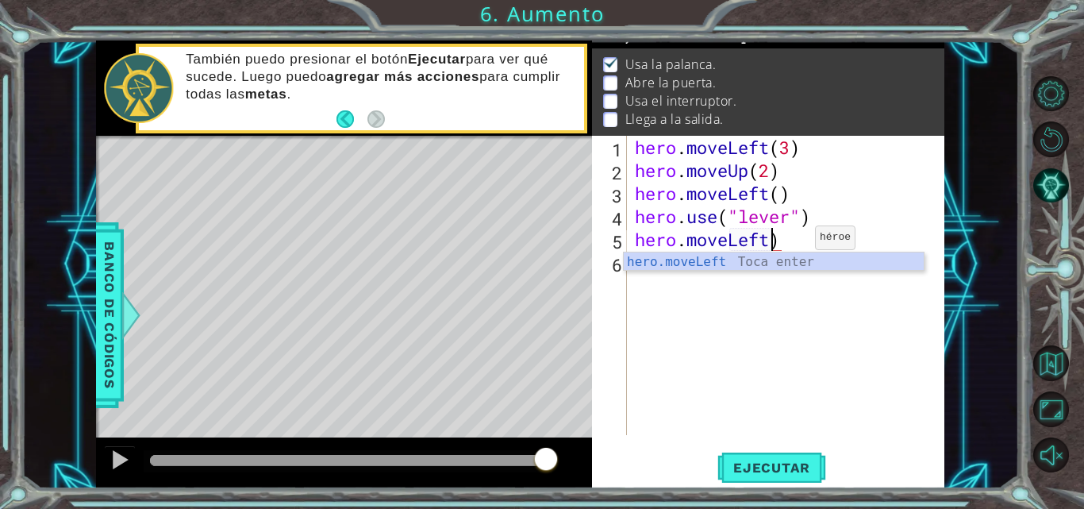
type textarea "hero.moveLeft()"
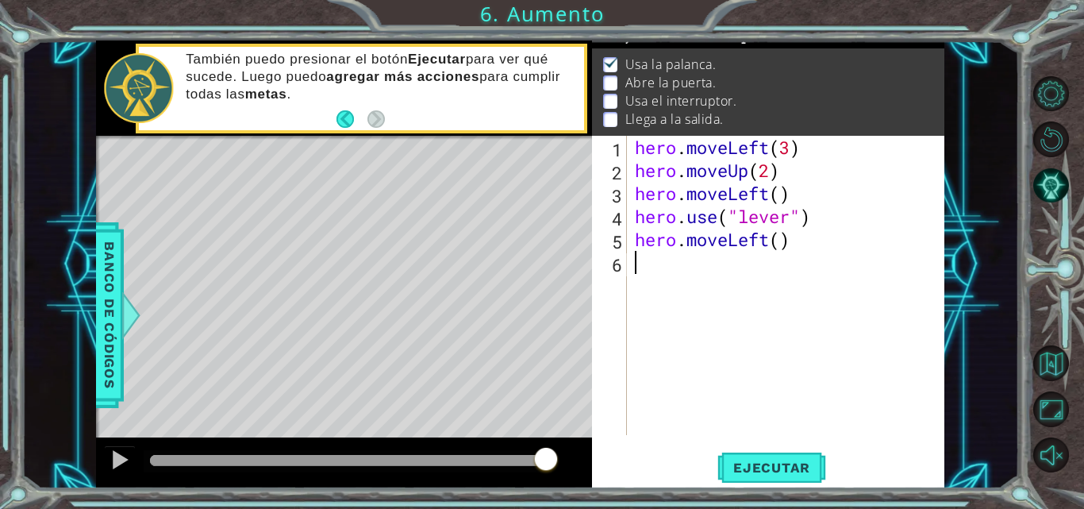
click at [707, 271] on div "hero . moveLeft ( 3 ) hero . moveUp ( 2 ) hero . moveLeft ( ) hero . use ( "lev…" at bounding box center [789, 308] width 317 height 345
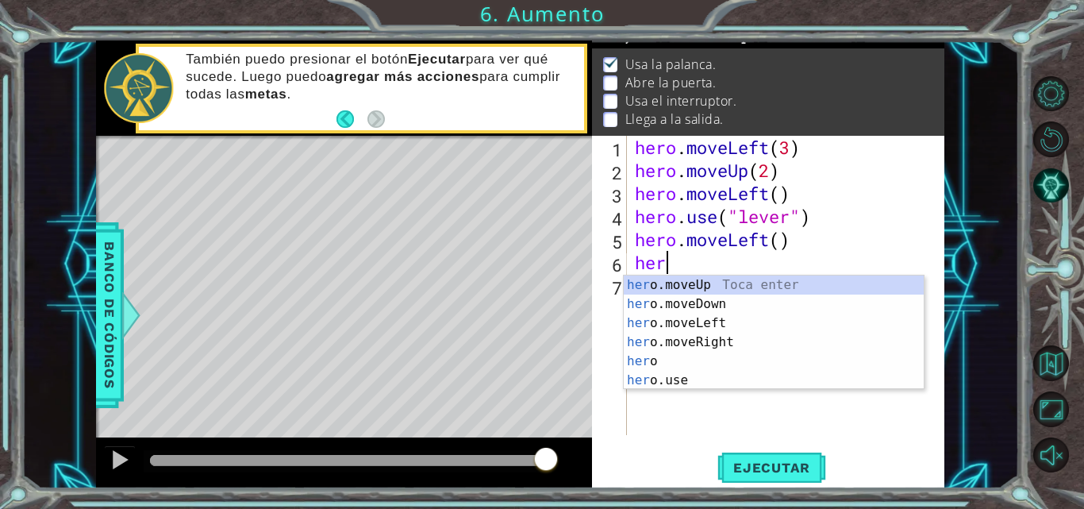
scroll to position [0, 1]
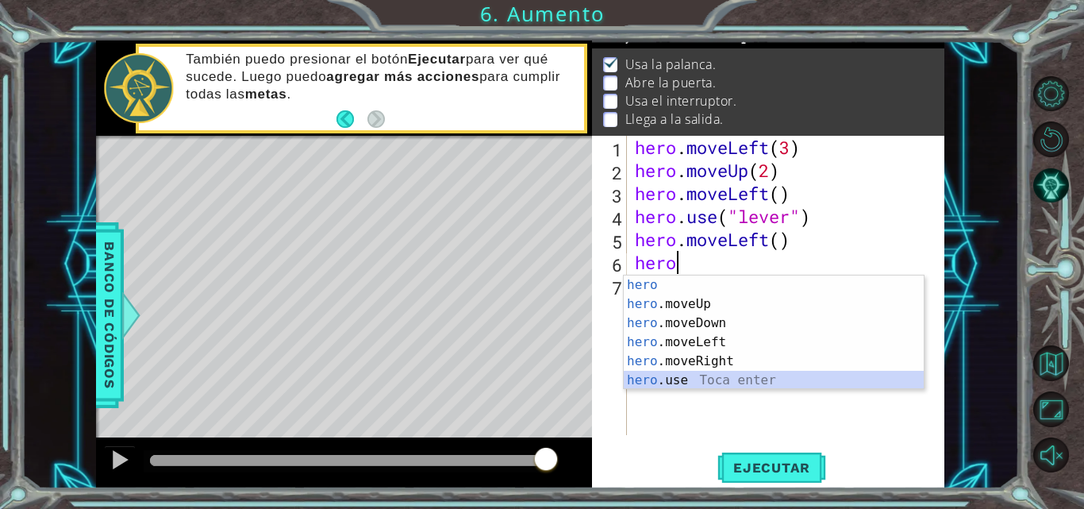
click at [658, 388] on div "hero Toca enter hero .moveUp Toca enter hero .moveDown Toca enter hero .moveLef…" at bounding box center [774, 351] width 300 height 152
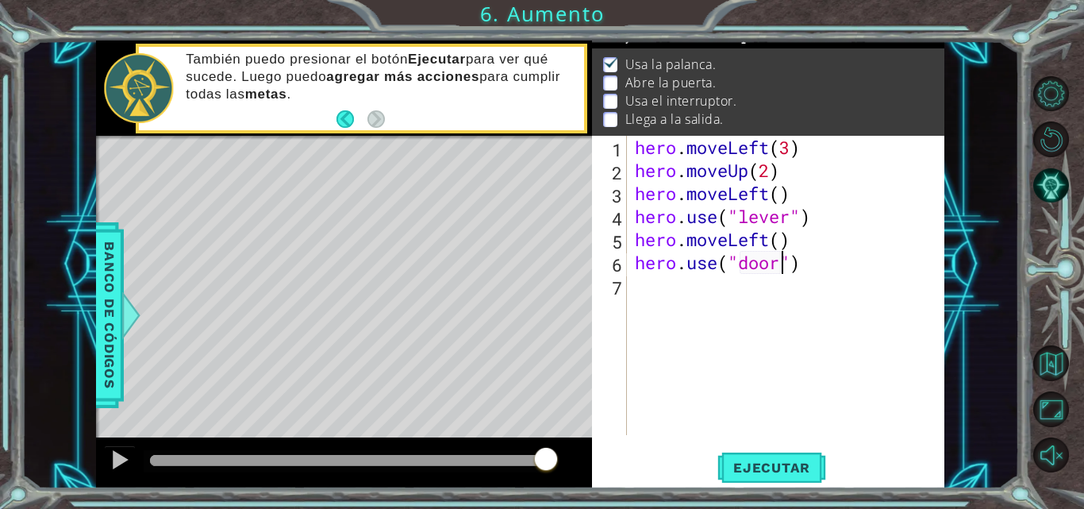
scroll to position [0, 7]
type textarea "hero.use("door")"
click at [781, 464] on span "Ejecutar" at bounding box center [771, 467] width 109 height 16
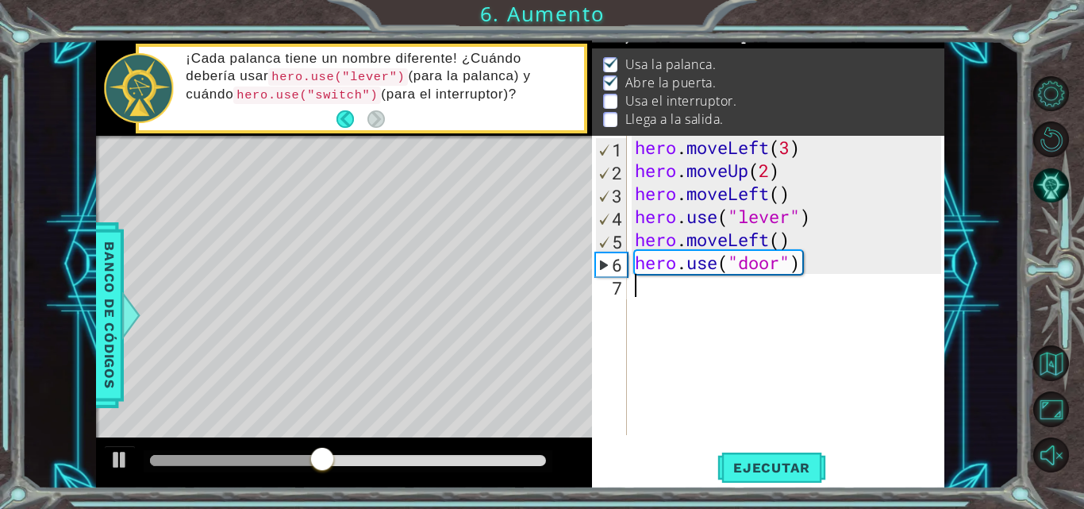
click at [641, 303] on div "hero . moveLeft ( 3 ) hero . moveUp ( 2 ) hero . moveLeft ( ) hero . use ( "lev…" at bounding box center [789, 308] width 317 height 345
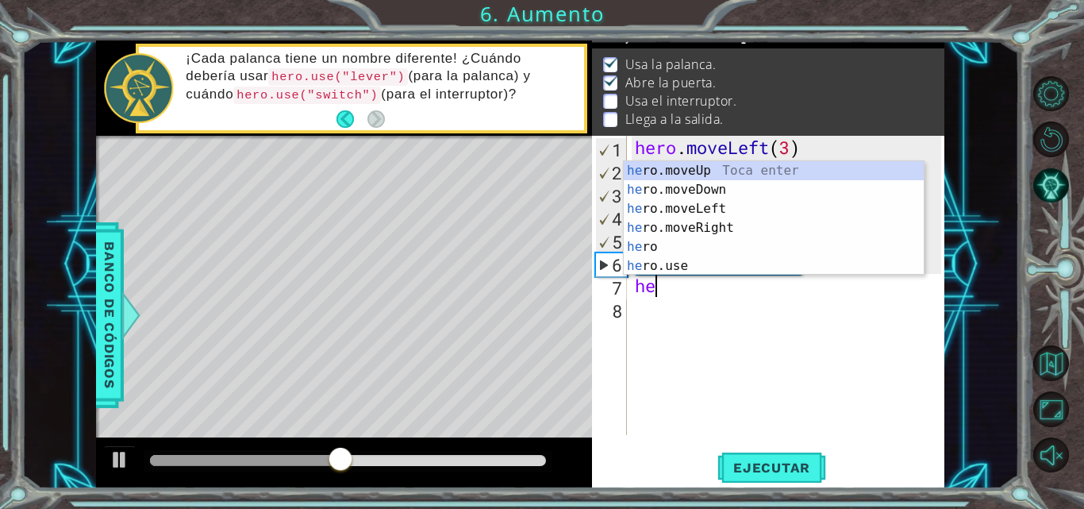
scroll to position [0, 1]
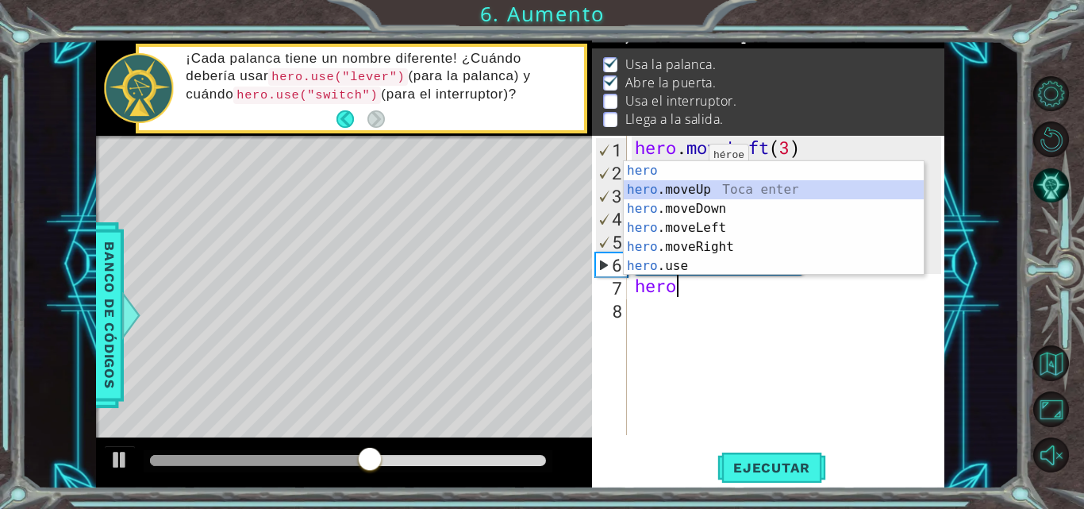
click at [679, 195] on div "hero Toca enter hero .moveUp Toca enter hero .moveDown Toca enter hero .moveLef…" at bounding box center [774, 237] width 300 height 152
type textarea "hero.moveUp(1)"
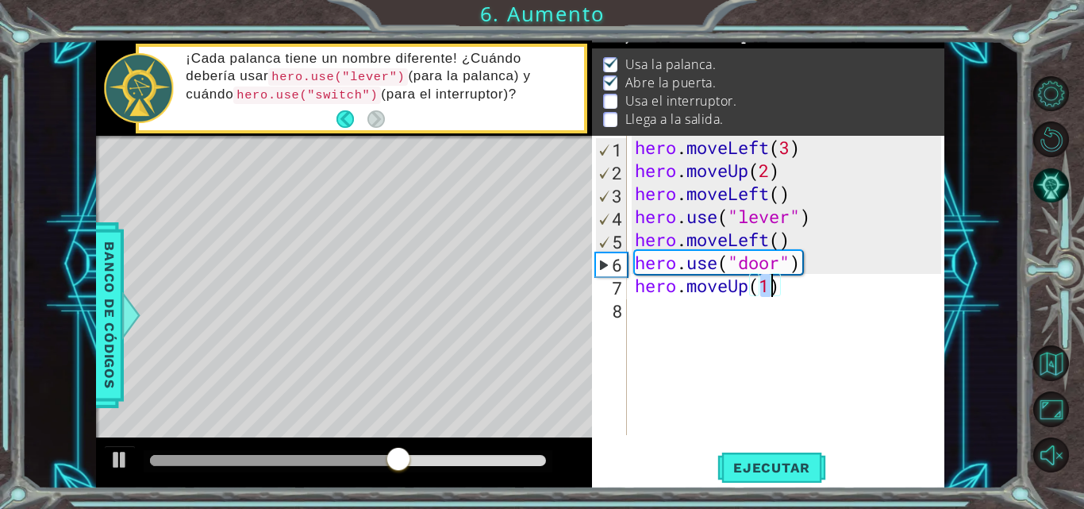
click at [670, 323] on div "hero . moveLeft ( 3 ) hero . moveUp ( 2 ) hero . moveLeft ( ) hero . use ( "lev…" at bounding box center [789, 308] width 317 height 345
click at [772, 293] on div "hero . moveLeft ( 3 ) hero . moveUp ( 2 ) hero . moveLeft ( ) hero . use ( "lev…" at bounding box center [789, 308] width 317 height 345
type textarea "hero.moveUp(2)"
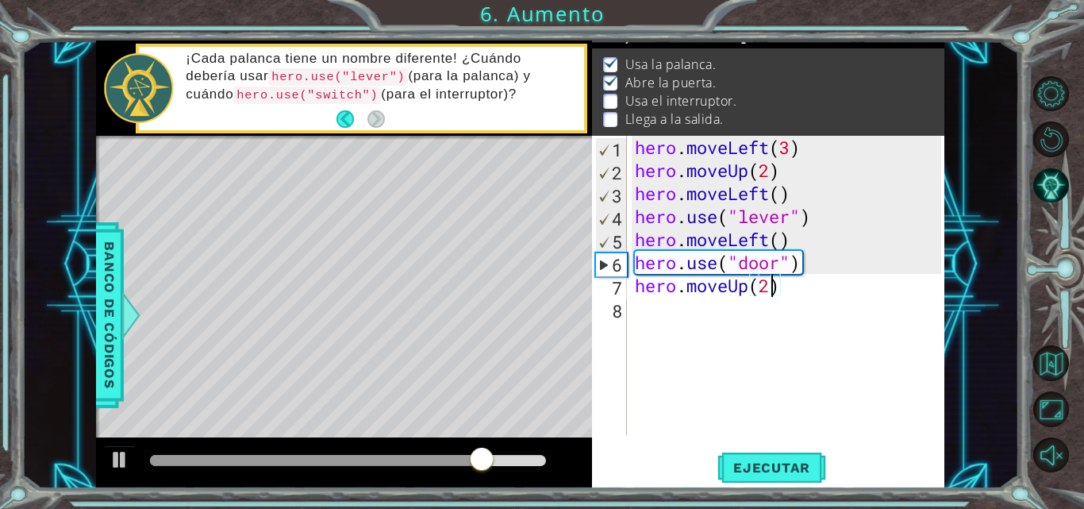
click at [676, 305] on div "hero . moveLeft ( 3 ) hero . moveUp ( 2 ) hero . moveLeft ( ) hero . use ( "lev…" at bounding box center [789, 308] width 317 height 345
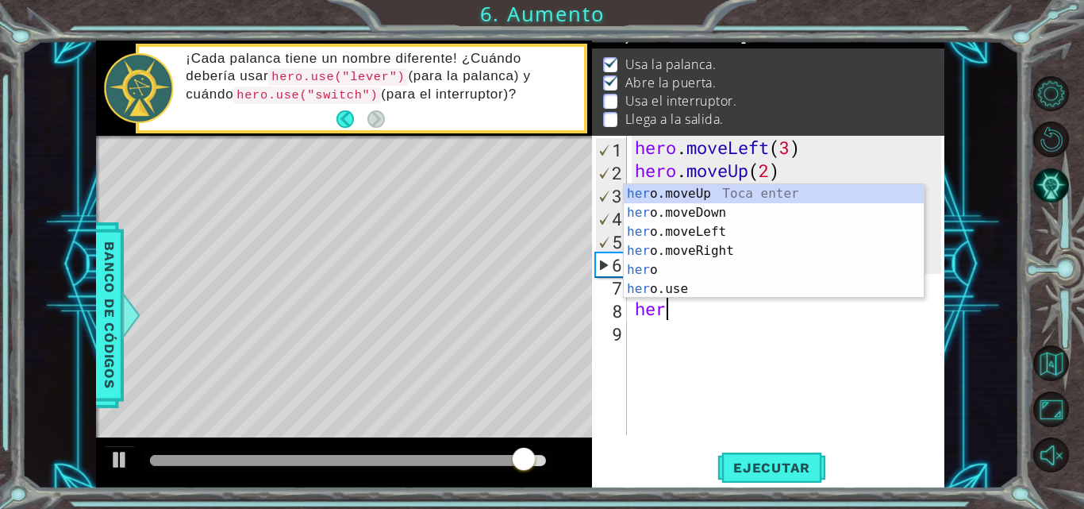
scroll to position [0, 1]
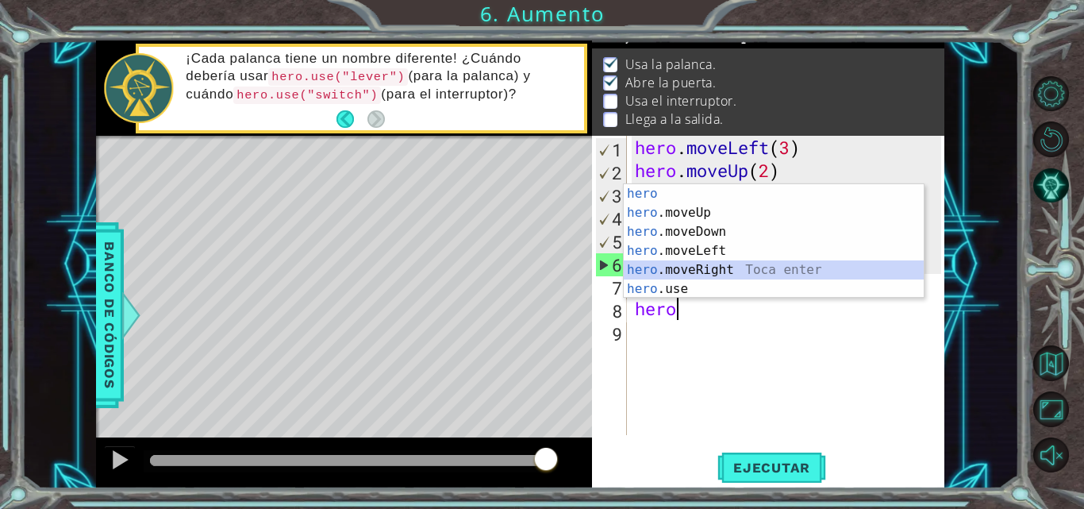
click at [678, 265] on div "hero Toca enter hero .moveUp Toca enter hero .moveDown Toca enter hero .moveLef…" at bounding box center [774, 260] width 300 height 152
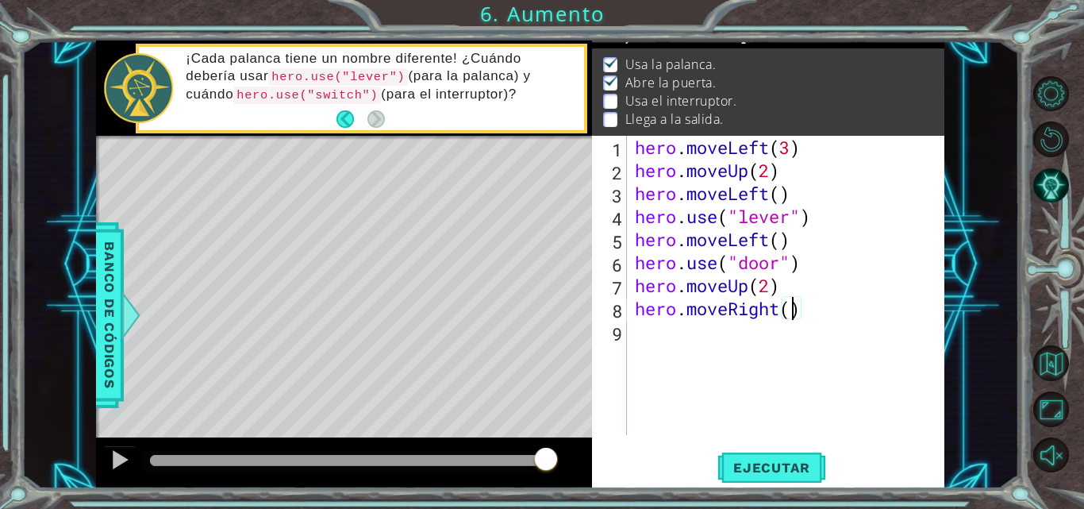
type textarea "hero.moveRight(2)"
click at [690, 329] on div "hero . moveLeft ( 3 ) hero . moveUp ( 2 ) hero . moveLeft ( ) hero . use ( "lev…" at bounding box center [789, 308] width 317 height 345
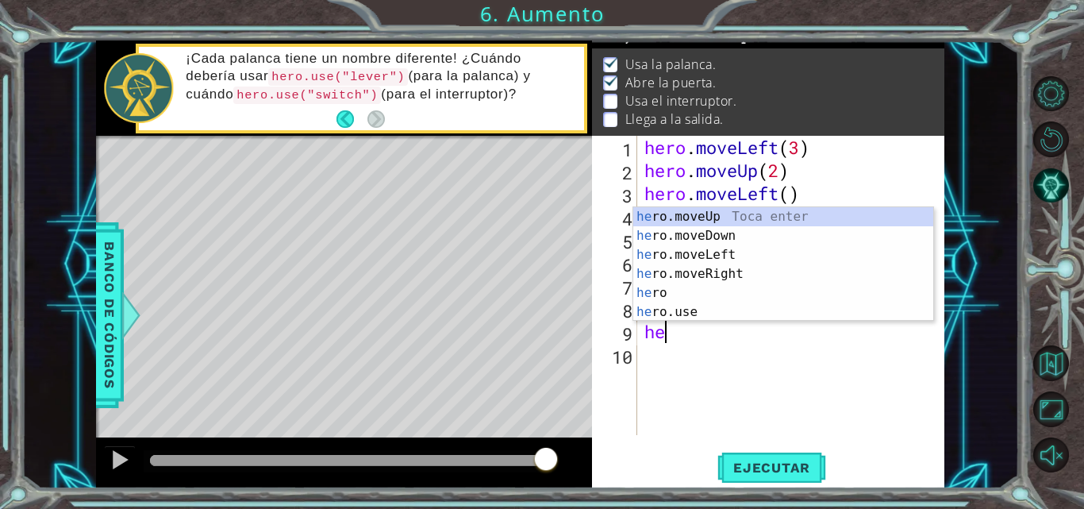
scroll to position [0, 1]
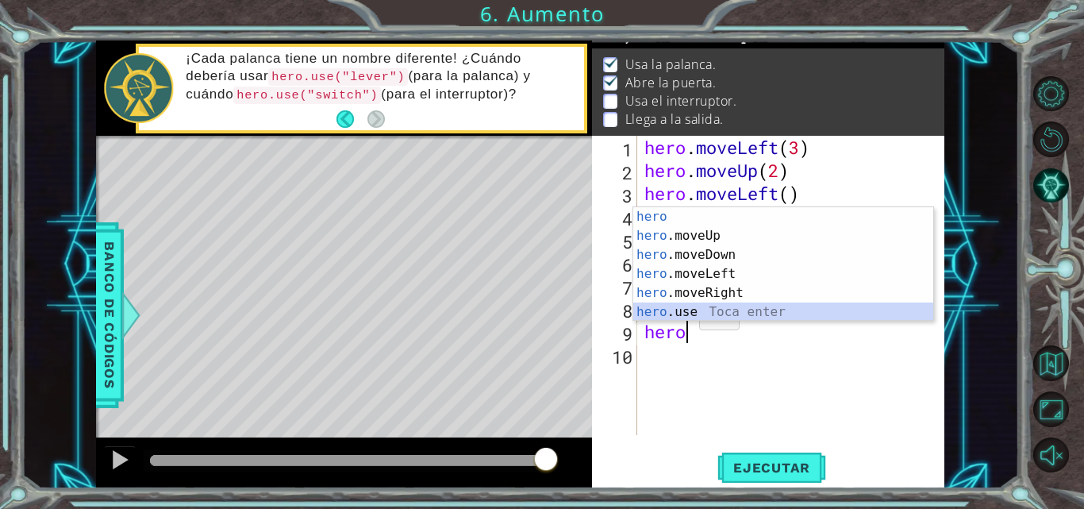
click at [675, 314] on div "hero Toca enter hero .moveUp Toca enter hero .moveDown Toca enter hero .moveLef…" at bounding box center [783, 283] width 300 height 152
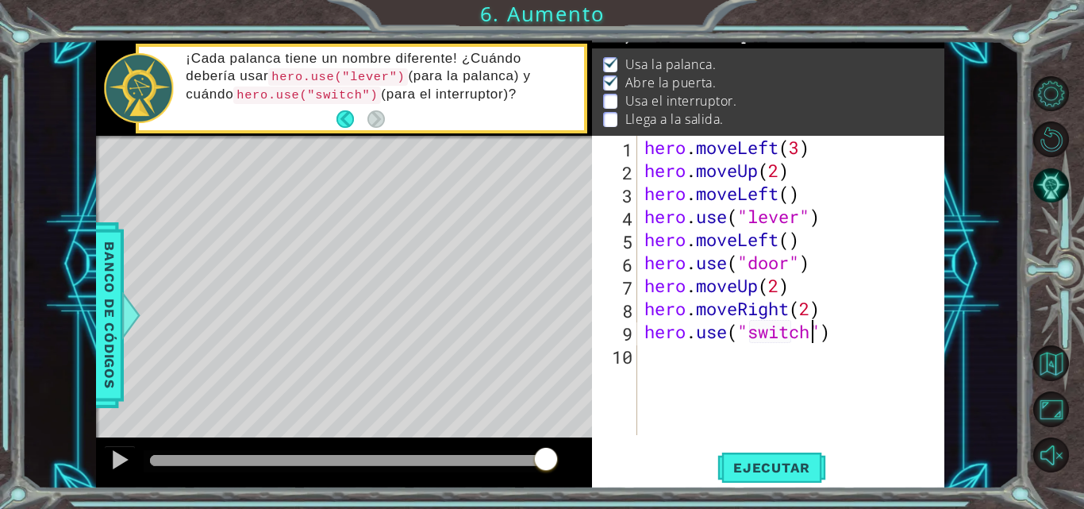
scroll to position [0, 8]
type textarea "hero.use("switch")"
click at [745, 461] on span "Ejecutar" at bounding box center [771, 467] width 109 height 16
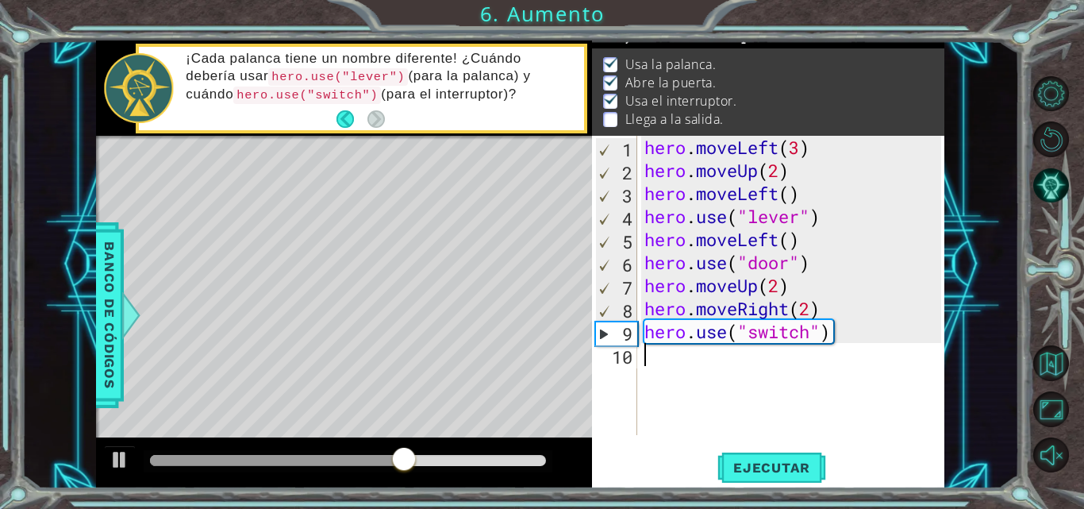
click at [667, 367] on div "hero . moveLeft ( 3 ) hero . moveUp ( 2 ) hero . moveLeft ( ) hero . use ( "lev…" at bounding box center [795, 308] width 308 height 345
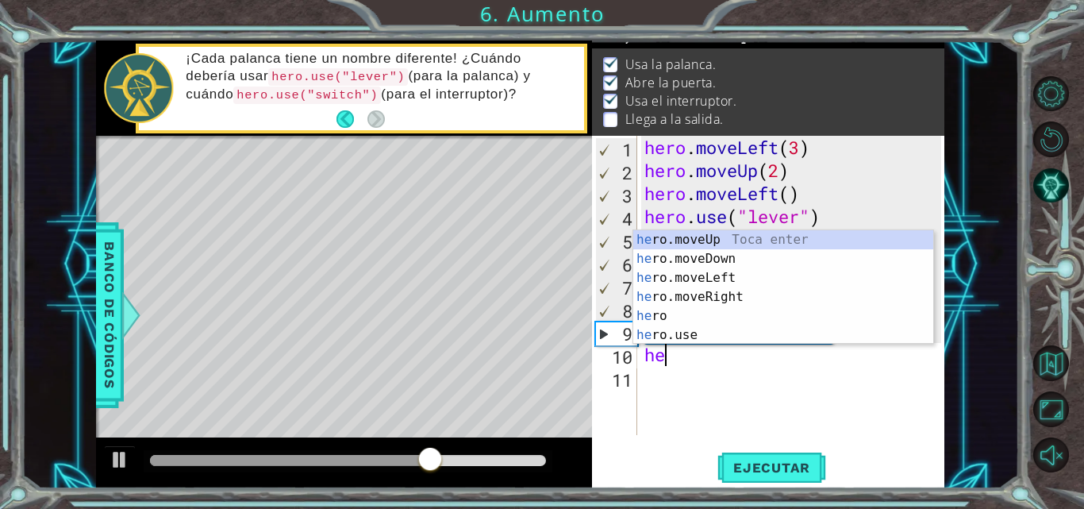
scroll to position [0, 1]
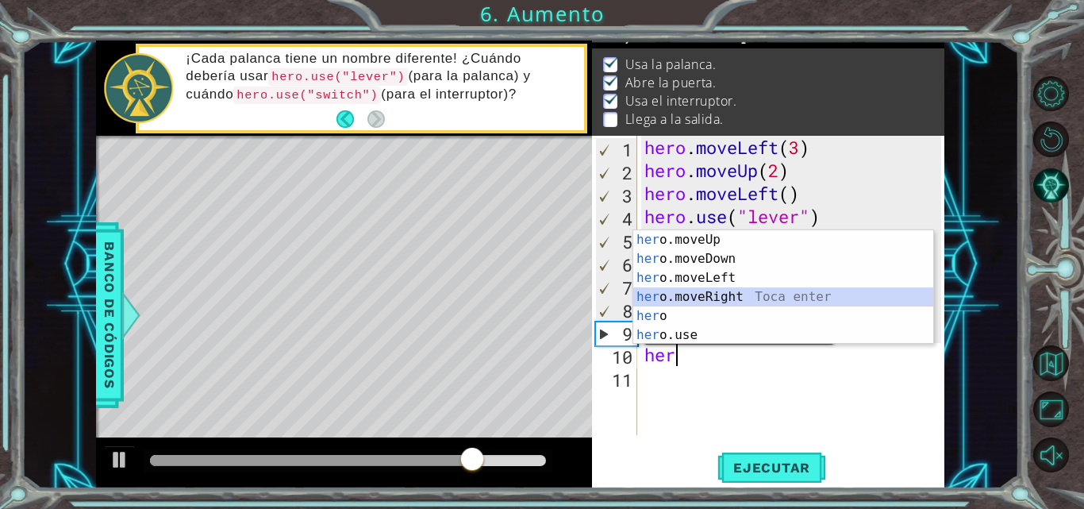
click at [706, 288] on div "her o.moveUp Toca enter her o.moveDown Toca enter her o.moveLeft [PERSON_NAME] …" at bounding box center [783, 306] width 300 height 152
type textarea "hero.moveRight(1)"
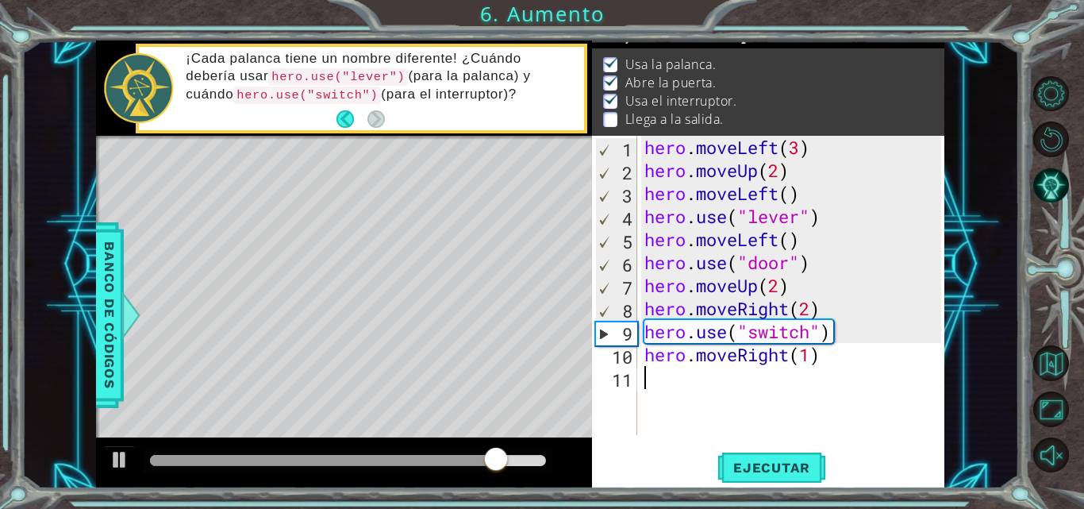
click at [650, 374] on div "hero . moveLeft ( 3 ) hero . moveUp ( 2 ) hero . moveLeft ( ) hero . use ( "lev…" at bounding box center [795, 308] width 308 height 345
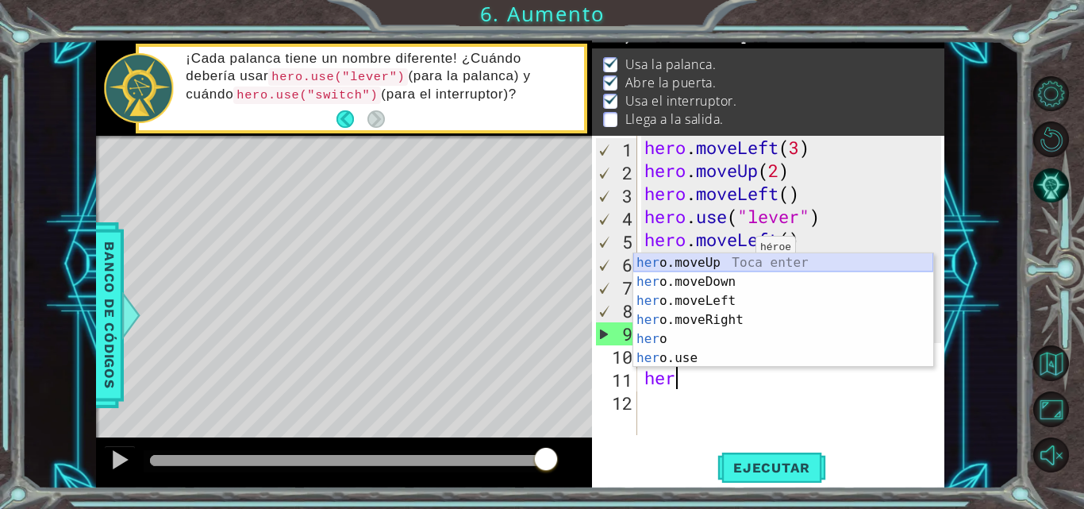
click at [747, 267] on div "her o.moveUp Toca enter her o.moveDown Toca enter her o.moveLeft [PERSON_NAME] …" at bounding box center [783, 329] width 300 height 152
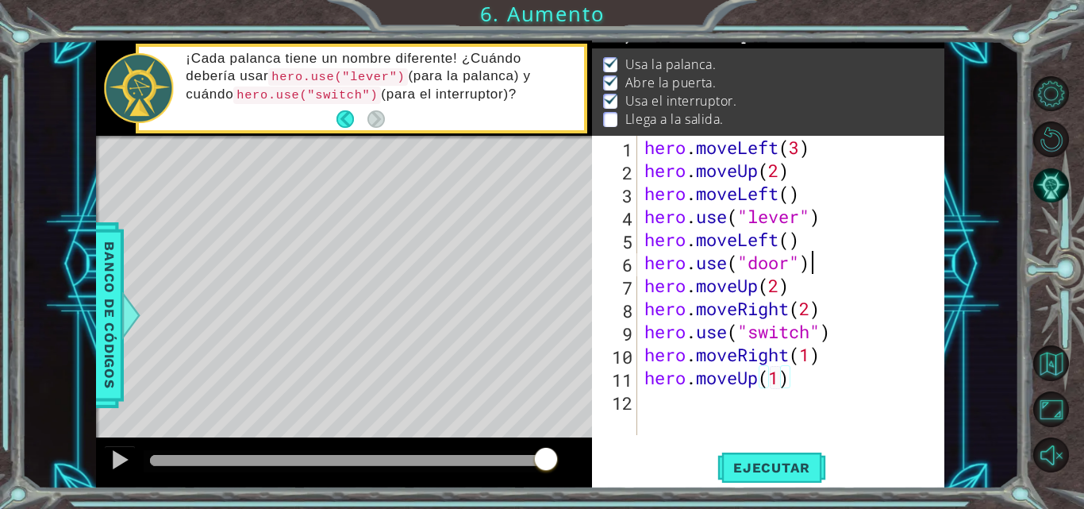
click at [889, 264] on div "hero . moveLeft ( 3 ) hero . moveUp ( 2 ) hero . moveLeft ( ) hero . use ( "lev…" at bounding box center [795, 308] width 308 height 345
click at [802, 378] on div "hero . moveLeft ( 3 ) hero . moveUp ( 2 ) hero . moveLeft ( ) hero . use ( "lev…" at bounding box center [795, 308] width 308 height 345
type textarea "hero.moveUp(1)"
click at [756, 471] on span "Ejecutar" at bounding box center [771, 467] width 109 height 16
